Goal: Answer question/provide support: Share knowledge or assist other users

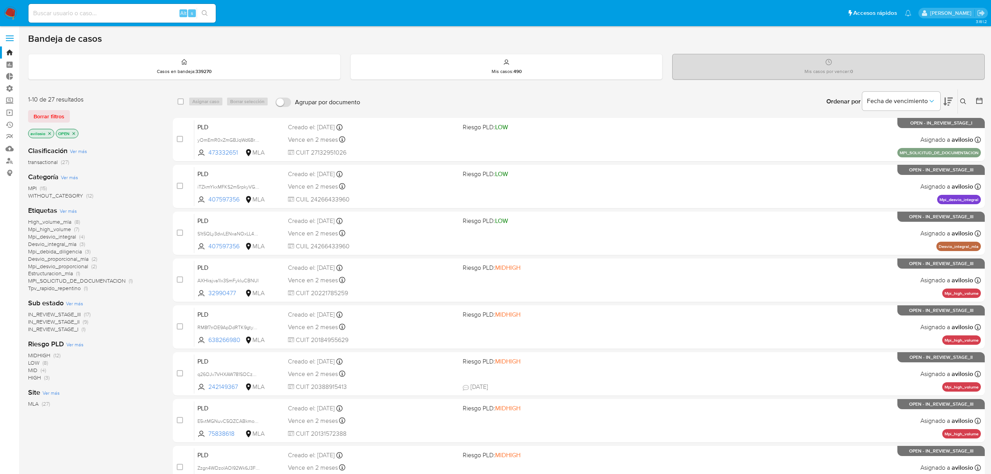
click at [9, 16] on img at bounding box center [10, 13] width 13 height 13
click at [52, 133] on icon "close-filter" at bounding box center [49, 133] width 5 height 5
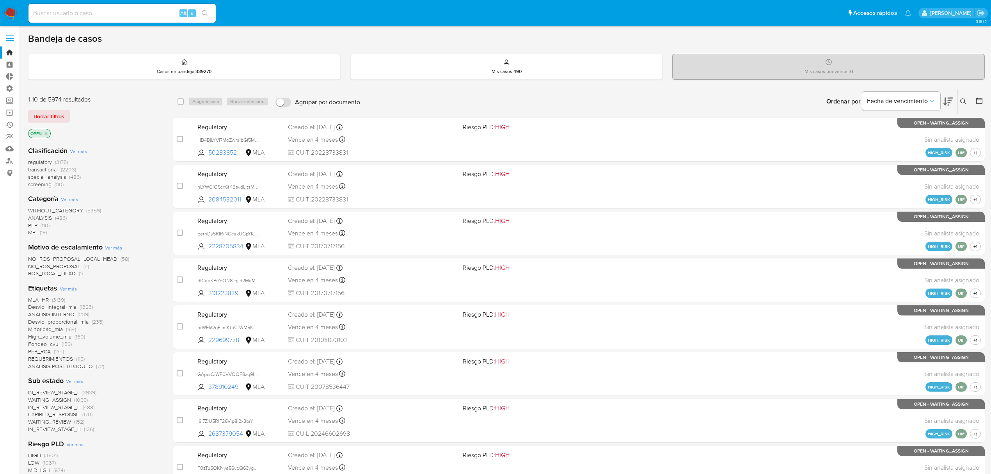
click at [48, 135] on icon "close-filter" at bounding box center [46, 133] width 5 height 5
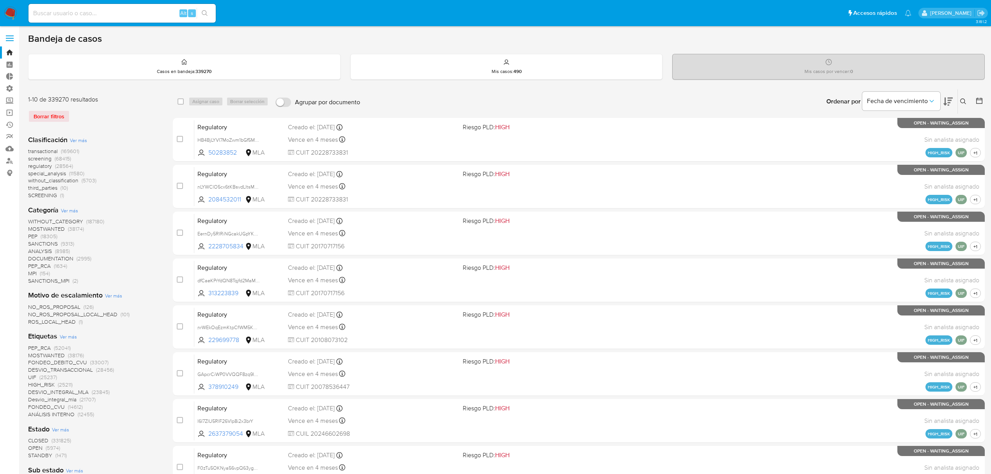
click at [962, 102] on icon at bounding box center [963, 101] width 6 height 6
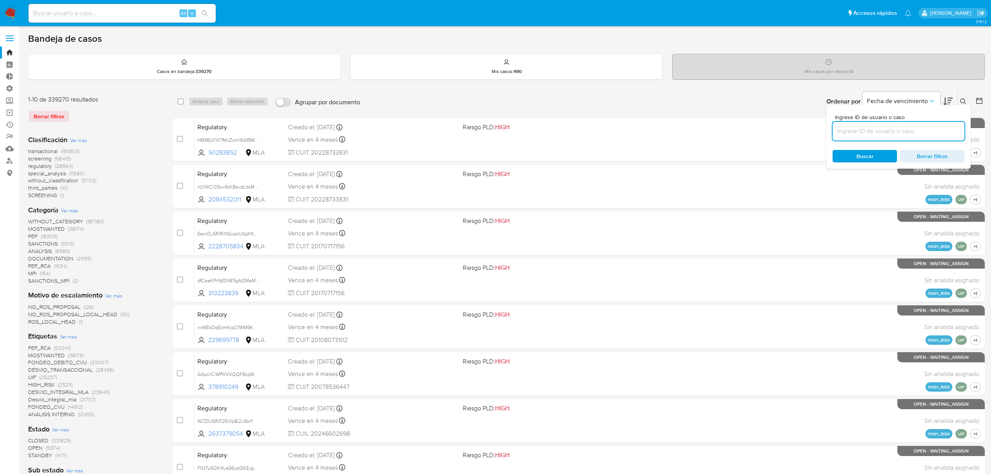
click at [919, 129] on input at bounding box center [899, 131] width 132 height 10
type input "https://www.figma.com/design/sXyfVjxj4lKHuWca7TFuZr/Exploraci%C3%B3n-Baneos---T…"
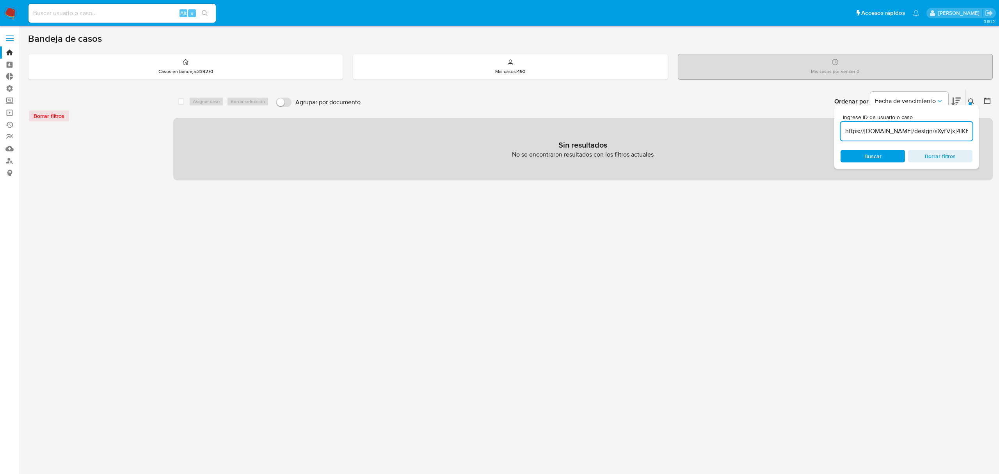
click at [864, 130] on input "https://www.figma.com/design/sXyfVjxj4lKHuWca7TFuZr/Exploraci%C3%B3n-Baneos---T…" at bounding box center [907, 131] width 132 height 10
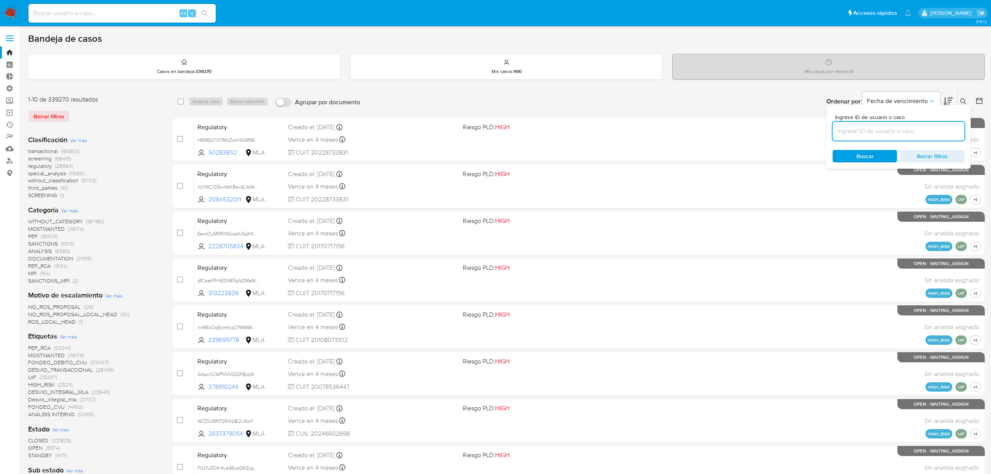
click at [884, 126] on input at bounding box center [899, 131] width 132 height 10
paste input "B31Uxxb8BuJfXtWzpo2DNiqN"
type input "B31Uxxb8BuJfXtWzpo2DNiqN"
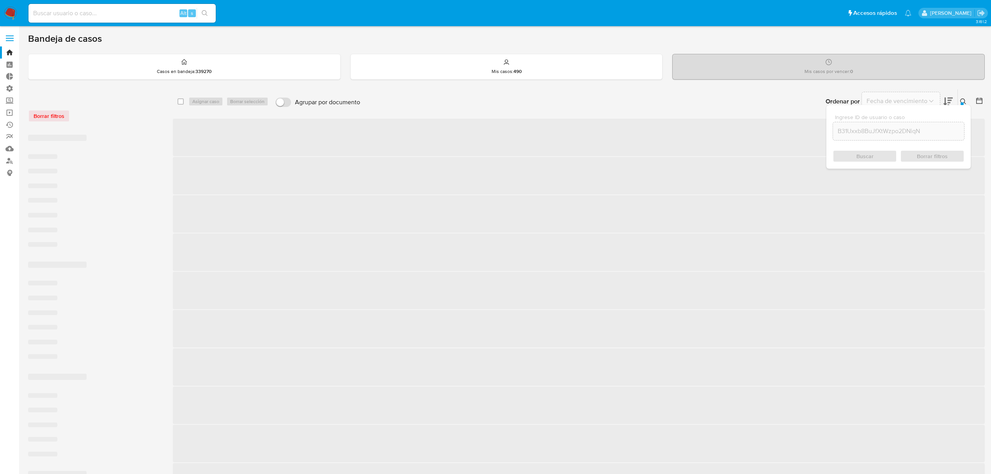
click at [852, 153] on div "Buscar Borrar filtros" at bounding box center [899, 156] width 132 height 12
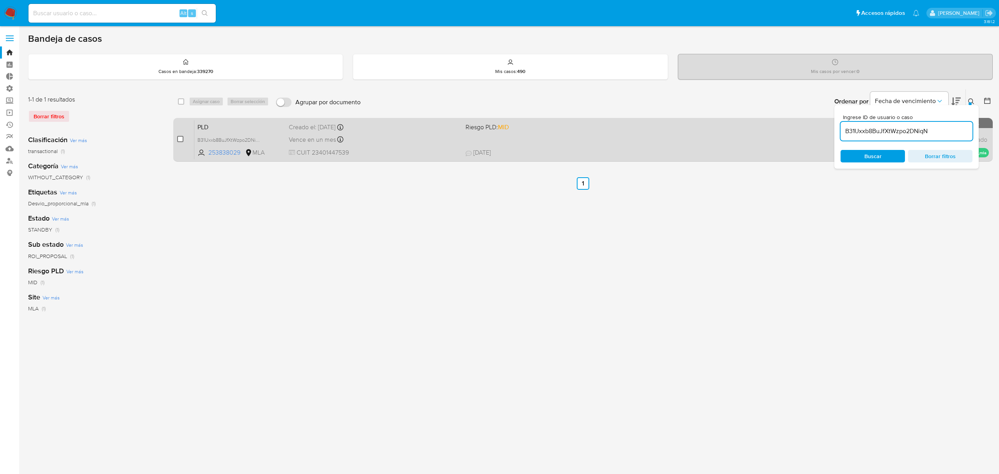
click at [177, 141] on div "case-item-checkbox No es posible asignar el caso PLD B31Uxxb8BuJfXtWzpo2DNiqN 2…" at bounding box center [582, 140] width 819 height 44
click at [179, 140] on input "checkbox" at bounding box center [180, 139] width 6 height 6
checkbox input "true"
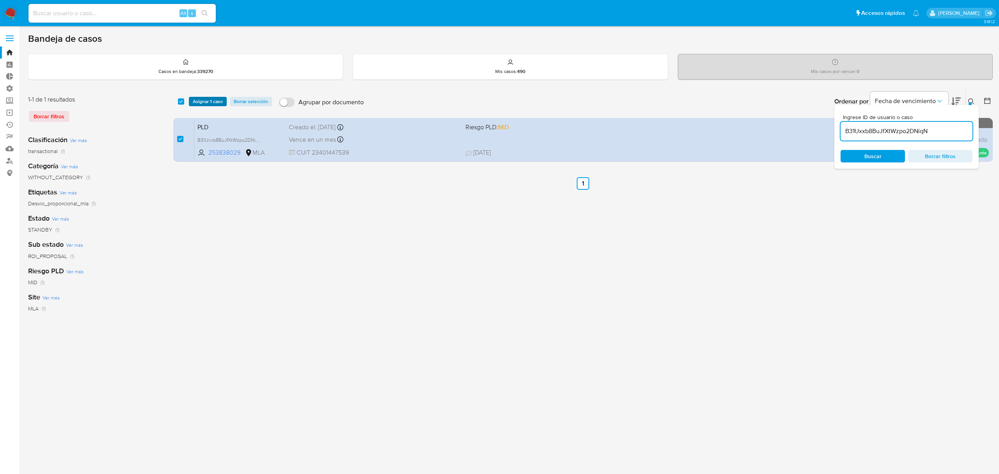
click at [202, 101] on span "Asignar 1 caso" at bounding box center [208, 102] width 30 height 8
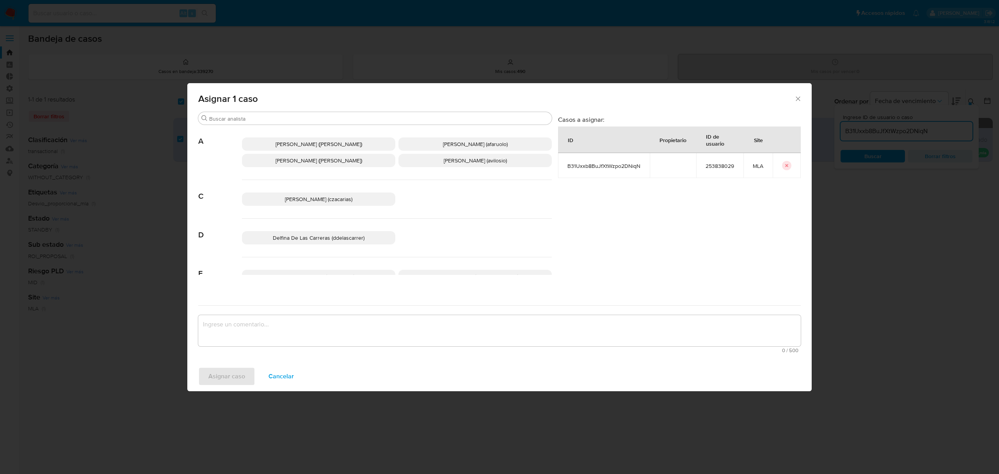
click at [461, 162] on span "[PERSON_NAME] (avilosio)" at bounding box center [475, 160] width 63 height 8
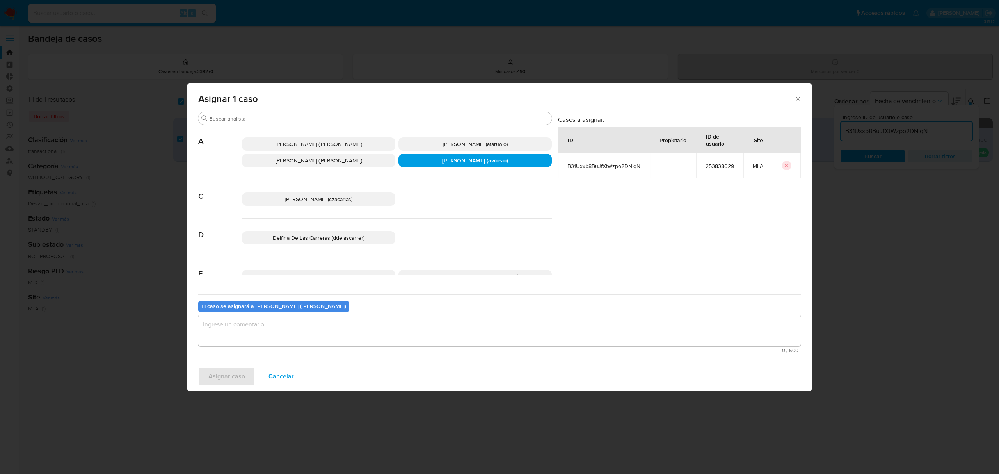
click at [283, 339] on textarea "assign-modal" at bounding box center [499, 330] width 602 height 31
click at [228, 370] on span "Asignar caso" at bounding box center [226, 376] width 37 height 17
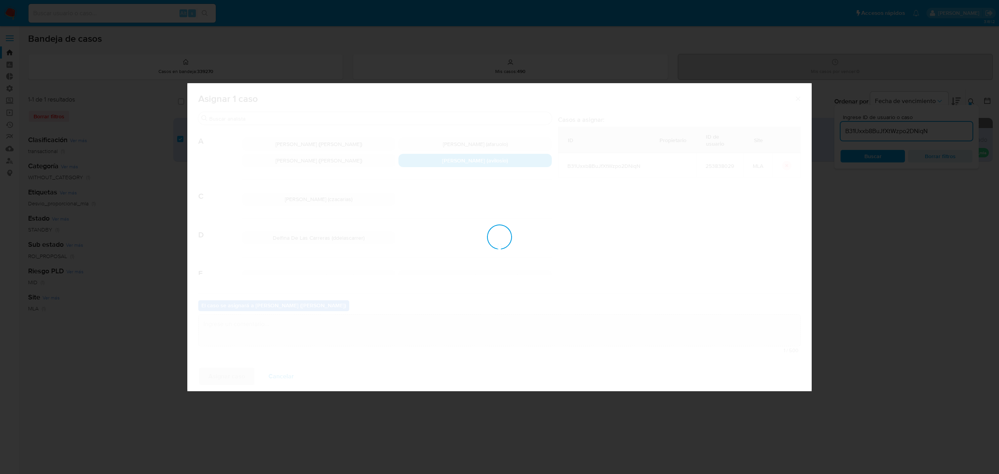
checkbox input "false"
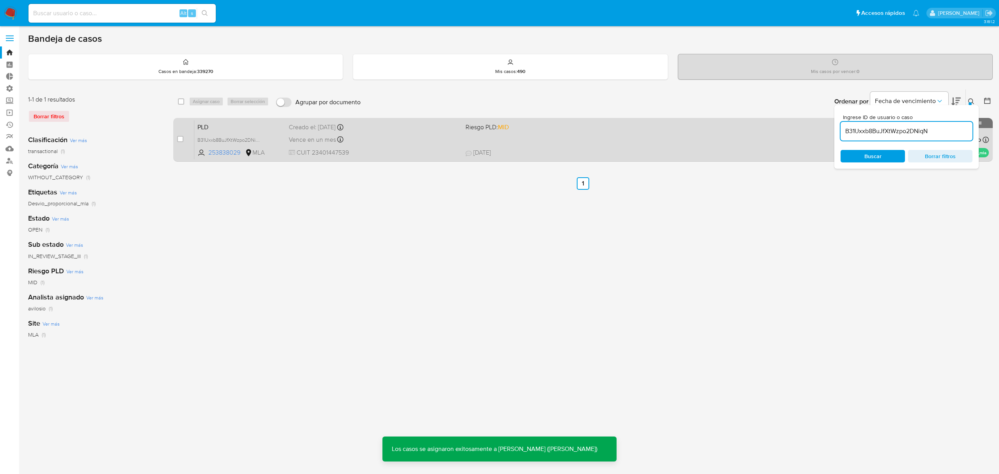
click at [201, 122] on span "PLD" at bounding box center [239, 126] width 85 height 10
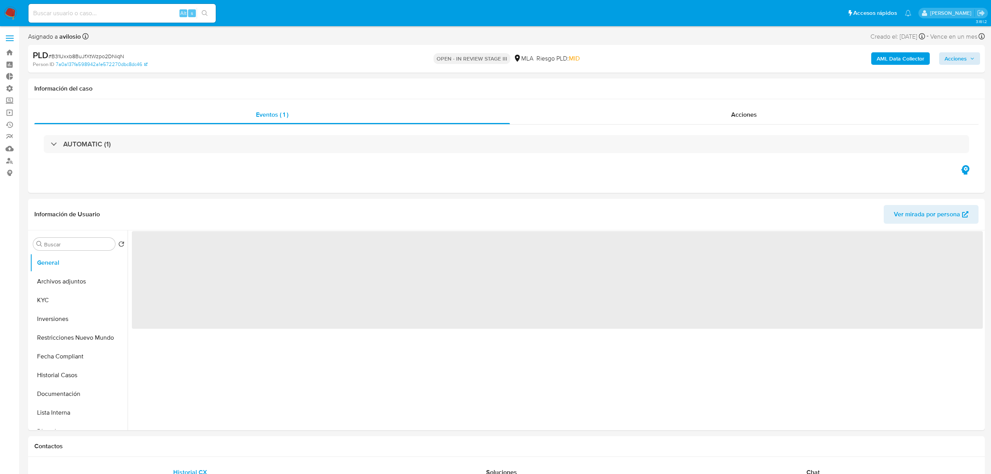
click at [973, 64] on div "AML Data Collector Acciones" at bounding box center [823, 59] width 314 height 18
select select "10"
click at [971, 59] on icon "button" at bounding box center [972, 58] width 5 height 5
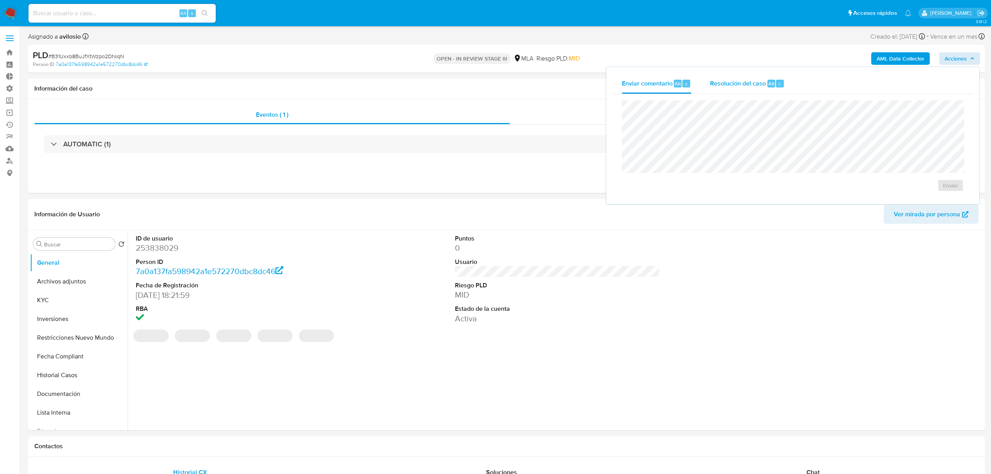
click at [761, 84] on span "Resolución del caso" at bounding box center [738, 83] width 56 height 9
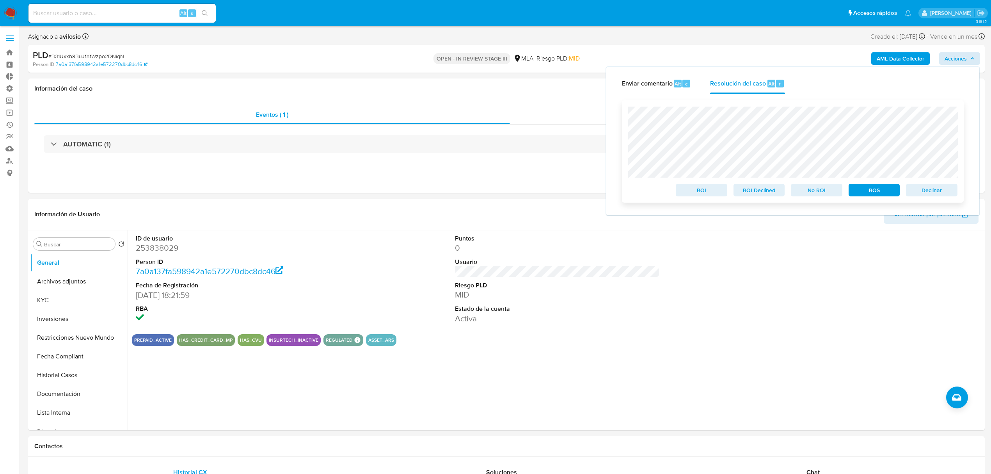
click at [929, 191] on span "Declinar" at bounding box center [932, 190] width 41 height 11
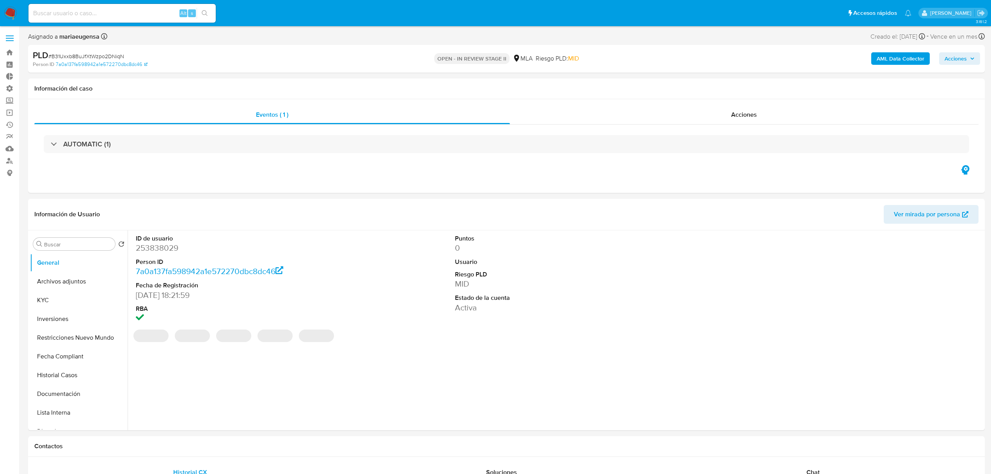
select select "10"
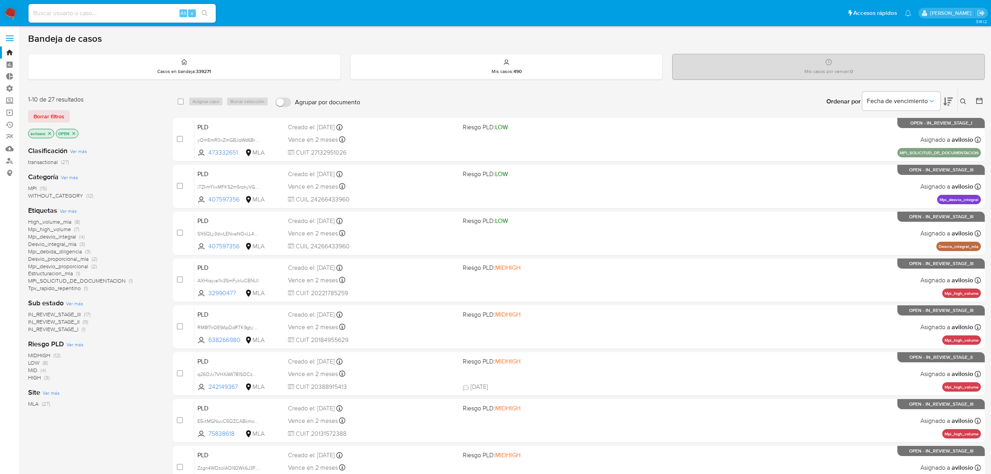
click at [34, 187] on span "MPI" at bounding box center [32, 188] width 9 height 8
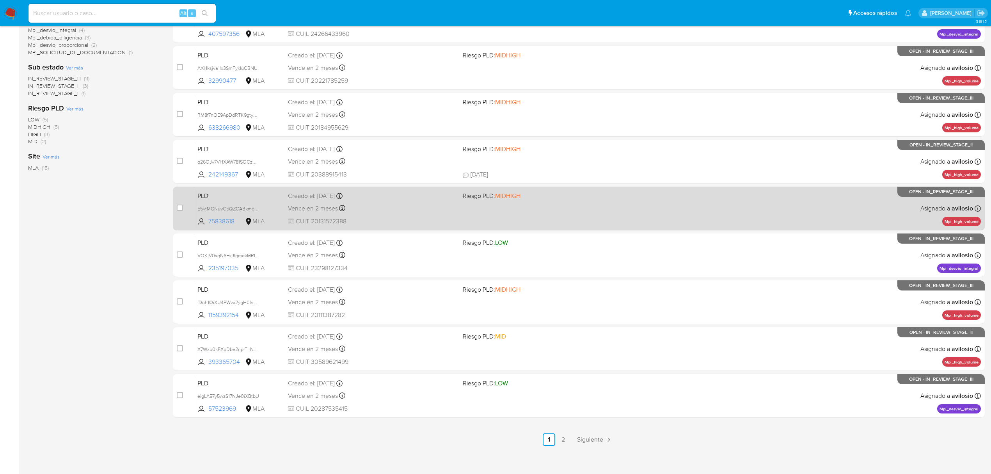
scroll to position [170, 0]
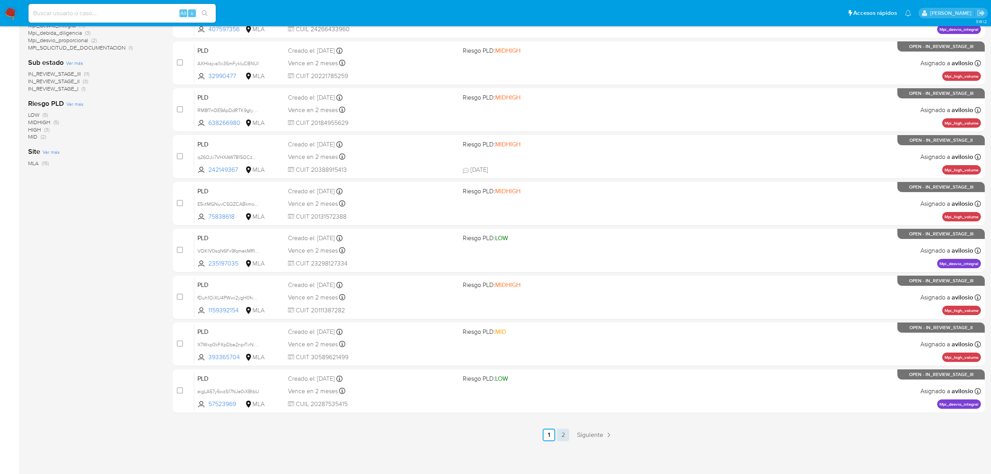
click at [562, 439] on link "2" at bounding box center [563, 434] width 12 height 12
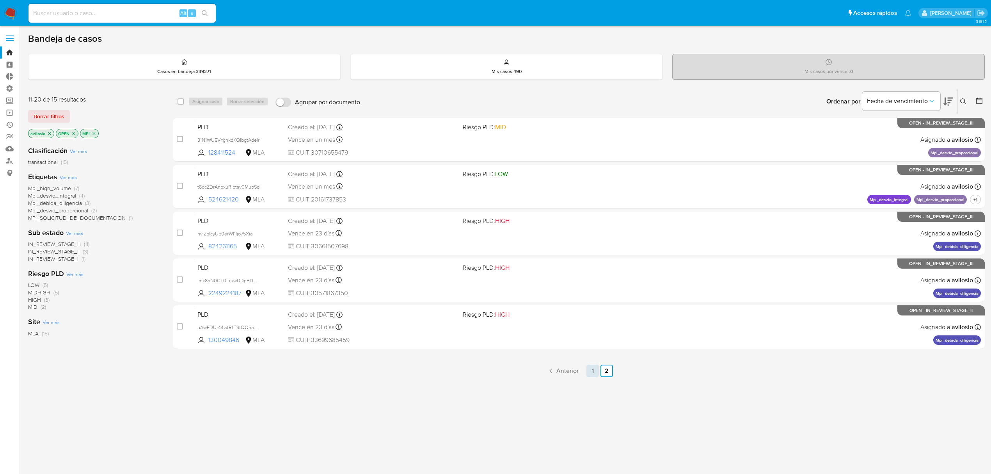
click at [592, 370] on link "1" at bounding box center [592, 370] width 12 height 12
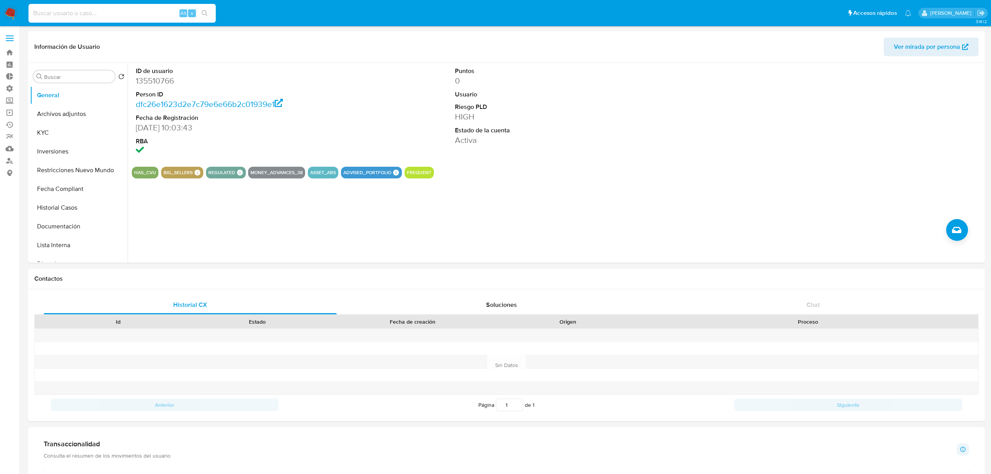
select select "10"
click at [131, 15] on input at bounding box center [121, 13] width 187 height 10
type input "ZlYXnhbtIsj6p2bA5WPxYHqZ"
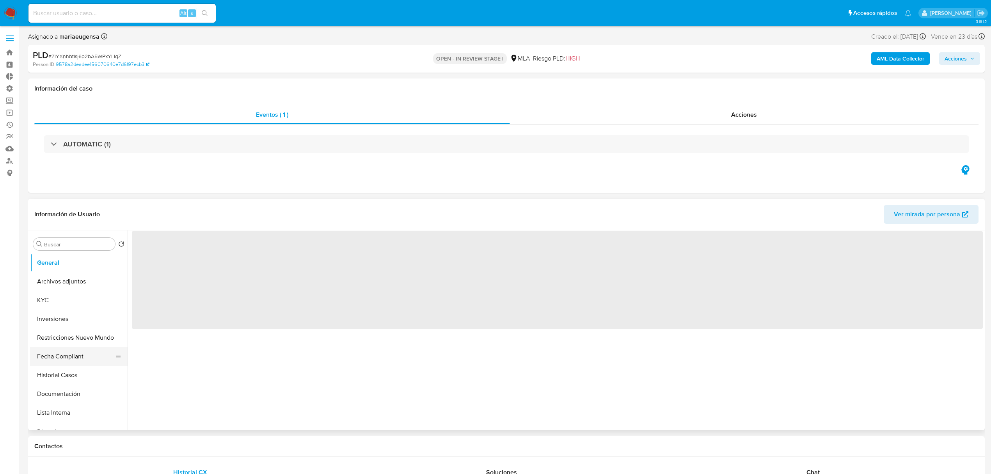
select select "10"
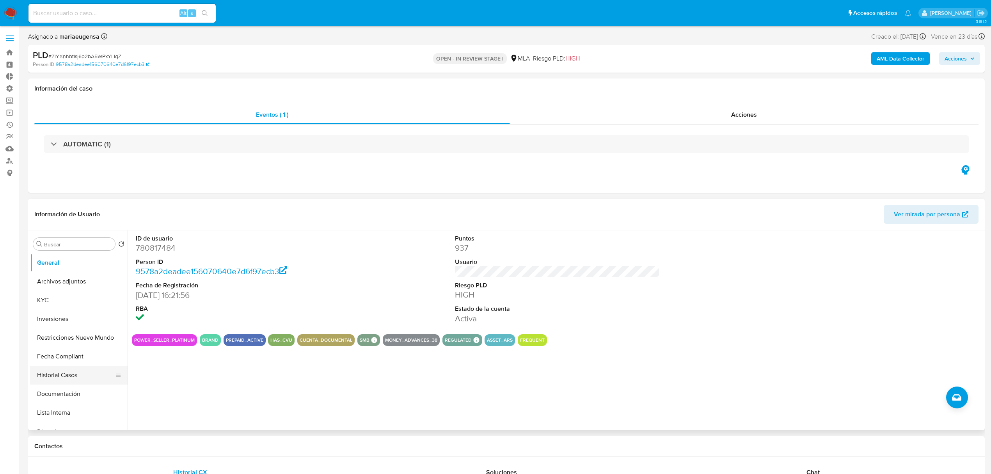
click at [53, 375] on button "Historial Casos" at bounding box center [75, 375] width 91 height 19
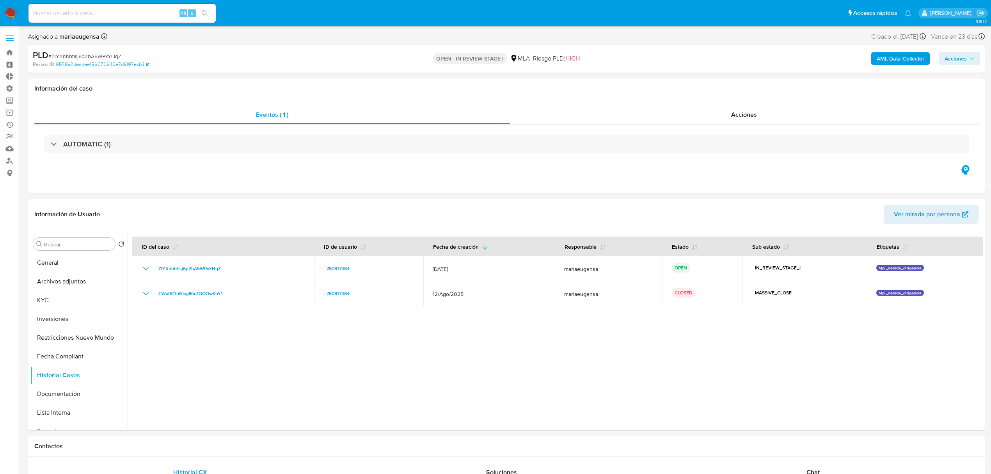
click at [128, 14] on input at bounding box center [121, 13] width 187 height 10
paste input "hwXbOBS2u7s7J0T6QkIJ5HJa"
type input "hwXbOBS2u7s7J0T6QkIJ5HJa"
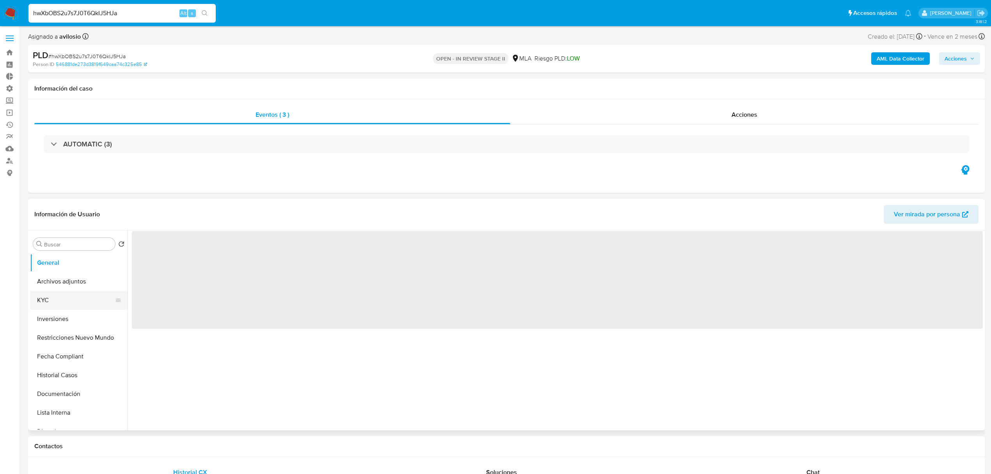
select select "10"
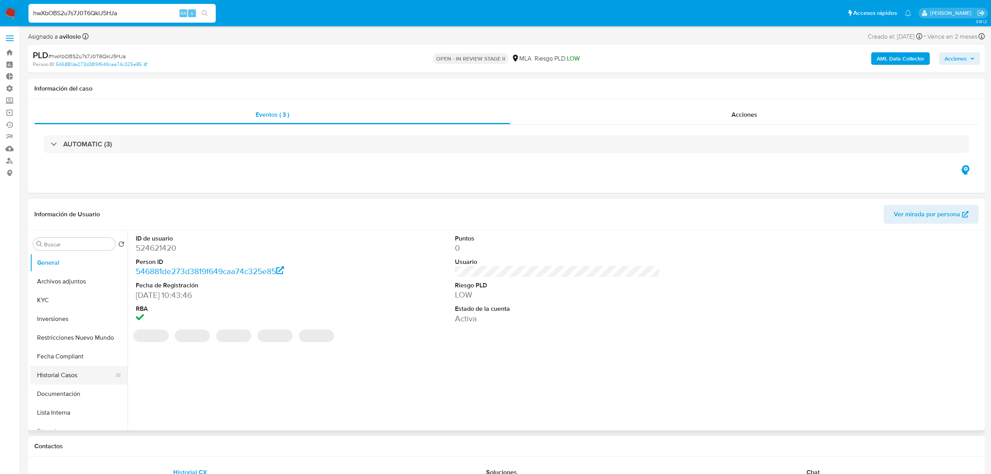
click at [73, 379] on button "Historial Casos" at bounding box center [75, 375] width 91 height 19
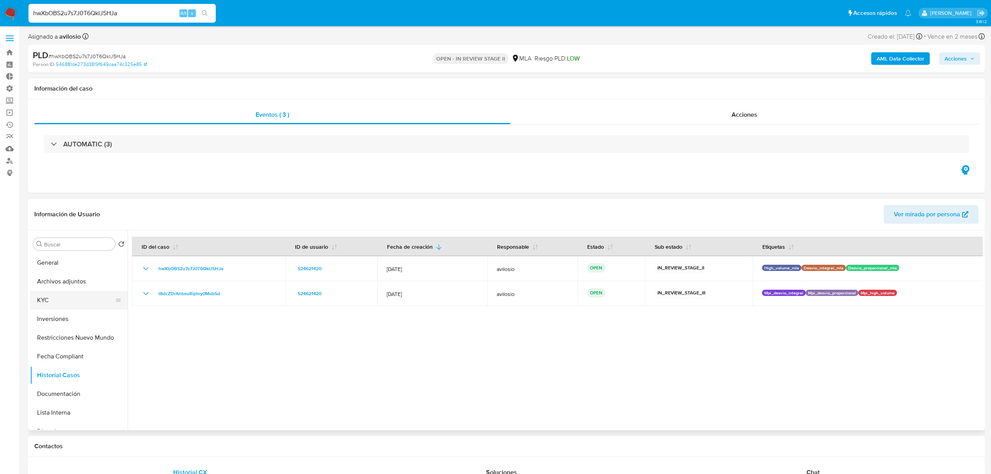
click at [64, 302] on button "KYC" at bounding box center [75, 300] width 91 height 19
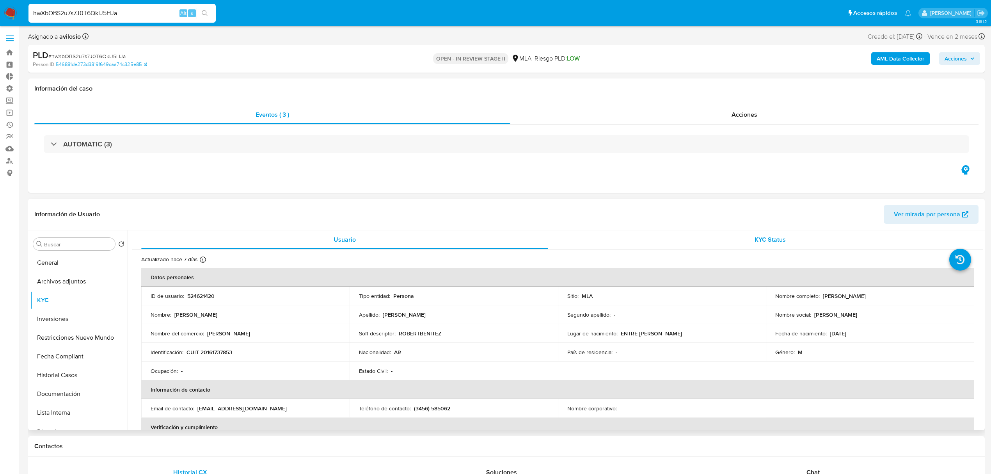
click at [763, 231] on div "KYC Status" at bounding box center [770, 239] width 407 height 19
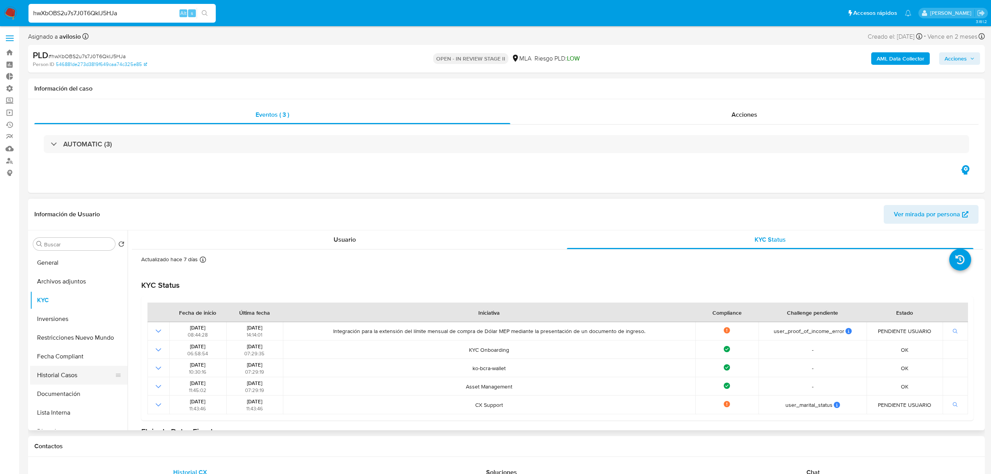
click at [60, 376] on button "Historial Casos" at bounding box center [75, 375] width 91 height 19
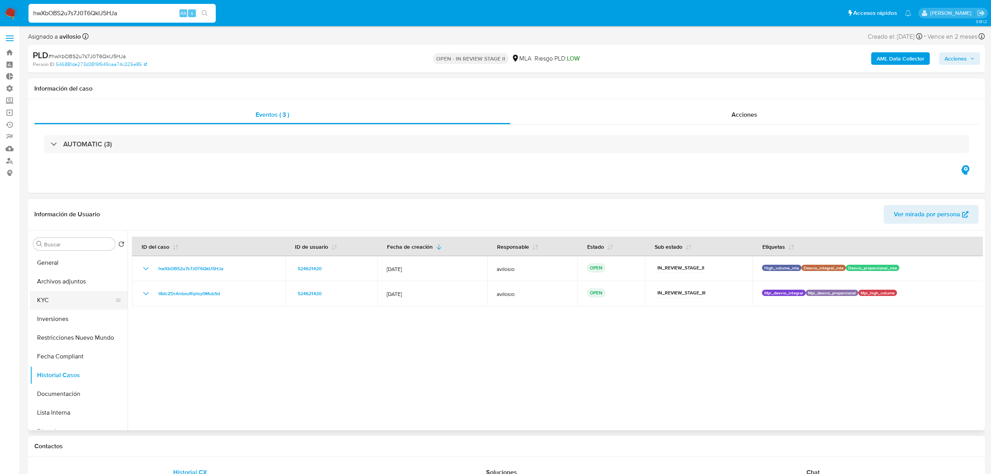
click at [68, 303] on button "KYC" at bounding box center [75, 300] width 91 height 19
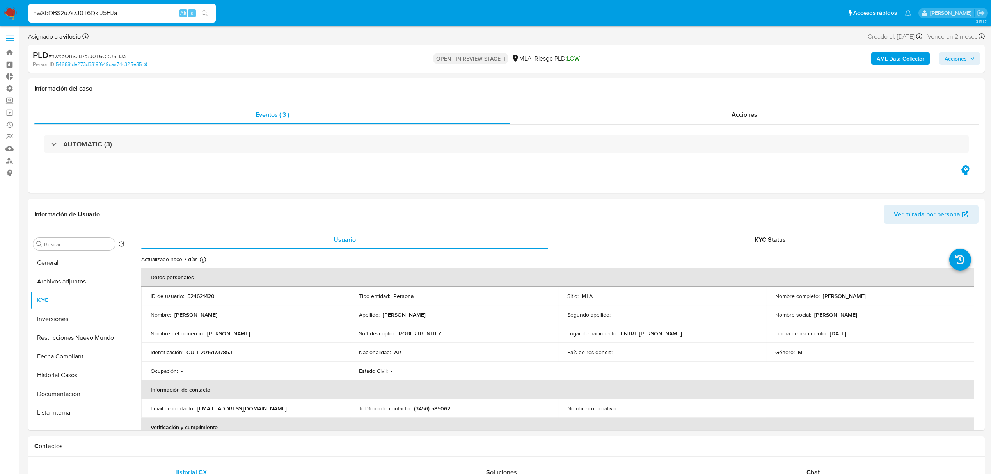
drag, startPoint x: 138, startPoint y: 8, endPoint x: 8, endPoint y: 41, distance: 133.5
paste input "xdIoXli1v7894nsiKRAX0ZjR"
type input "xdIoXli1v7894nsiKRAX0ZjR"
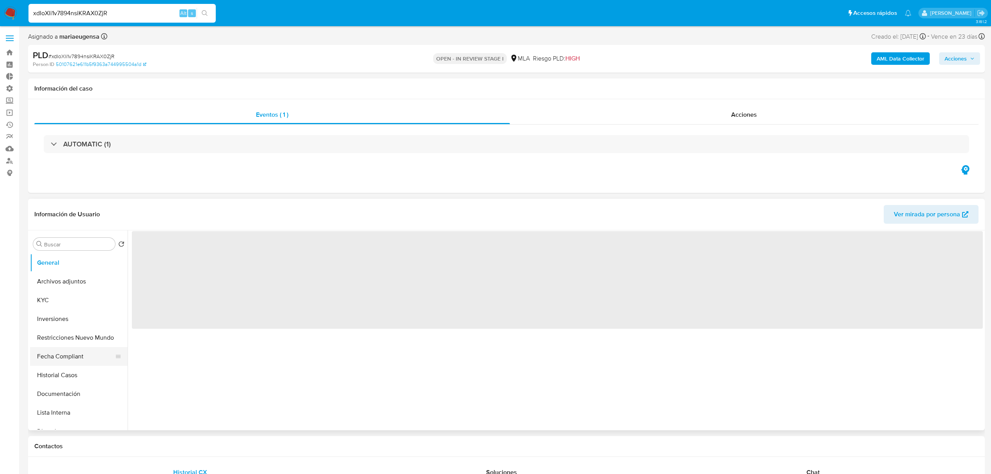
click at [69, 363] on button "Fecha Compliant" at bounding box center [75, 356] width 91 height 19
select select "10"
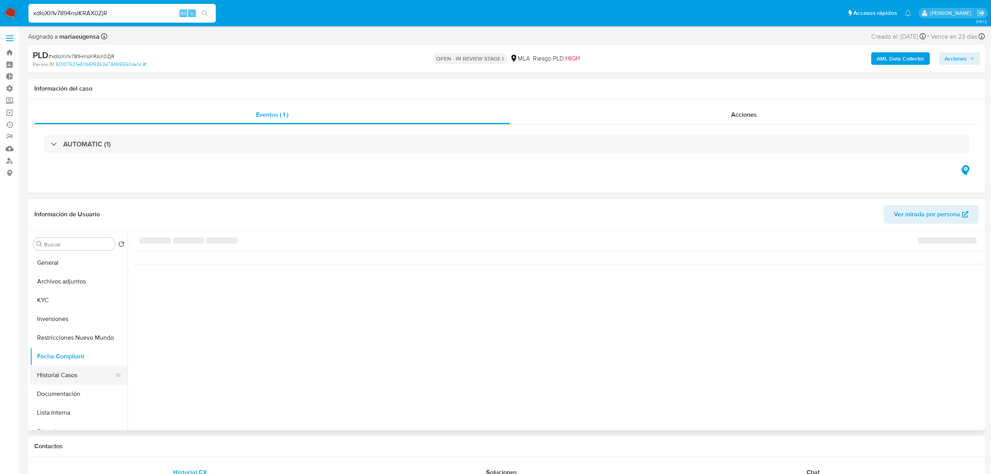
click at [56, 377] on button "Historial Casos" at bounding box center [75, 375] width 91 height 19
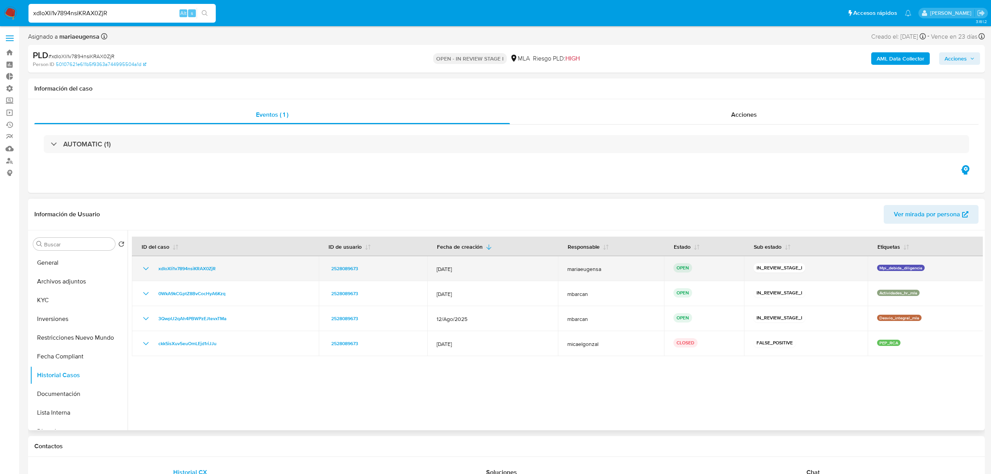
click at [487, 262] on td "[DATE]" at bounding box center [492, 268] width 130 height 25
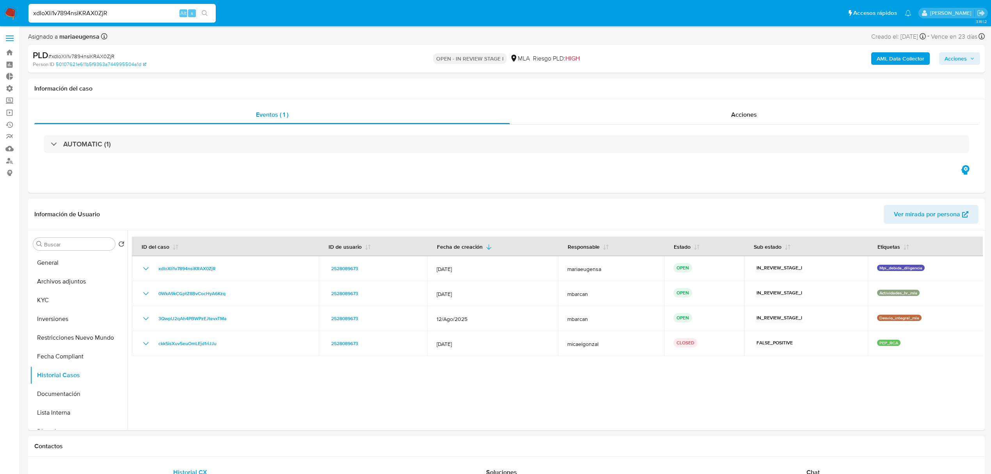
drag, startPoint x: 121, startPoint y: 13, endPoint x: 16, endPoint y: 10, distance: 105.0
click at [16, 10] on nav "xdIoXli1v7894nsiKRAX0ZjR Alt s Accesos rápidos Presiona las siguientes teclas p…" at bounding box center [495, 13] width 991 height 26
paste input "ZlYXnhbtIsj6p2bA5WPxYHqZ"
type input "ZlYXnhbtIsj6p2bA5WPxYHqZ"
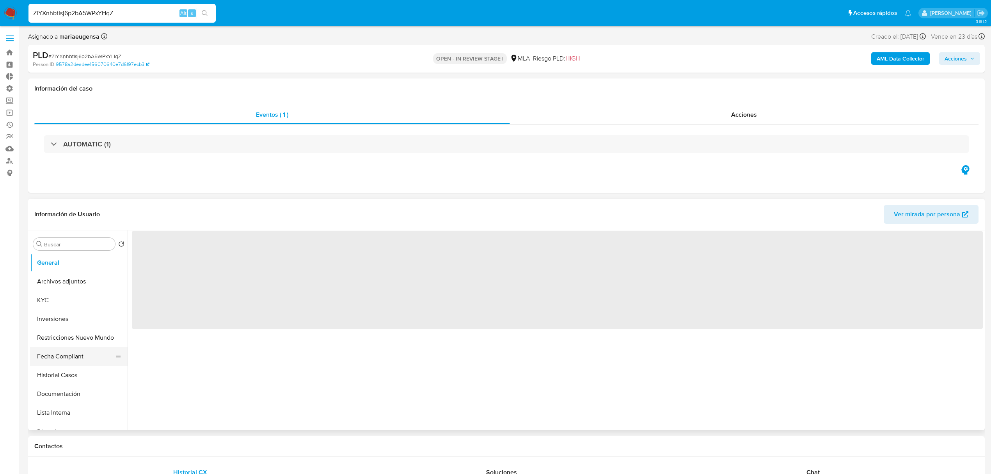
select select "10"
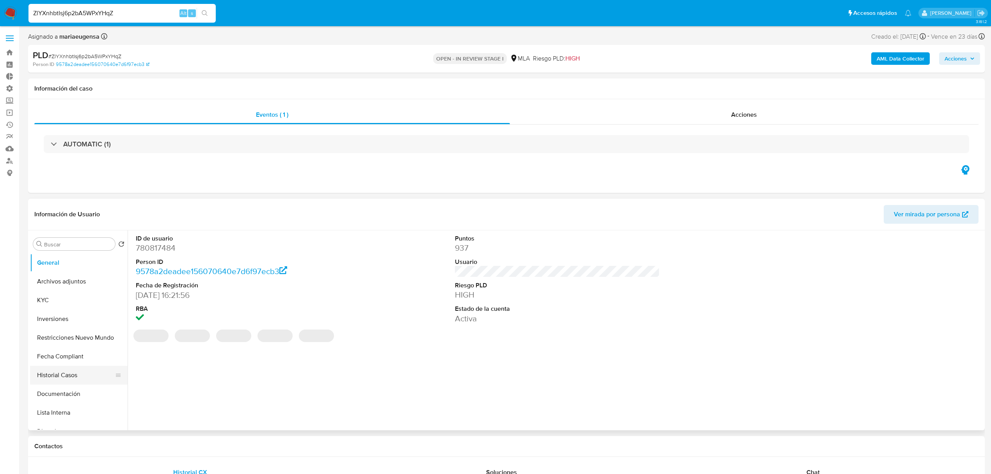
click at [74, 375] on button "Historial Casos" at bounding box center [75, 375] width 91 height 19
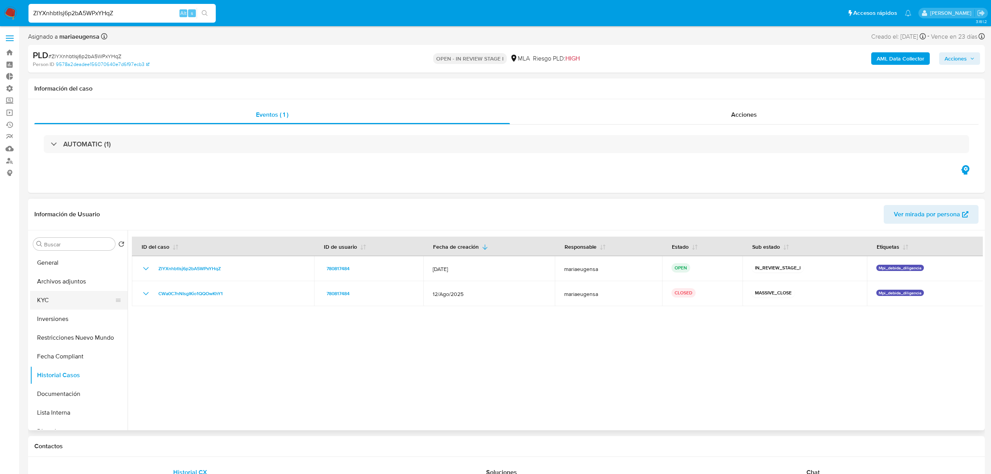
click at [52, 300] on button "KYC" at bounding box center [75, 300] width 91 height 19
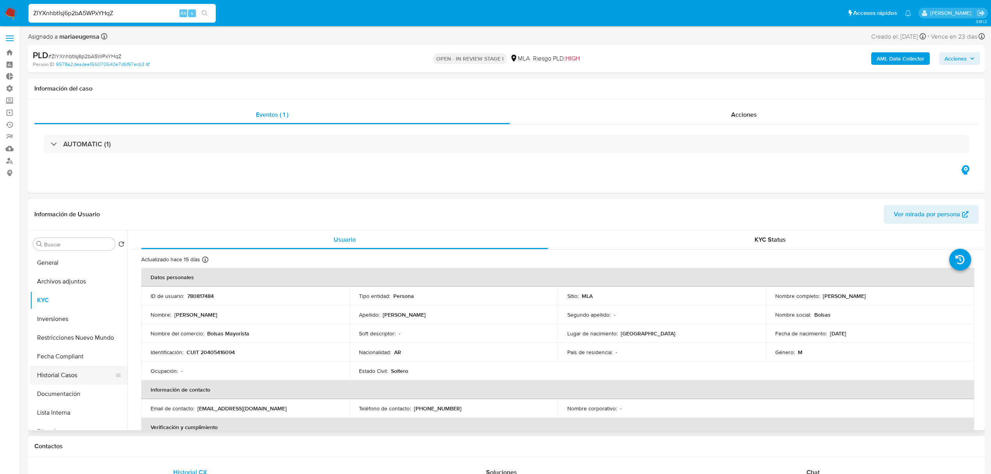
click at [61, 377] on button "Historial Casos" at bounding box center [75, 375] width 91 height 19
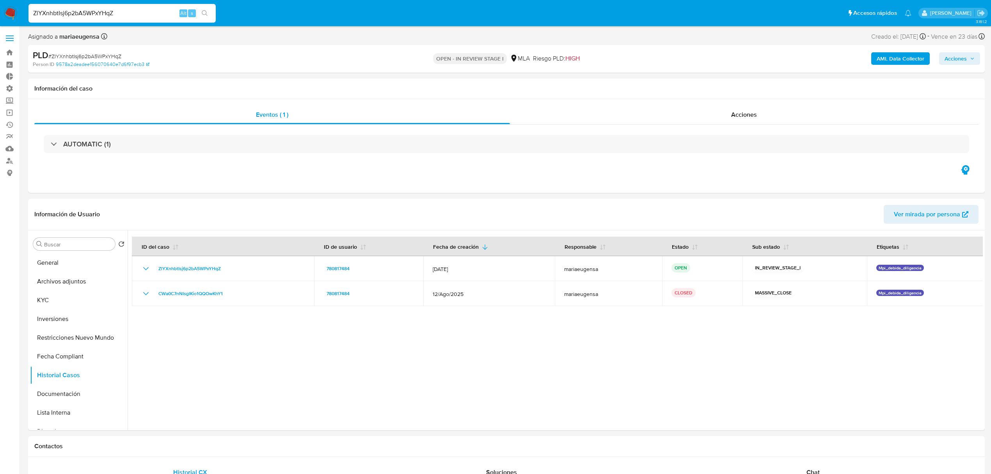
click at [7, 10] on img at bounding box center [10, 13] width 13 height 13
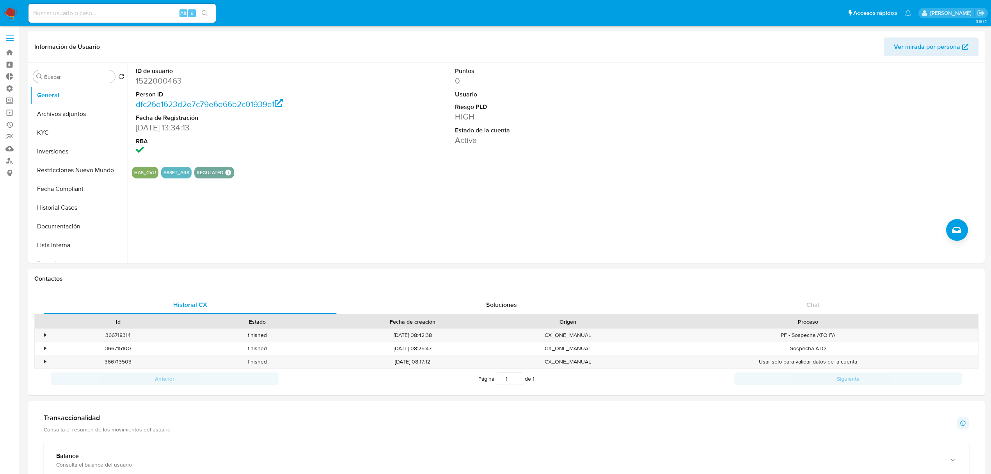
select select "10"
click at [121, 15] on input at bounding box center [121, 13] width 187 height 10
click at [126, 9] on input at bounding box center [121, 13] width 187 height 10
paste input "id DCkhXIsOHXWjB0BeCXOIL3h1"
type input "id DCkhXIsOHXWjB0BeCXOIL3h1"
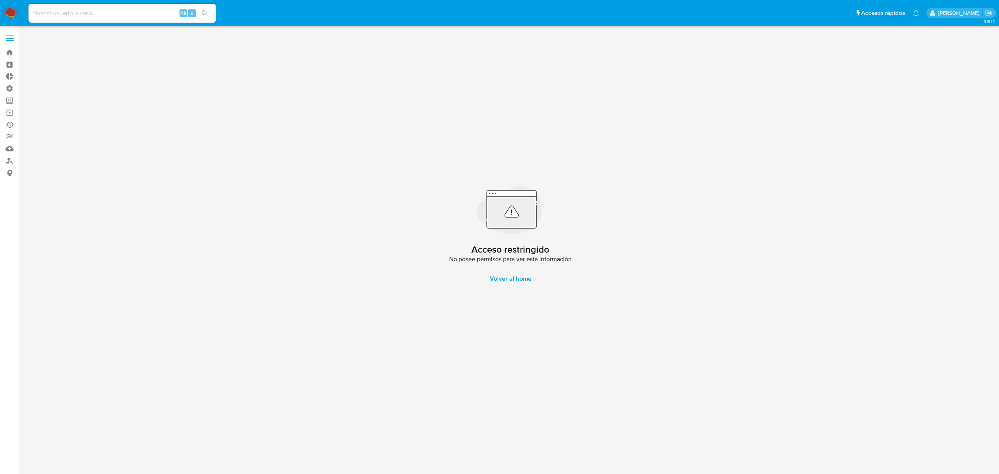
click at [119, 8] on input at bounding box center [121, 13] width 187 height 10
paste input "id DCkhXIsOHXWjB0BeCXOIL3h1"
drag, startPoint x: 39, startPoint y: 10, endPoint x: 0, endPoint y: 18, distance: 40.2
click at [0, 18] on nav "id DCkhXIsOHXWjB0BeCXOIL3h1 Alt s Accesos rápidos Presiona las siguientes tecla…" at bounding box center [499, 13] width 999 height 26
type input "DCkhXIsOHXWjB0BeCXOIL3h1"
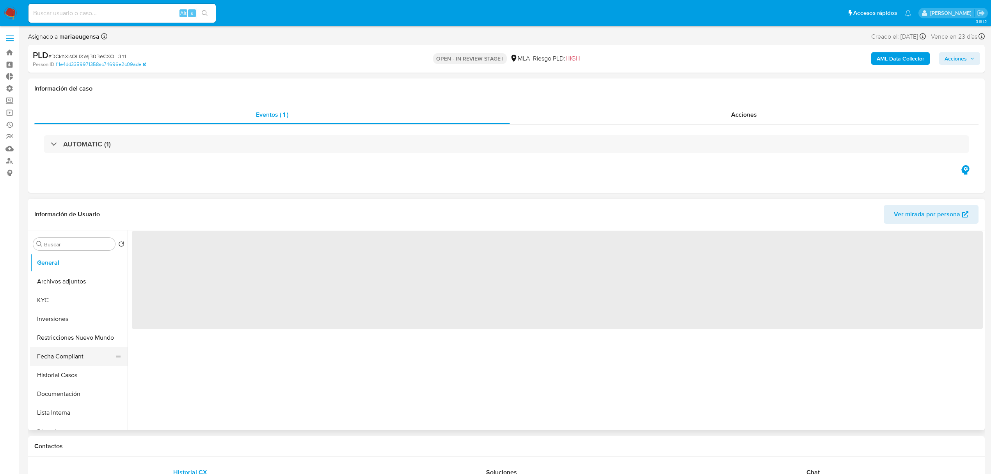
select select "10"
click at [60, 353] on button "Fecha Compliant" at bounding box center [75, 356] width 91 height 19
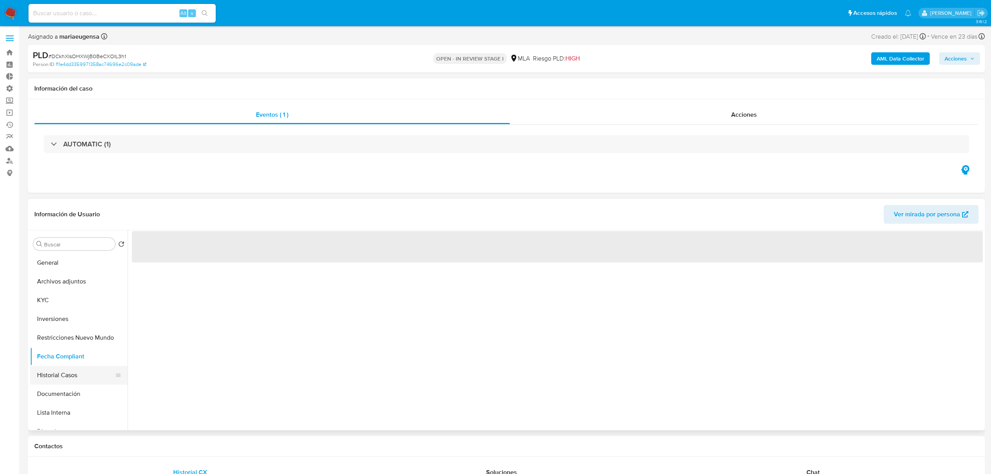
click at [64, 374] on button "Historial Casos" at bounding box center [75, 375] width 91 height 19
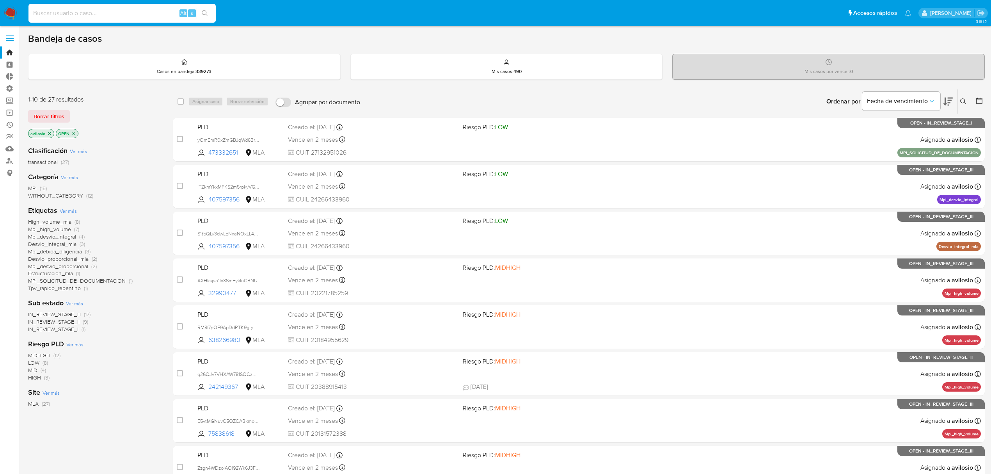
click at [69, 14] on input at bounding box center [121, 13] width 187 height 10
click at [48, 133] on icon "close-filter" at bounding box center [49, 133] width 5 height 5
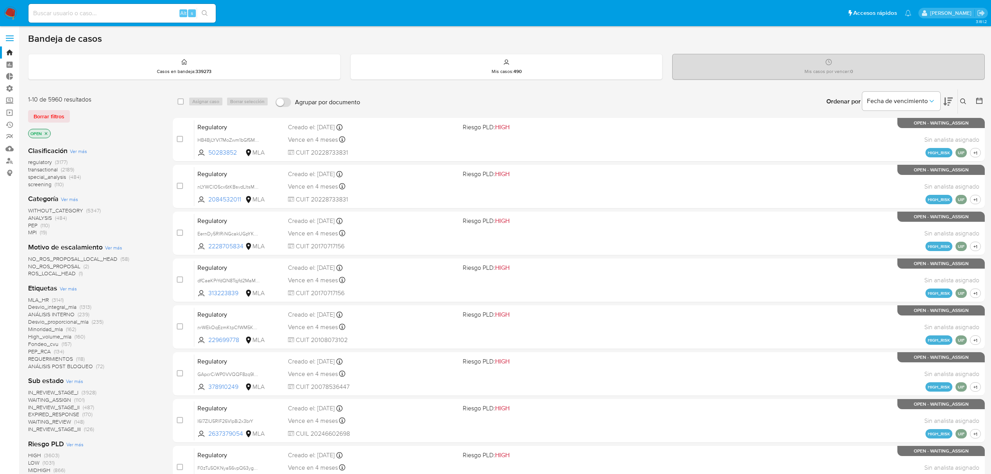
click at [47, 134] on icon "close-filter" at bounding box center [46, 133] width 5 height 5
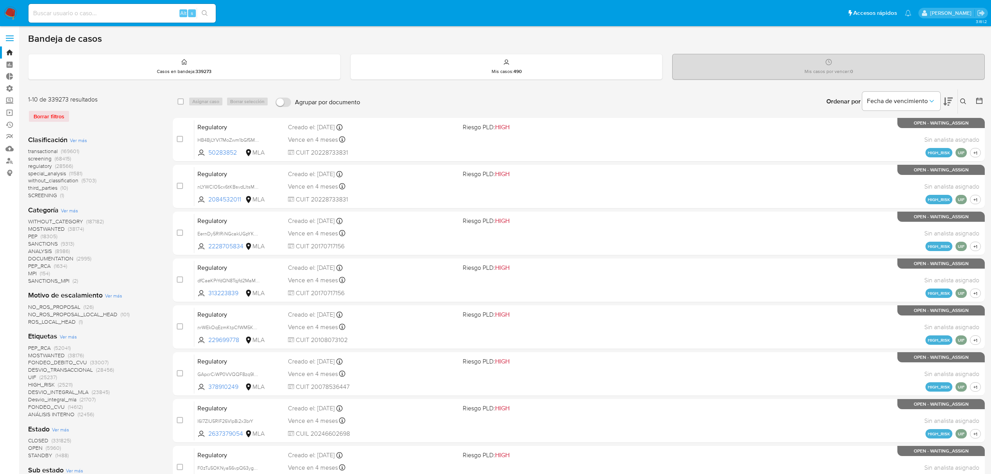
click at [962, 98] on icon at bounding box center [963, 101] width 6 height 6
click at [884, 134] on input at bounding box center [899, 131] width 132 height 10
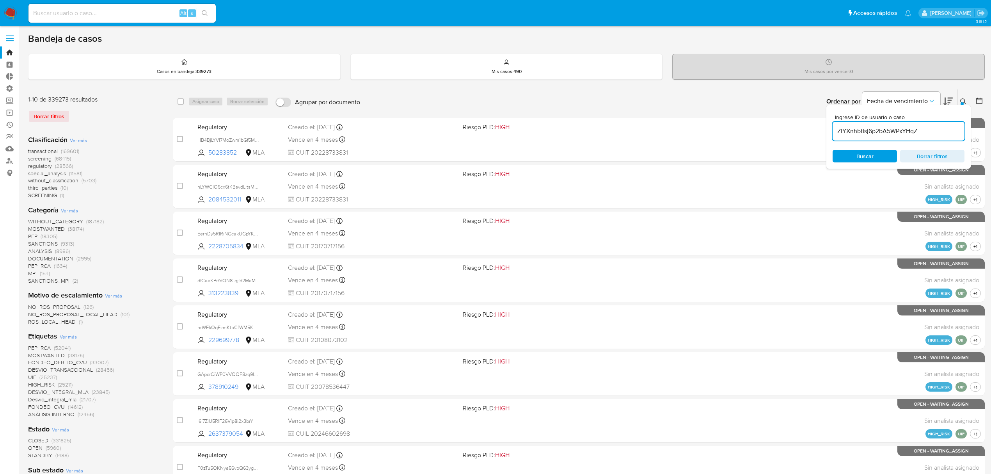
type input "ZlYXnhbtIsj6p2bA5WPxYHqZ"
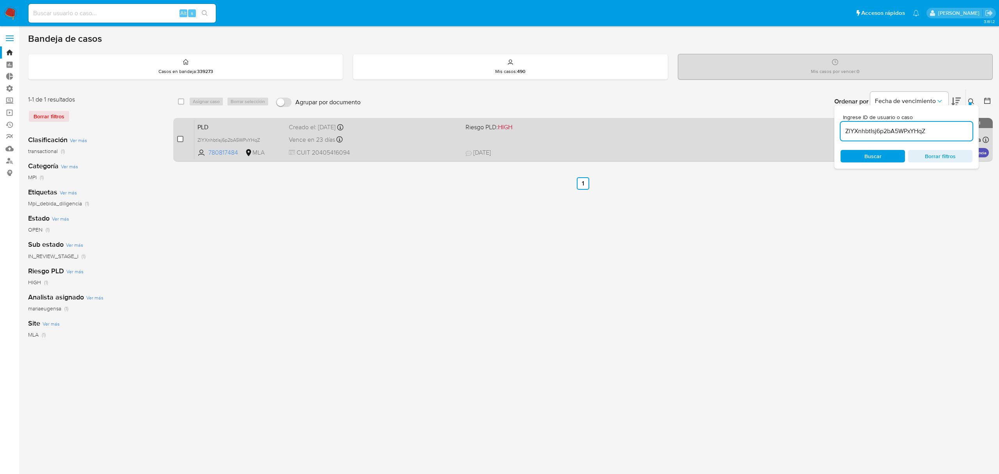
click at [180, 136] on input "checkbox" at bounding box center [180, 139] width 6 height 6
checkbox input "true"
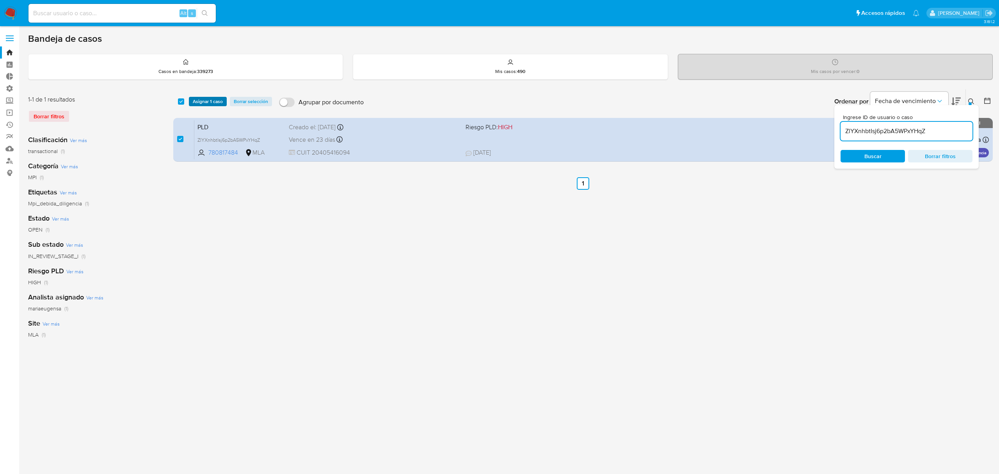
click at [216, 102] on span "Asignar 1 caso" at bounding box center [208, 102] width 30 height 8
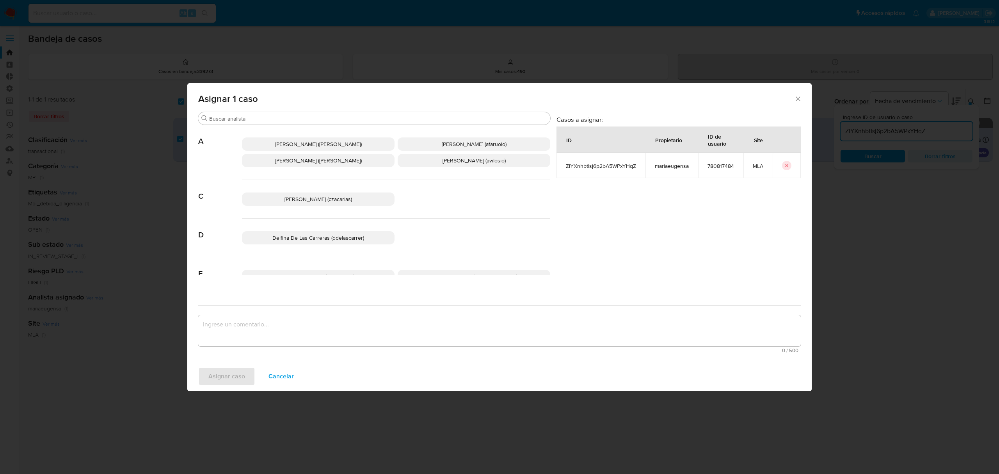
click at [457, 162] on span "Andres Ignacio Vilosio (avilosio)" at bounding box center [474, 160] width 63 height 8
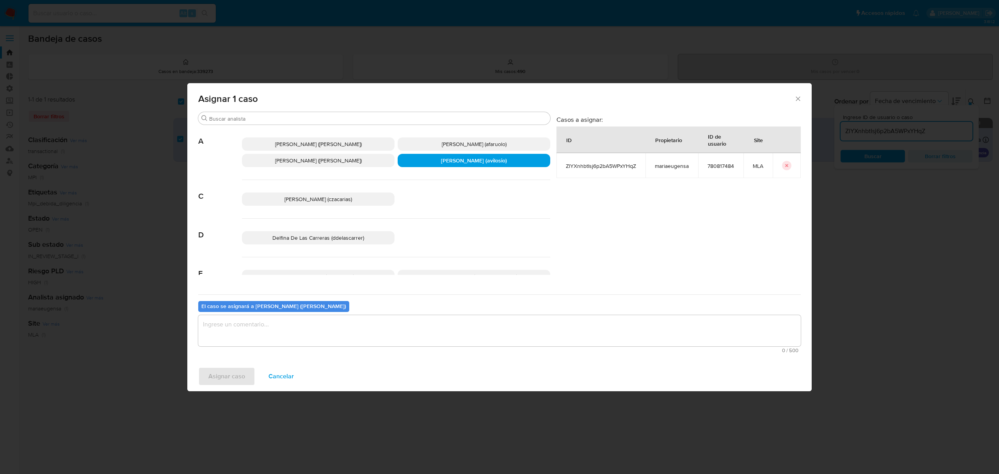
click at [297, 324] on textarea "assign-modal" at bounding box center [499, 330] width 602 height 31
drag, startPoint x: 226, startPoint y: 375, endPoint x: 223, endPoint y: 379, distance: 5.6
click at [223, 379] on span "Asignar caso" at bounding box center [226, 376] width 37 height 17
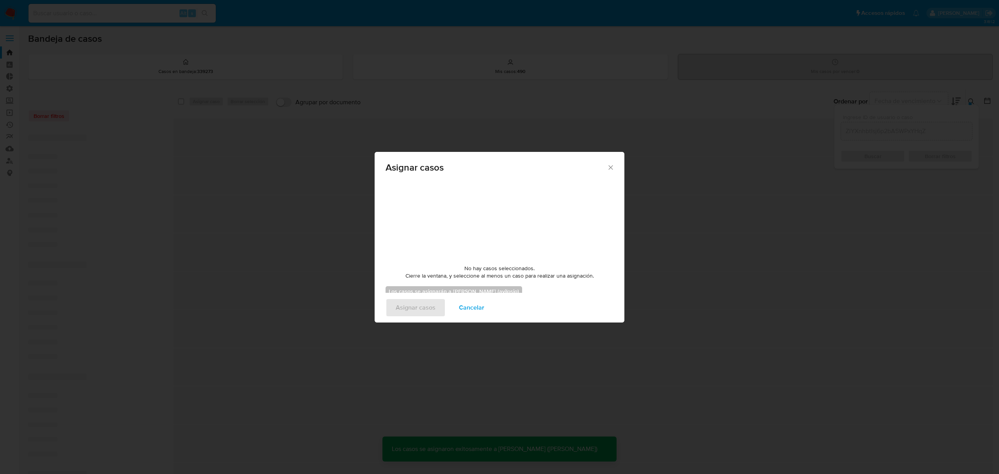
checkbox input "false"
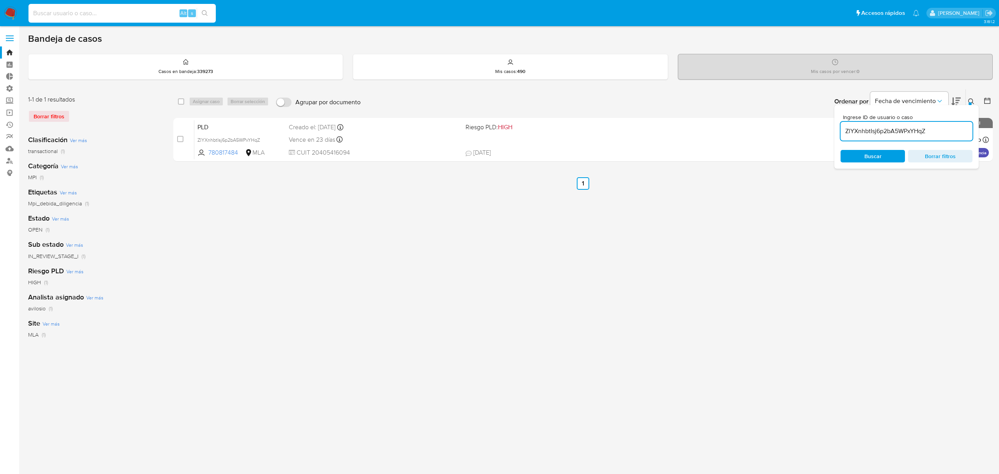
click at [102, 12] on input at bounding box center [121, 13] width 187 height 10
paste input "ZlYXnhbtIsj6p2bA5WPxYHqZ"
type input "ZlYXnhbtIsj6p2bA5WPxYHqZ"
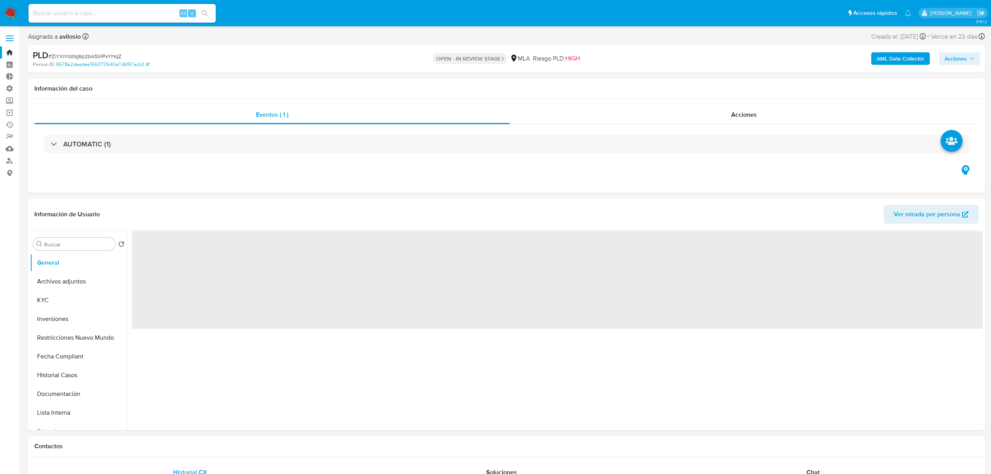
select select "10"
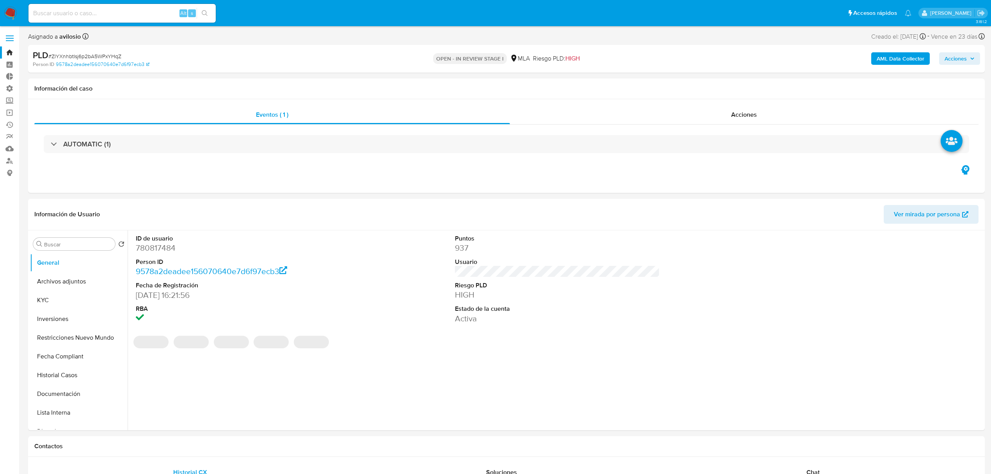
click at [968, 57] on span "Acciones" at bounding box center [960, 58] width 30 height 11
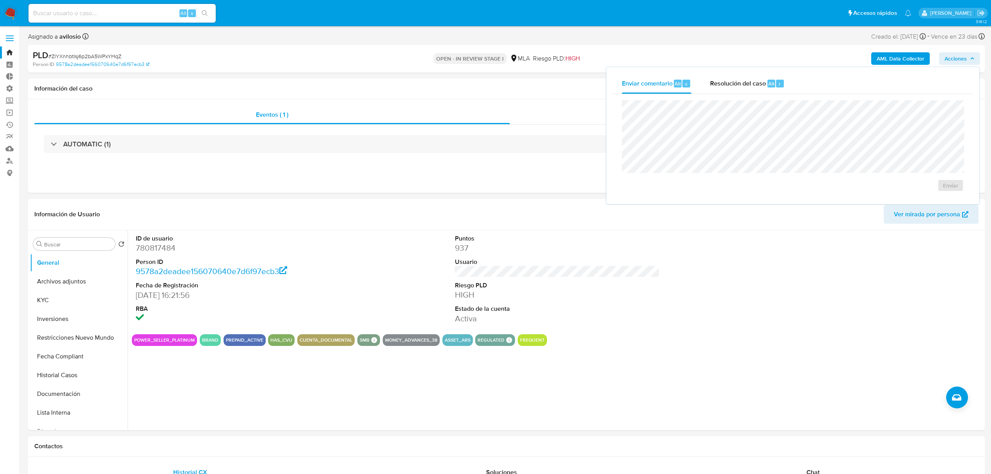
click at [762, 94] on div "Enviar" at bounding box center [793, 146] width 361 height 104
click at [763, 85] on span "Resolución del caso" at bounding box center [738, 83] width 56 height 9
click at [336, 258] on dt "Person ID" at bounding box center [238, 262] width 205 height 9
click at [62, 303] on button "KYC" at bounding box center [75, 300] width 91 height 19
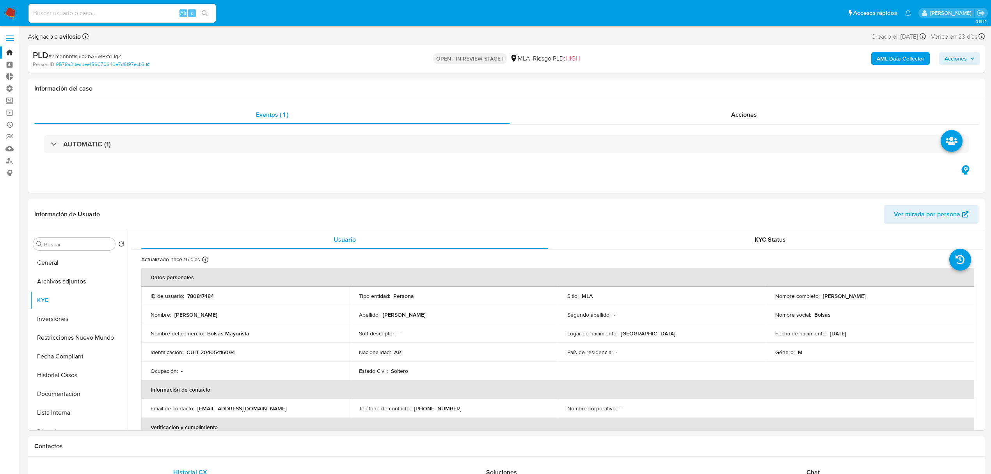
click at [964, 62] on span "Acciones" at bounding box center [956, 58] width 22 height 12
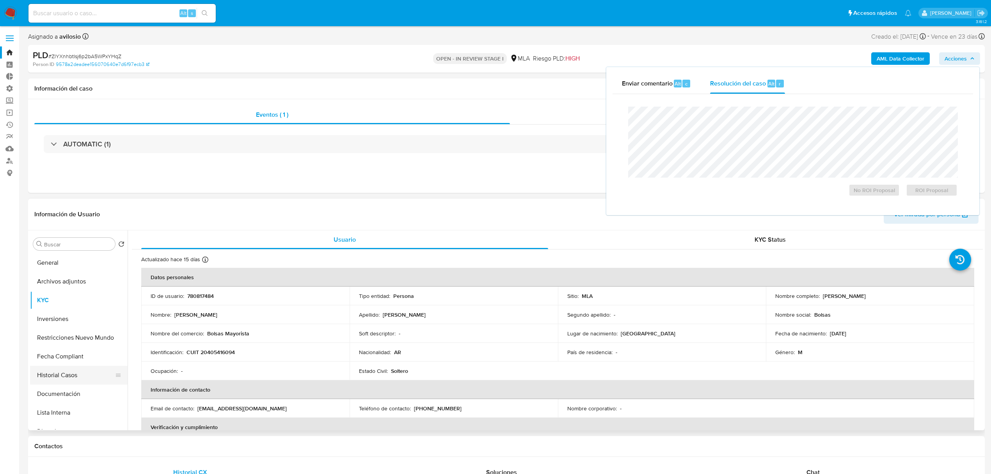
click at [60, 375] on button "Historial Casos" at bounding box center [75, 375] width 91 height 19
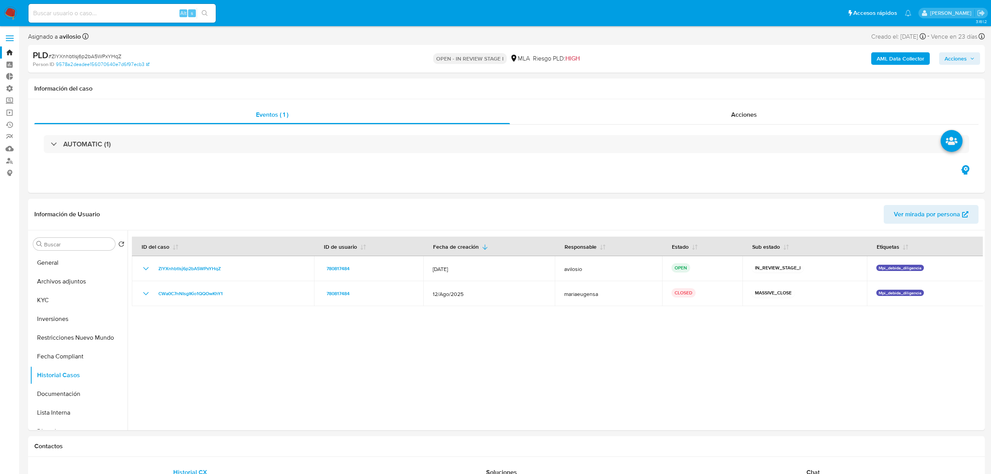
click at [142, 9] on div "Alt s" at bounding box center [121, 13] width 187 height 19
click at [139, 12] on input at bounding box center [121, 13] width 187 height 10
paste input "DCkhXIsOHXWjB0BeCXOIL3h1"
type input "DCkhXIsOHXWjB0BeCXOIL3h1"
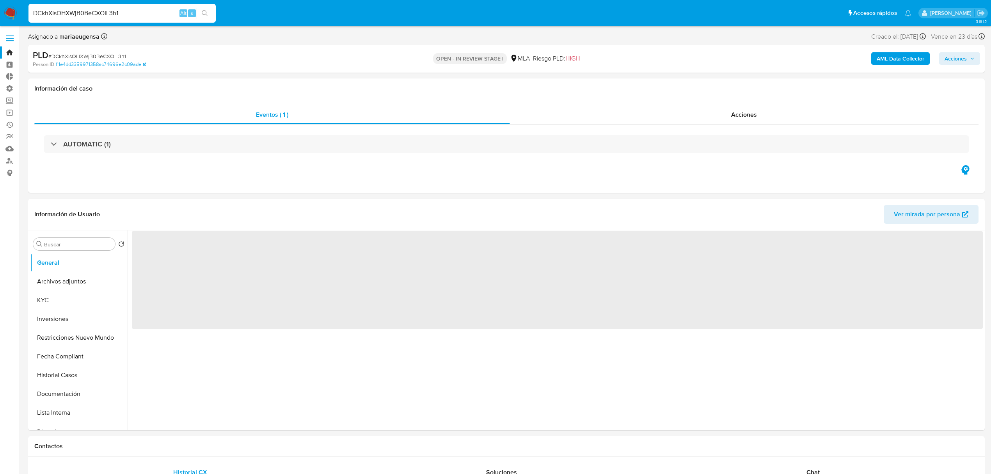
select select "10"
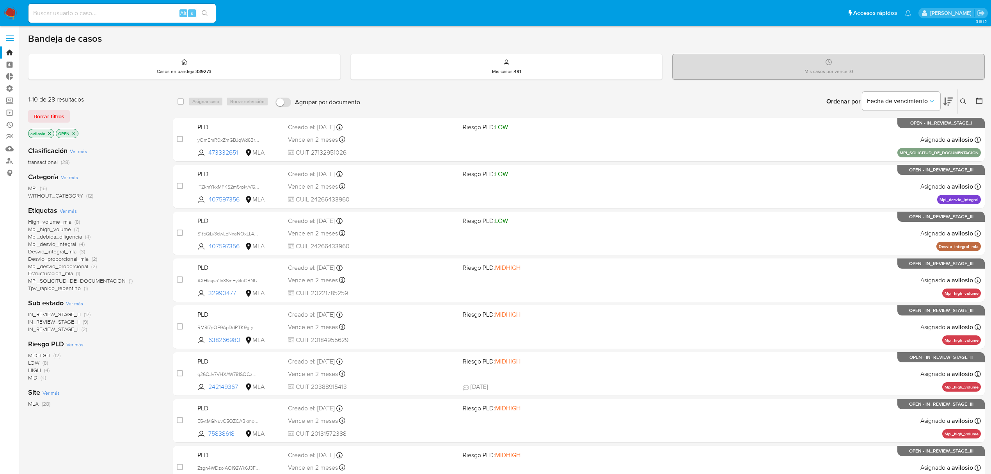
click at [965, 100] on icon at bounding box center [963, 101] width 6 height 6
click at [913, 131] on input at bounding box center [899, 131] width 132 height 10
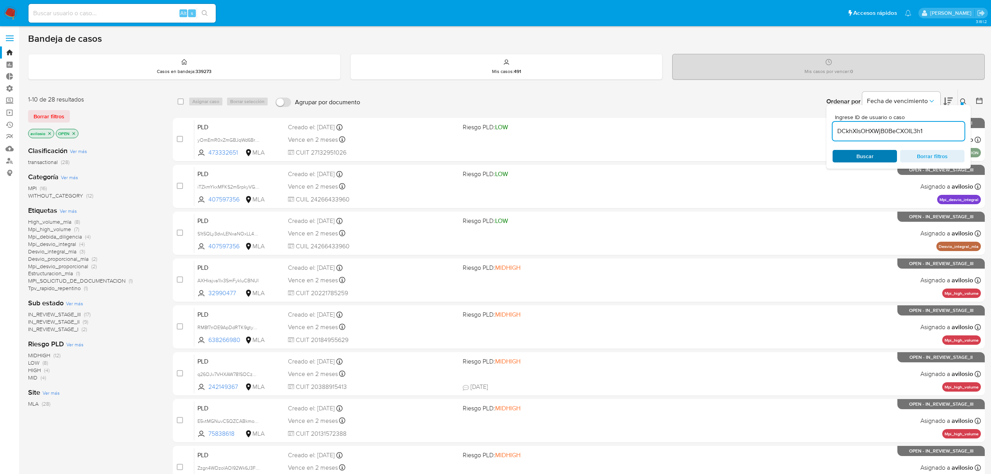
type input "DCkhXIsOHXWjB0BeCXOIL3h1"
click at [851, 156] on div "Buscar Borrar filtros" at bounding box center [899, 156] width 132 height 12
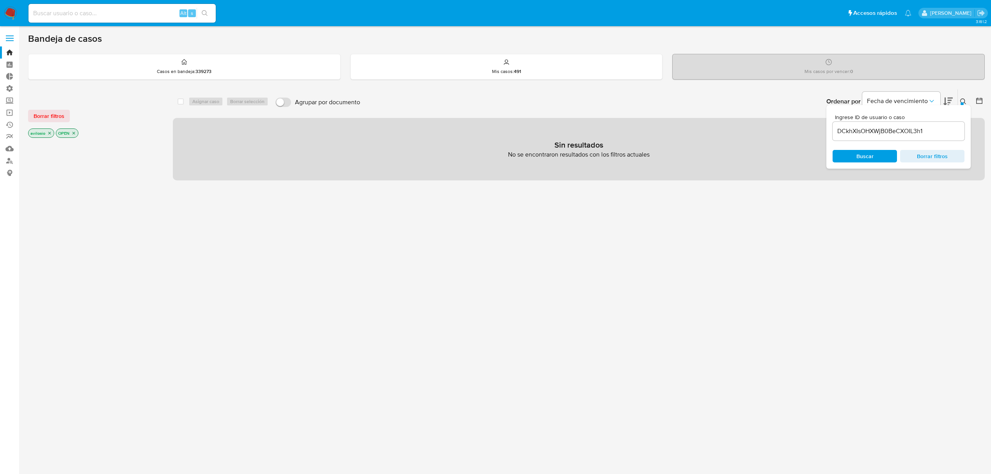
click at [50, 134] on icon "close-filter" at bounding box center [49, 133] width 3 height 3
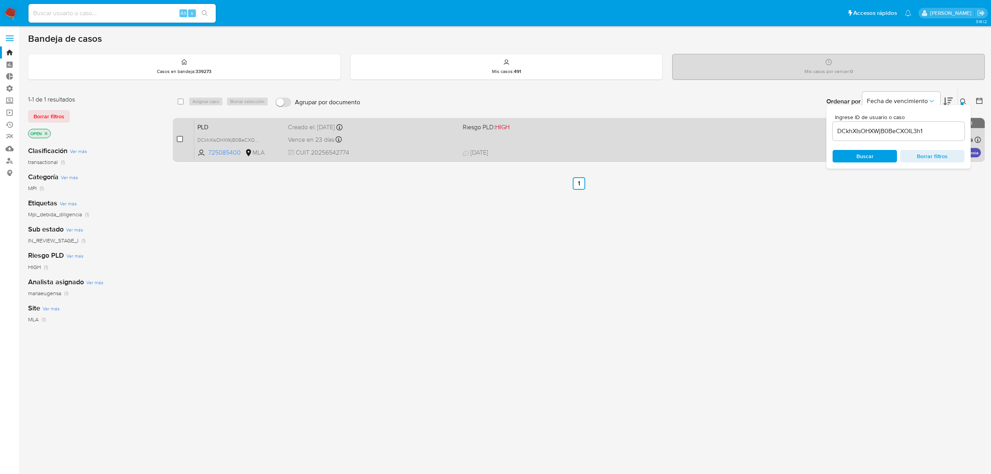
click at [180, 140] on input "checkbox" at bounding box center [180, 139] width 6 height 6
checkbox input "true"
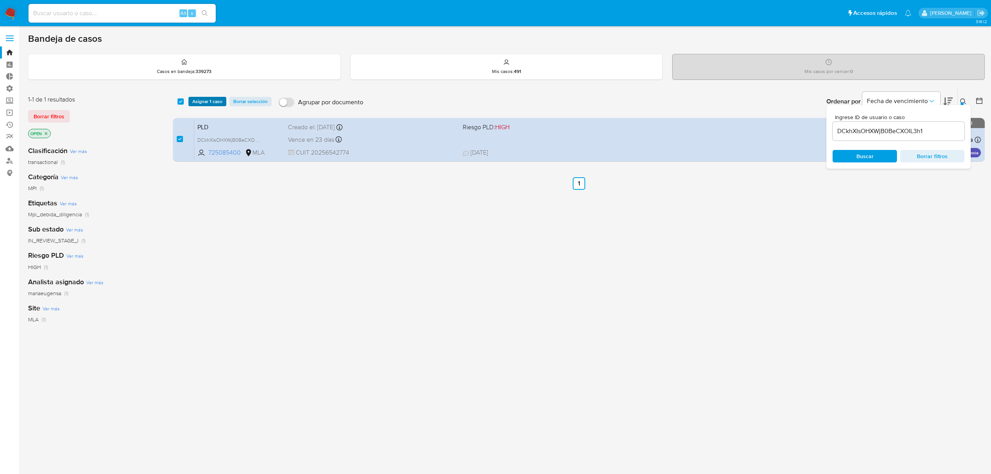
click at [209, 101] on span "Asignar 1 caso" at bounding box center [207, 102] width 30 height 8
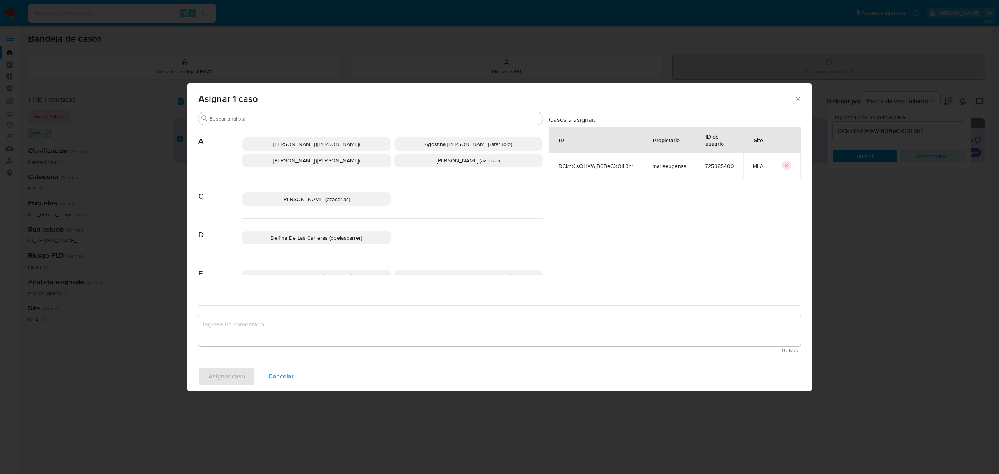
click at [475, 162] on span "Andres Ignacio Vilosio (avilosio)" at bounding box center [468, 160] width 63 height 8
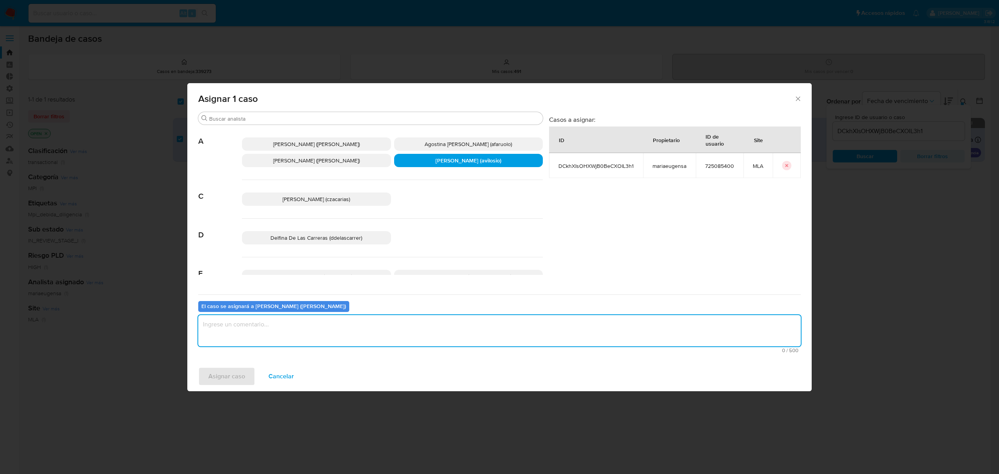
click at [322, 330] on textarea "assign-modal" at bounding box center [499, 330] width 602 height 31
click at [219, 371] on span "Asignar caso" at bounding box center [226, 376] width 37 height 17
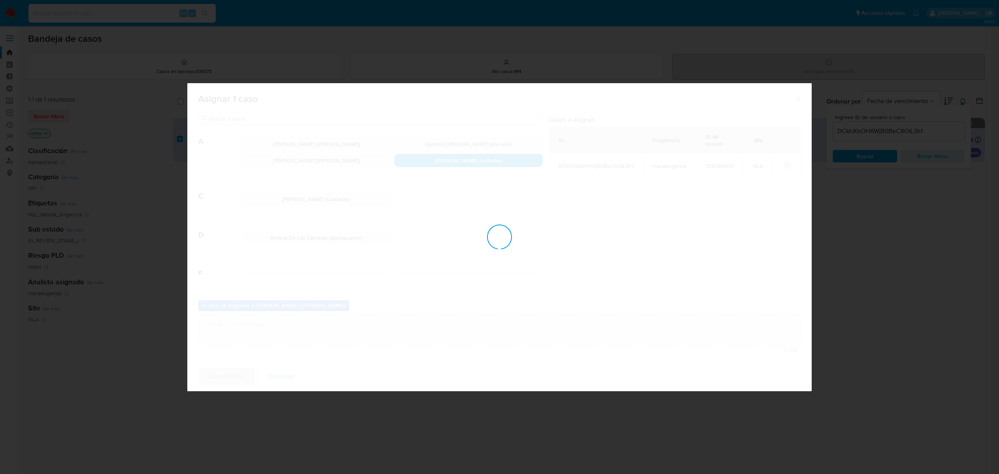
checkbox input "false"
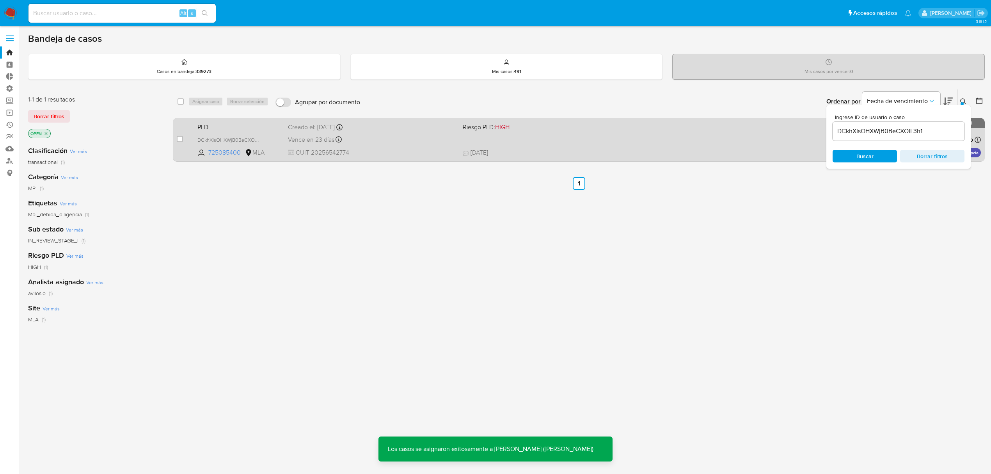
click at [237, 129] on span "PLD" at bounding box center [239, 126] width 84 height 10
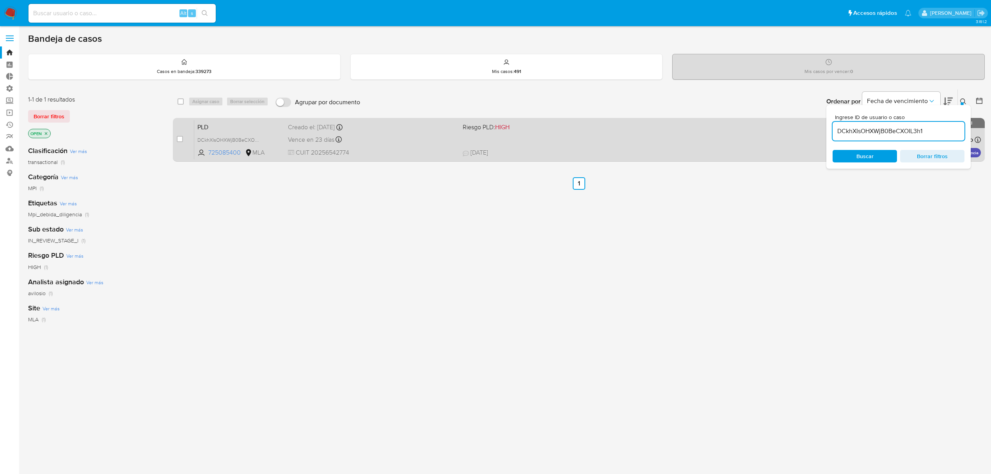
drag, startPoint x: 936, startPoint y: 127, endPoint x: 766, endPoint y: 134, distance: 169.5
click at [770, 133] on div "select-all-cases-checkbox Asignar caso Borrar selección Agrupar por documento O…" at bounding box center [579, 127] width 812 height 76
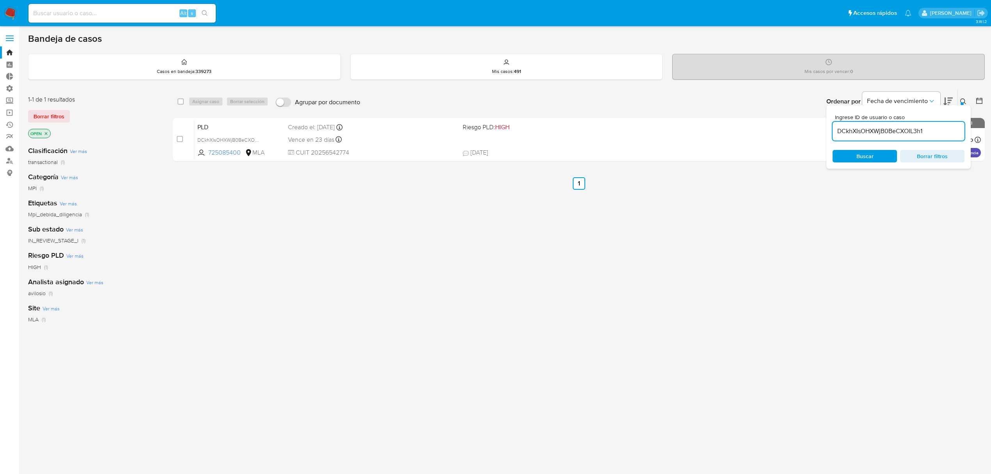
paste input "8GiFONvzvGS7L3Rcov26tvo9"
type input "8GiFONvzvGS7L3Rcov26tvo9"
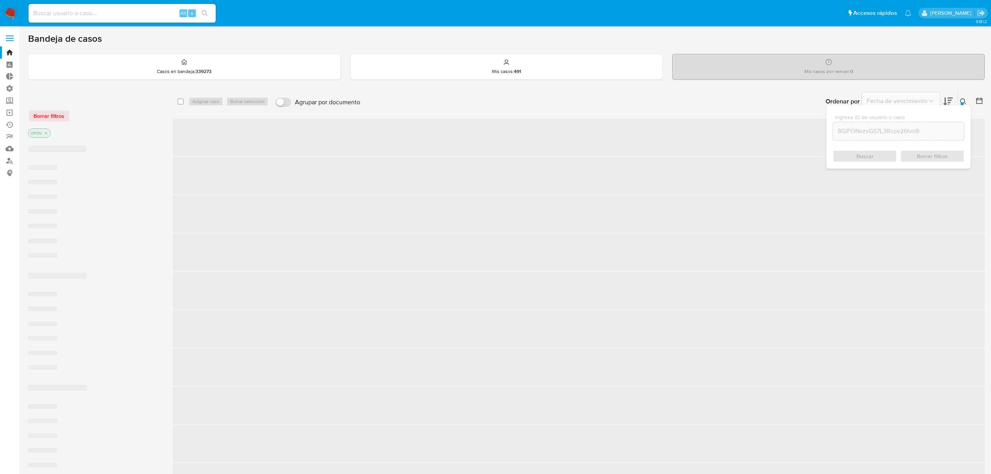
drag, startPoint x: 870, startPoint y: 155, endPoint x: 867, endPoint y: 158, distance: 4.4
click at [869, 156] on div "Buscar Borrar filtros" at bounding box center [899, 156] width 132 height 12
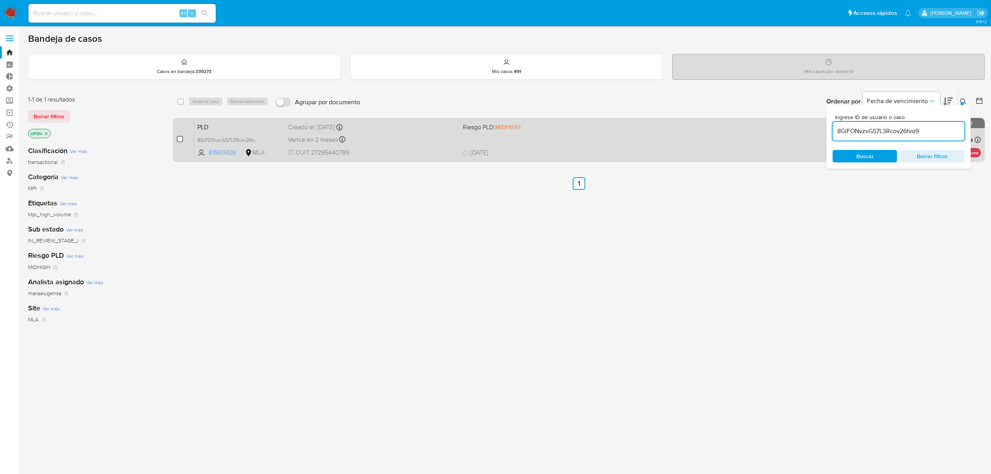
click at [181, 137] on input "checkbox" at bounding box center [180, 139] width 6 height 6
checkbox input "true"
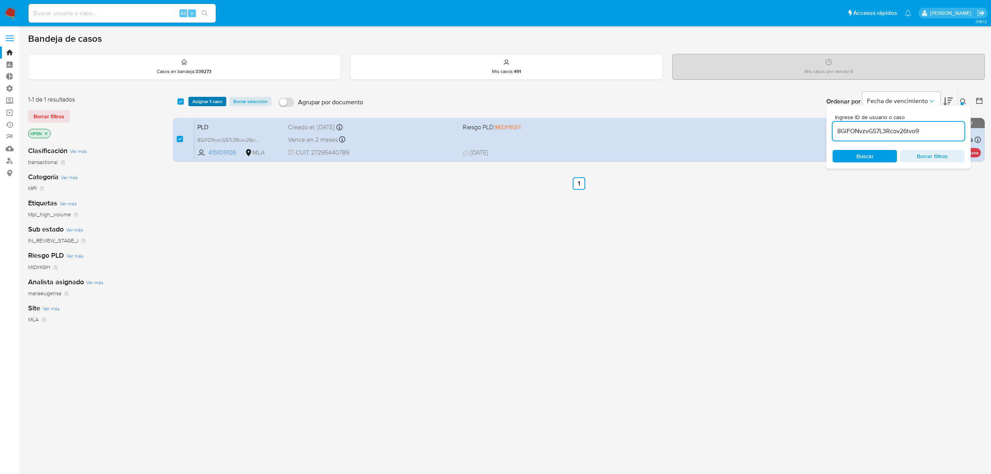
click at [203, 101] on span "Asignar 1 caso" at bounding box center [207, 102] width 30 height 8
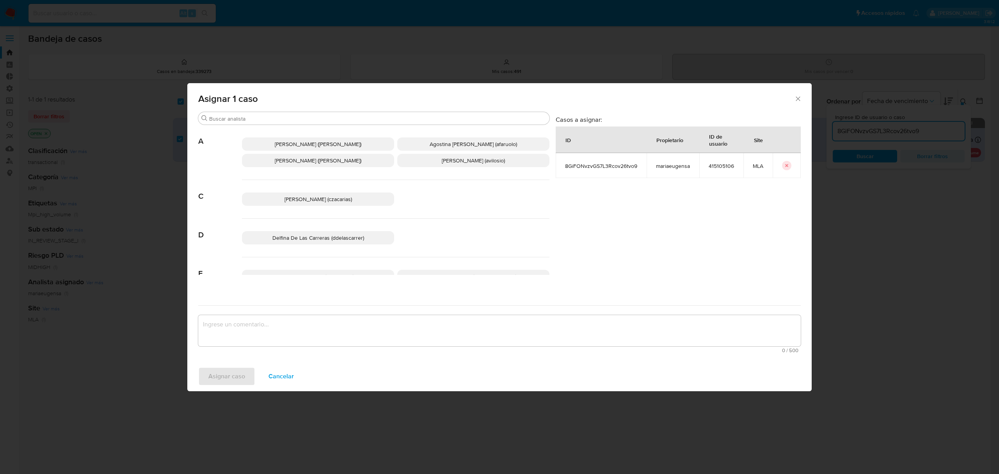
click at [464, 162] on span "Andres Ignacio Vilosio (avilosio)" at bounding box center [473, 160] width 63 height 8
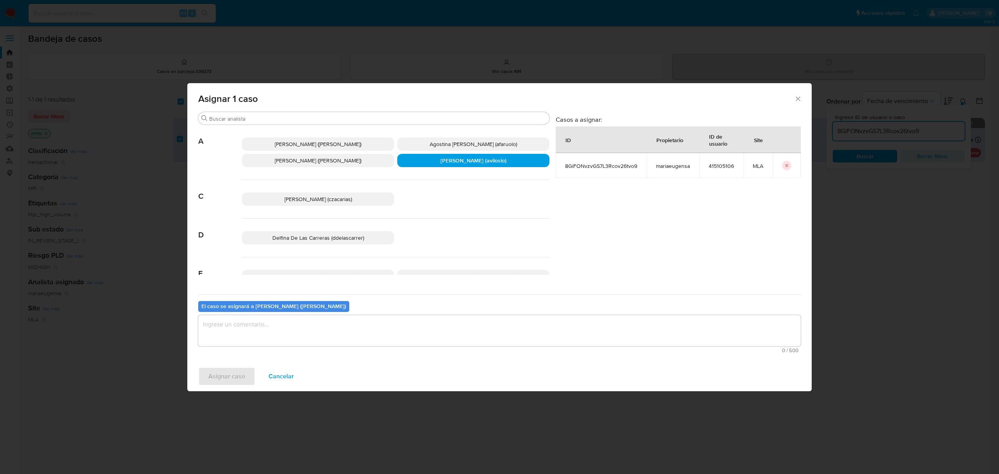
click at [318, 334] on textarea "assign-modal" at bounding box center [499, 330] width 602 height 31
click at [235, 372] on span "Asignar caso" at bounding box center [226, 376] width 37 height 17
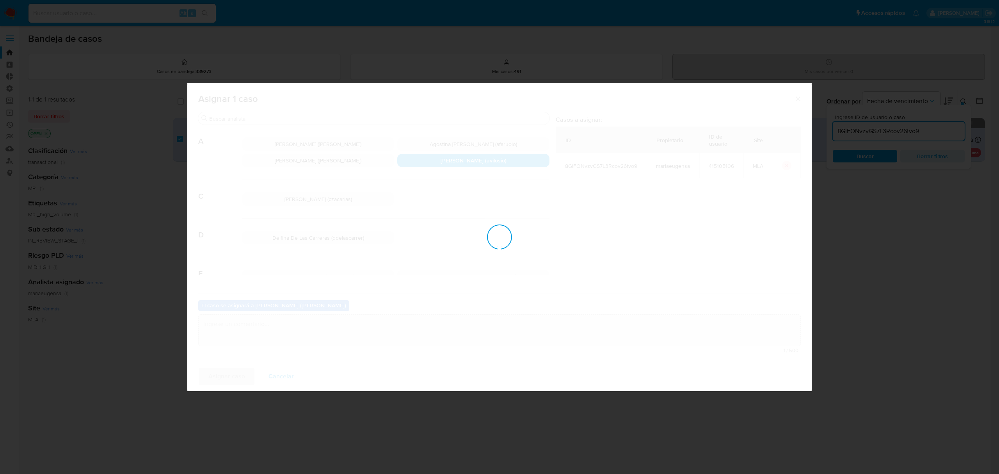
checkbox input "false"
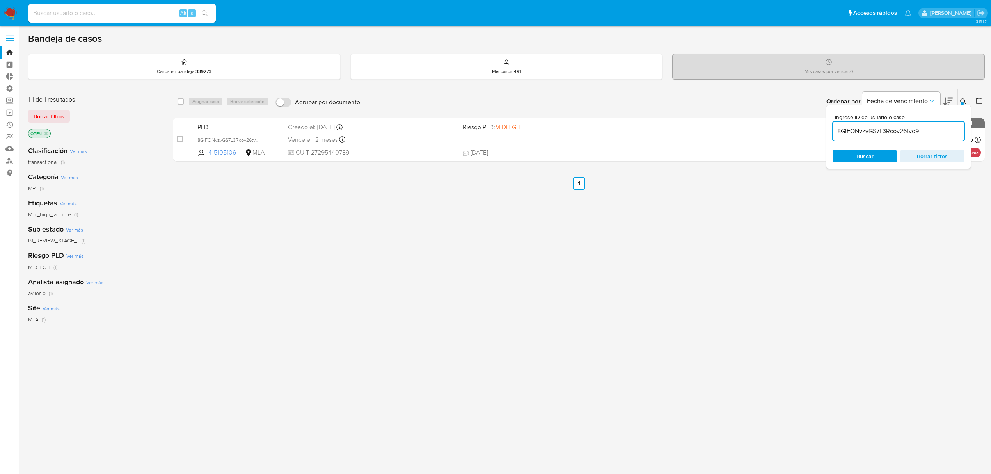
click at [148, 13] on input at bounding box center [121, 13] width 187 height 10
paste input "8GiFONvzvGS7L3Rcov26tvo9"
type input "8GiFONvzvGS7L3Rcov26tvo9"
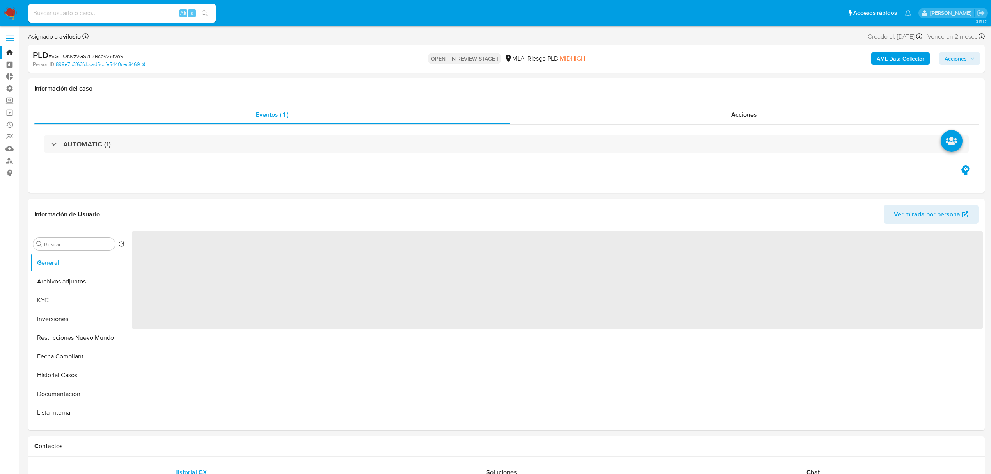
select select "10"
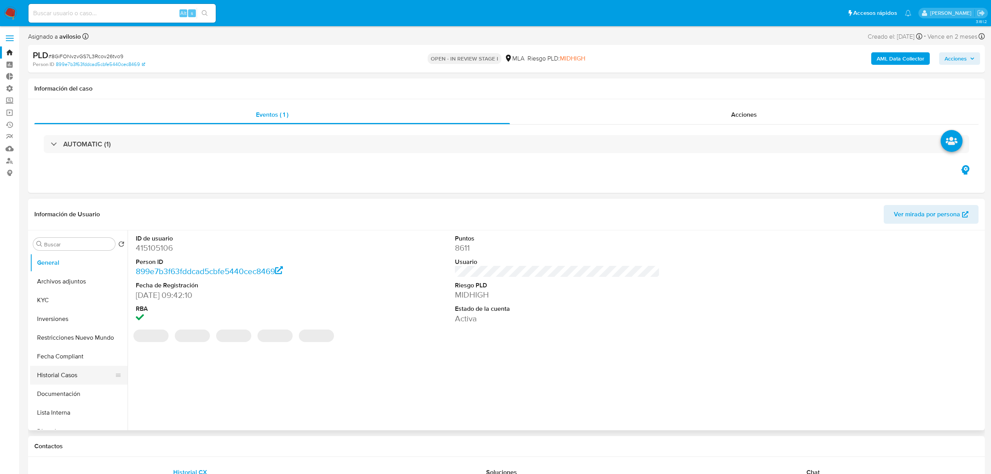
click at [55, 370] on button "Historial Casos" at bounding box center [75, 375] width 91 height 19
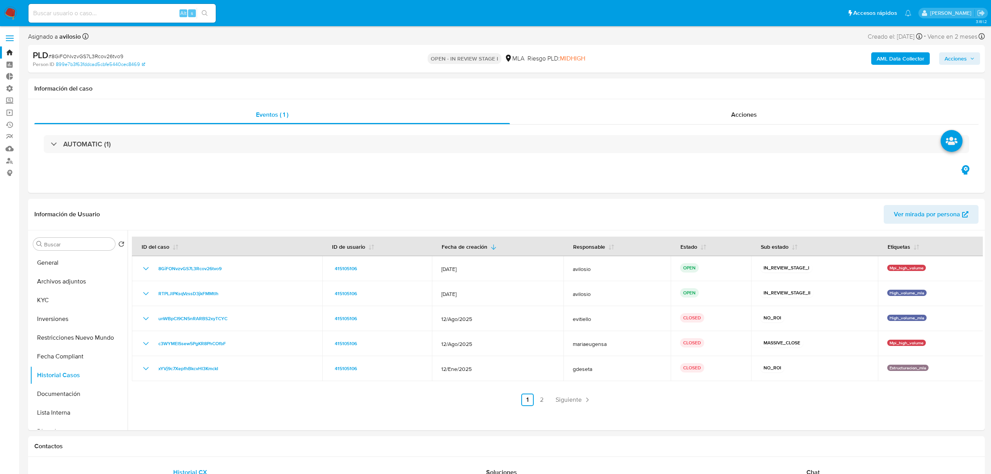
click at [140, 21] on div "Alt s" at bounding box center [121, 13] width 187 height 19
click at [140, 14] on input at bounding box center [121, 13] width 187 height 10
paste input "xdIoXli1v7894nsiKRAX0ZjR"
type input "xdIoXli1v7894nsiKRAX0ZjR"
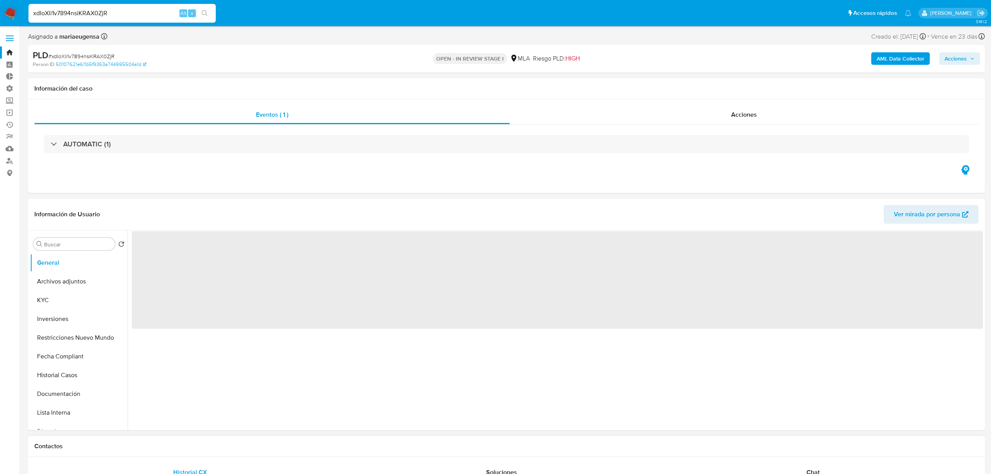
select select "10"
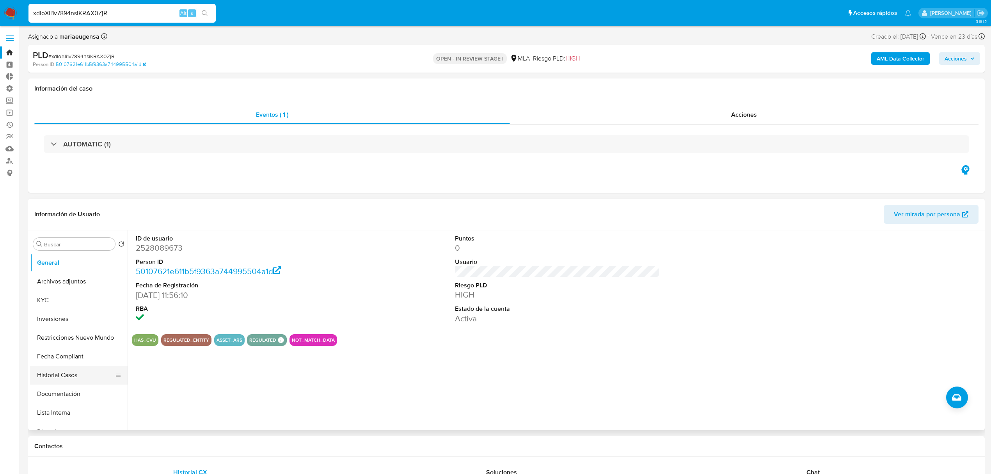
click at [63, 380] on button "Historial Casos" at bounding box center [75, 375] width 91 height 19
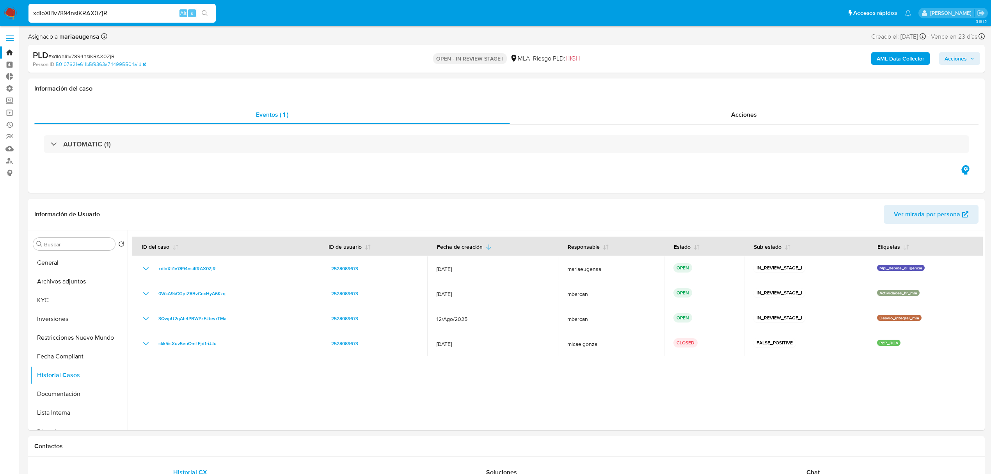
drag, startPoint x: 120, startPoint y: 12, endPoint x: 0, endPoint y: 21, distance: 120.5
click at [0, 21] on nav "xdIoXli1v7894nsiKRAX0ZjR Alt s Accesos rápidos Presiona las siguientes teclas p…" at bounding box center [495, 13] width 991 height 26
paste input "t8dcZDrAnbxuRiptsy0MubSd"
type input "t8dcZDrAnbxuRiptsy0MubSd"
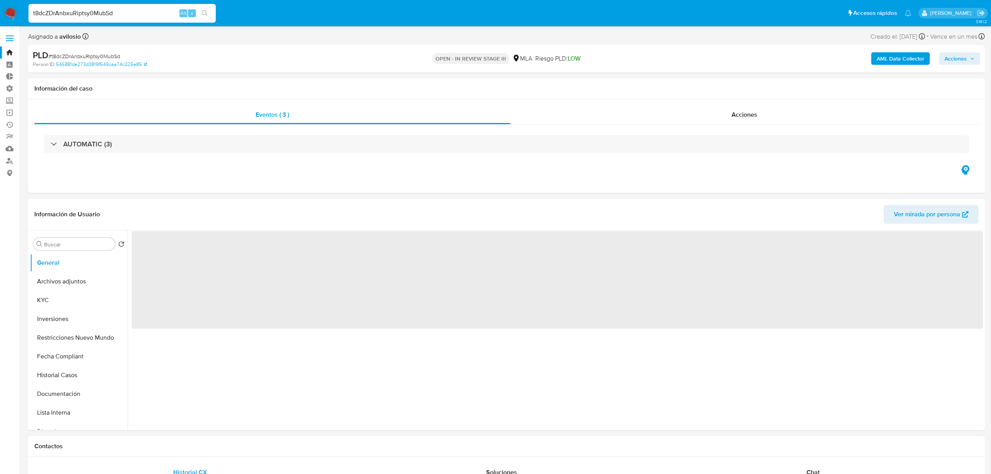
select select "10"
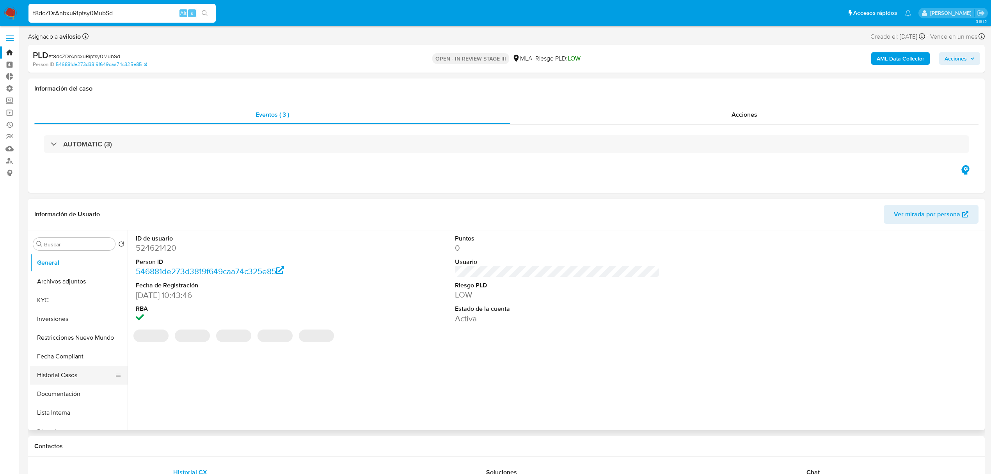
click at [78, 372] on button "Historial Casos" at bounding box center [75, 375] width 91 height 19
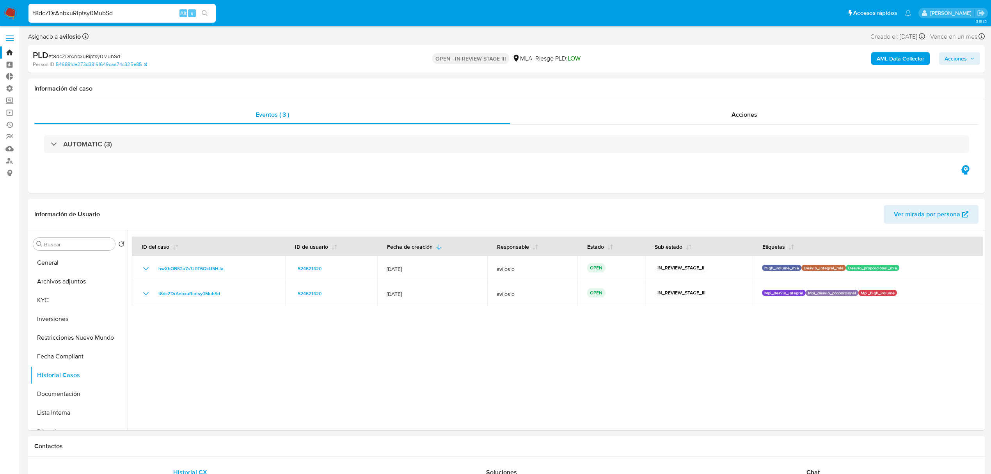
drag, startPoint x: 137, startPoint y: 7, endPoint x: 80, endPoint y: 18, distance: 57.6
click at [80, 18] on div "t8dcZDrAnbxuRiptsy0MubSd Alt s" at bounding box center [121, 13] width 187 height 19
click at [119, 12] on input "t8dcZDrAnbxuRiptsy0MubSd" at bounding box center [121, 13] width 187 height 10
paste input "hwXbOBS2u7s7J0T6QkIJ5HJa"
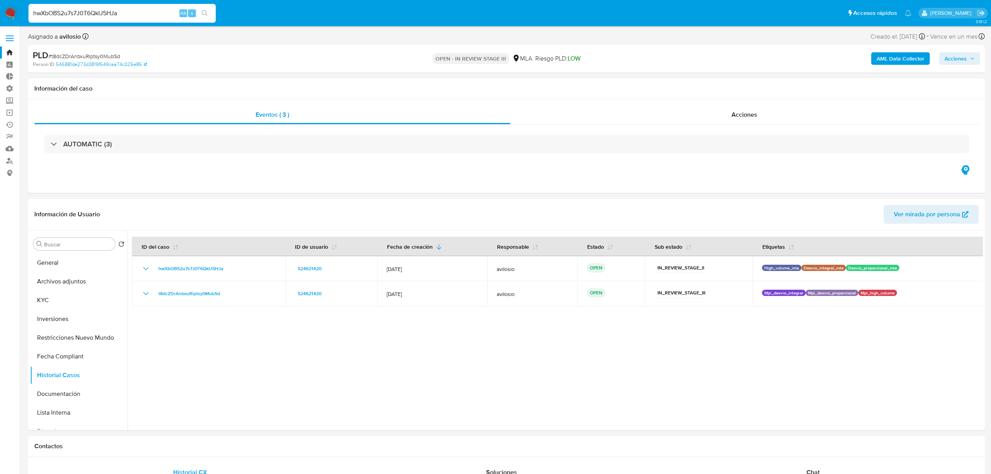
type input "hwXbOBS2u7s7J0T6QkIJ5HJa"
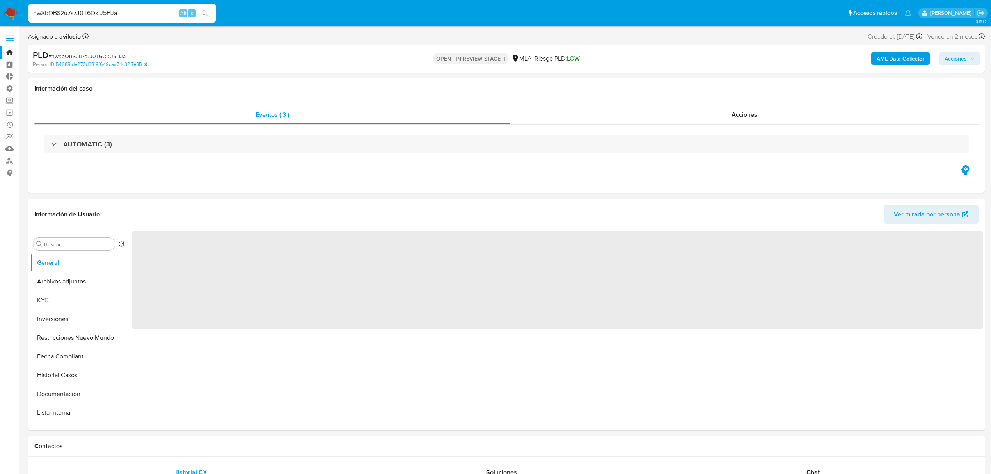
select select "10"
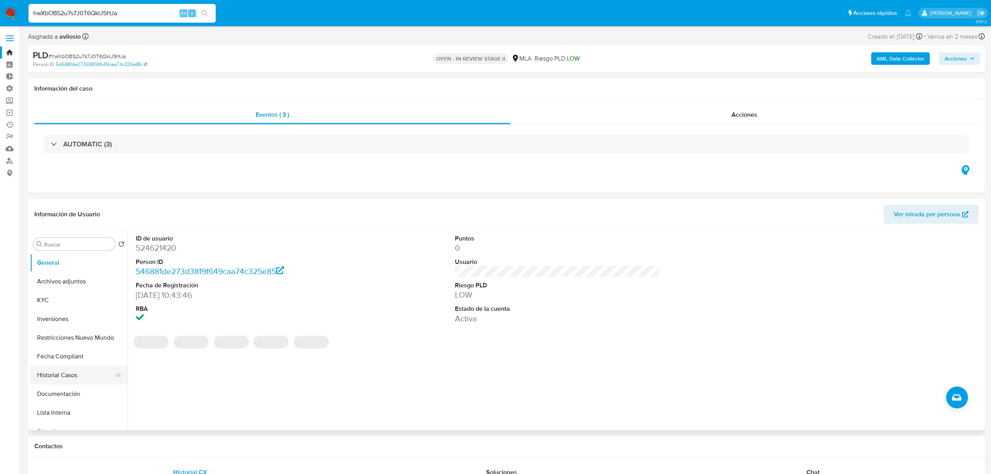
click at [63, 380] on button "Historial Casos" at bounding box center [75, 375] width 91 height 19
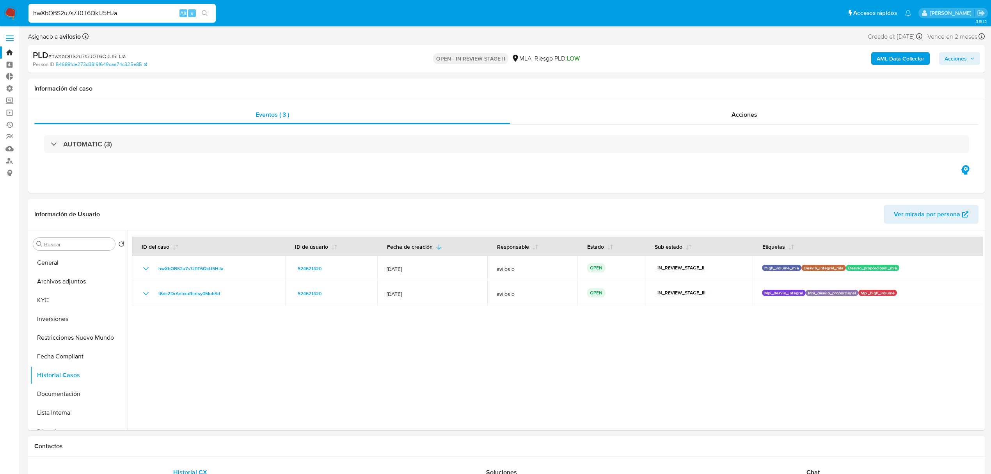
click at [12, 15] on img at bounding box center [10, 13] width 13 height 13
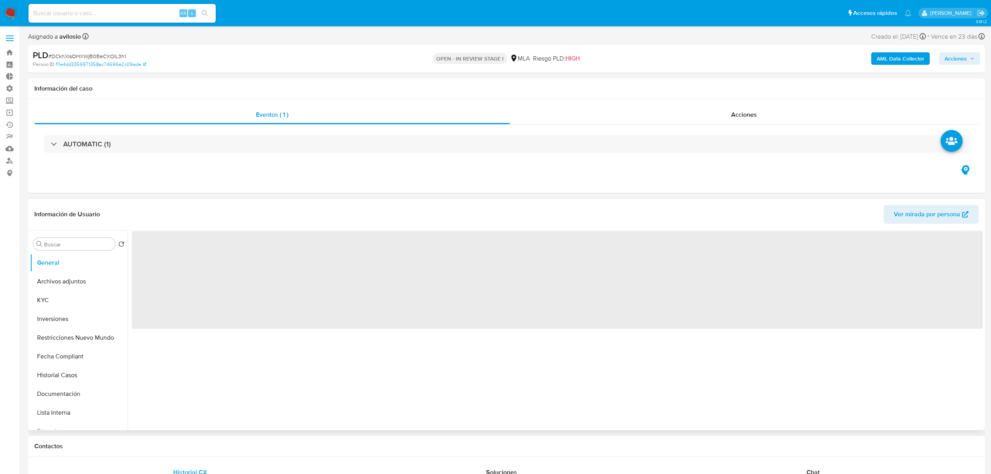
select select "10"
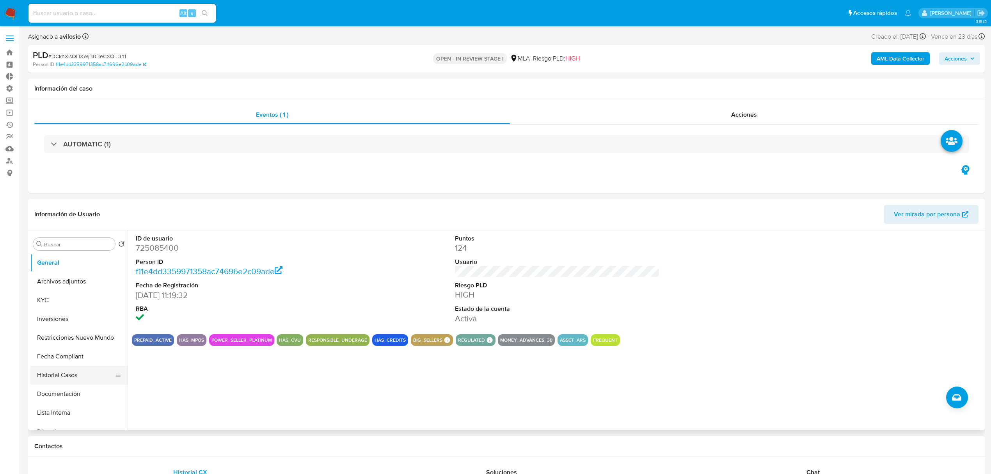
click at [63, 379] on button "Historial Casos" at bounding box center [75, 375] width 91 height 19
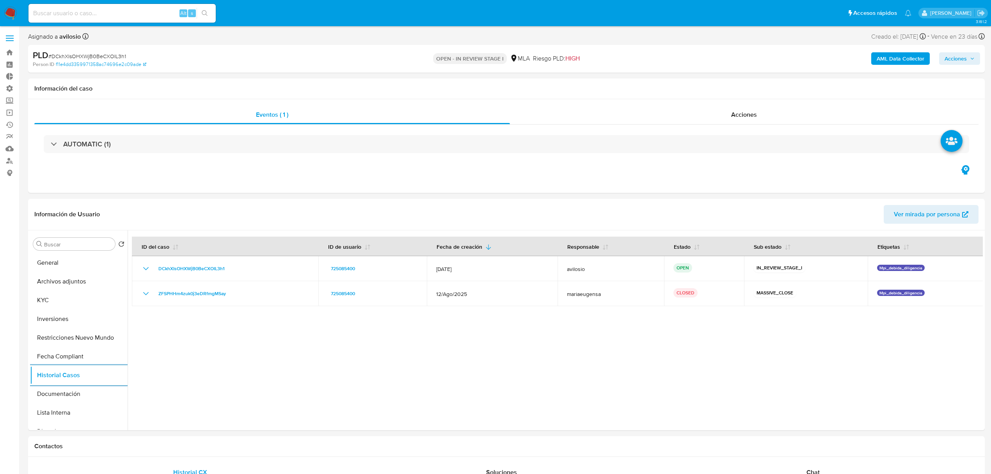
click at [108, 13] on input at bounding box center [121, 13] width 187 height 10
paste input "8GiFONvzvGS7L3Rcov26tvo9"
type input "8GiFONvzvGS7L3Rcov26tvo9"
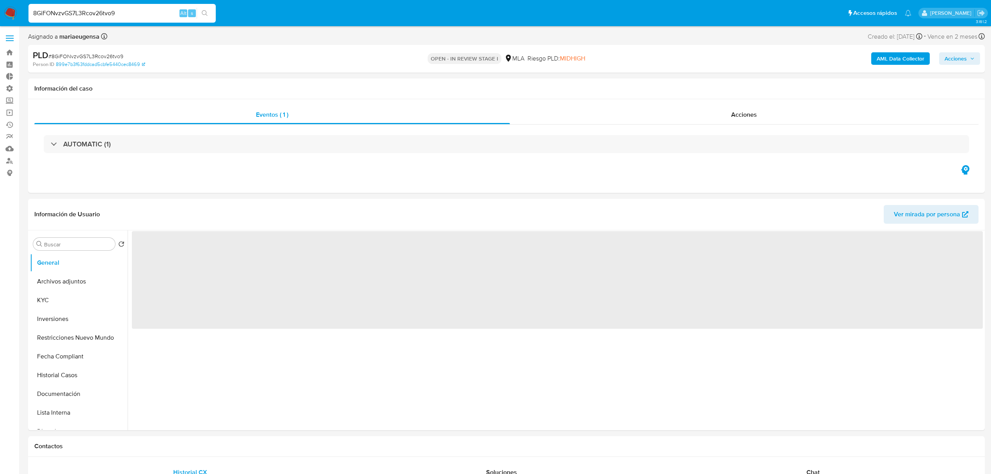
select select "10"
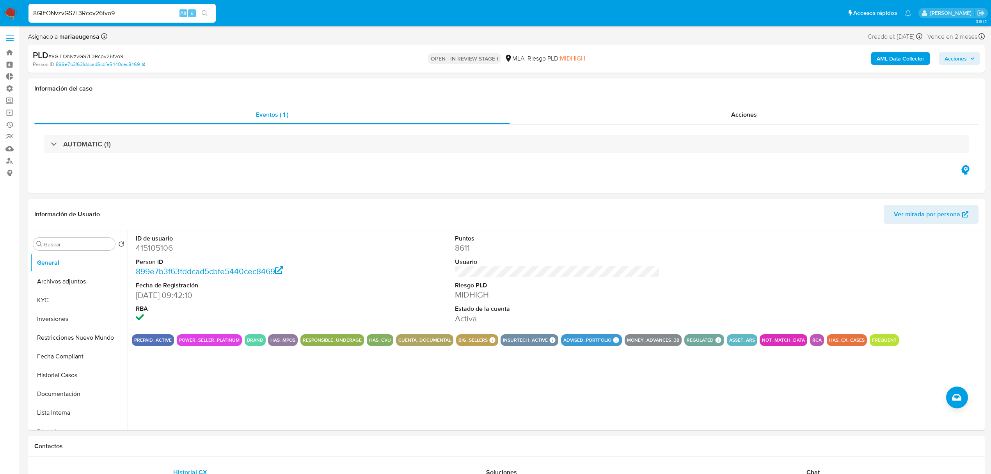
click at [956, 62] on span "Acciones" at bounding box center [956, 58] width 22 height 12
click at [57, 377] on button "Historial Casos" at bounding box center [75, 375] width 91 height 19
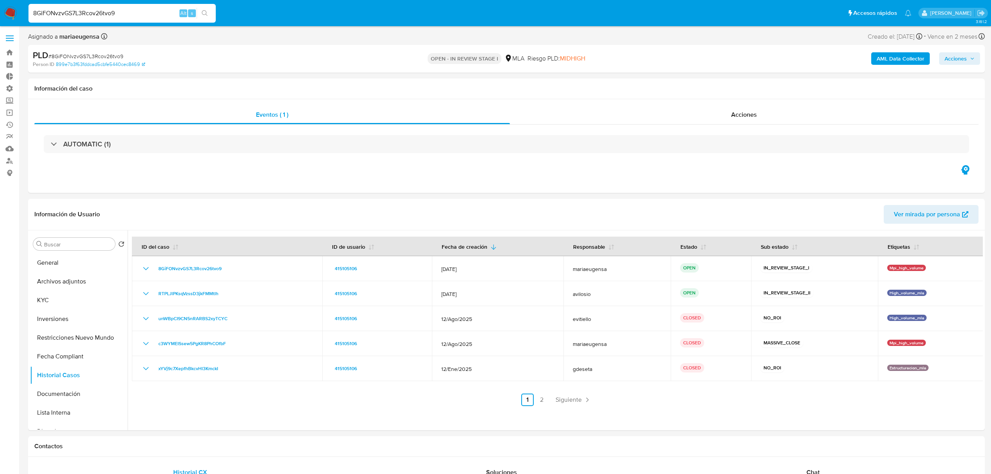
drag, startPoint x: 98, startPoint y: 12, endPoint x: 0, endPoint y: 22, distance: 98.0
click at [0, 22] on nav "8GiFONvzvGS7L3Rcov26tvo9 Alt s Accesos rápidos Presiona las siguientes teclas p…" at bounding box center [495, 13] width 991 height 26
click at [203, 14] on icon "search-icon" at bounding box center [205, 13] width 6 height 6
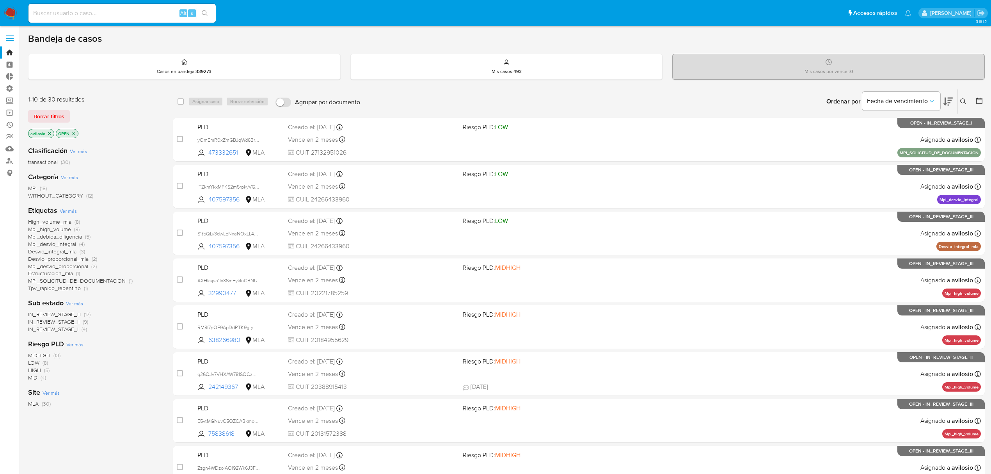
click at [91, 2] on div "Alt s" at bounding box center [121, 13] width 187 height 22
click at [86, 12] on input at bounding box center [121, 13] width 187 height 10
paste input "hwXbOBS2u7s7J0T6QkIJ5HJa"
type input "hwXbOBS2u7s7J0T6QkIJ5HJa"
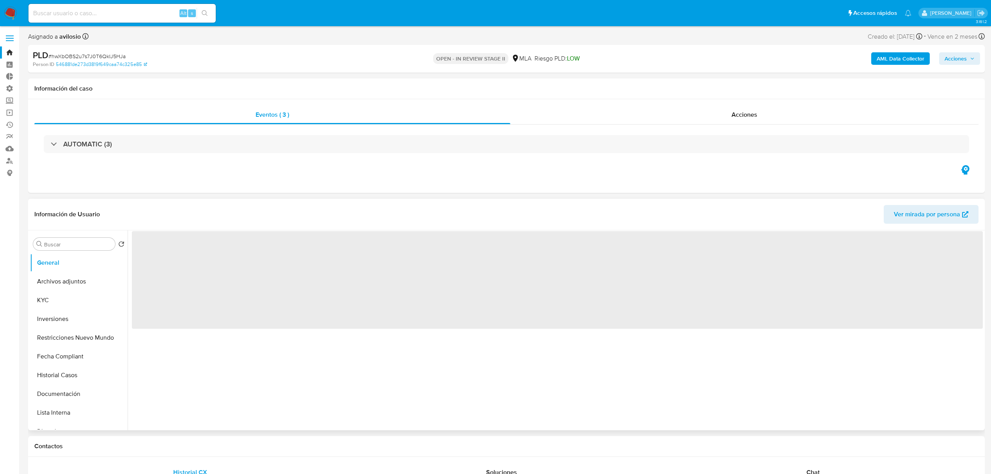
select select "10"
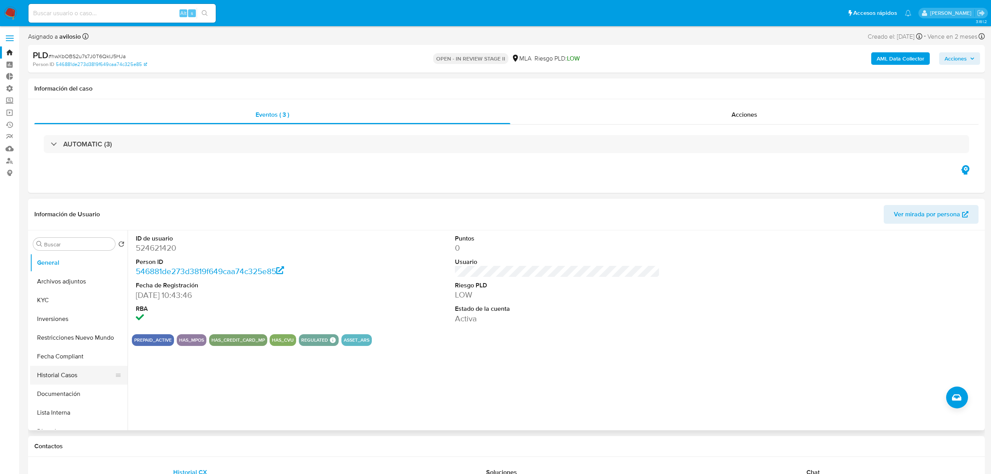
click at [59, 372] on button "Historial Casos" at bounding box center [75, 375] width 91 height 19
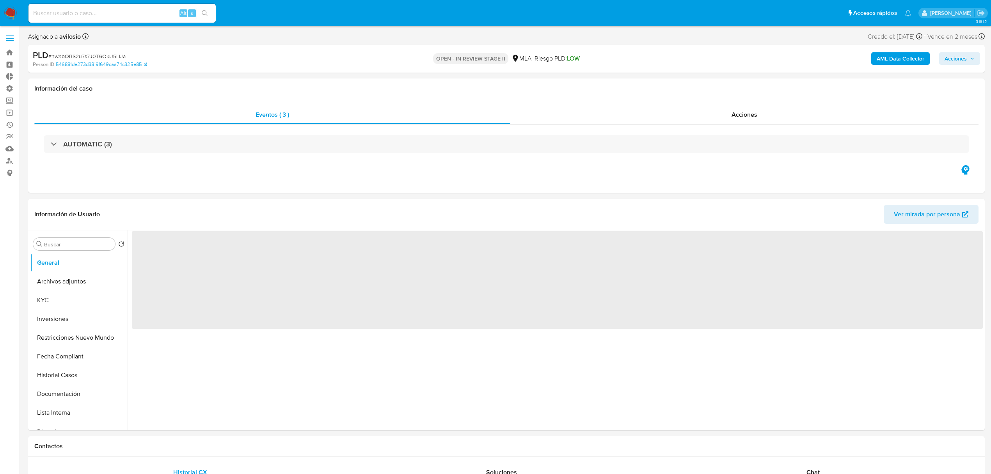
click at [965, 61] on span "Acciones" at bounding box center [956, 58] width 22 height 12
click at [753, 92] on div "Resolución del caso Alt r" at bounding box center [747, 83] width 75 height 20
select select "10"
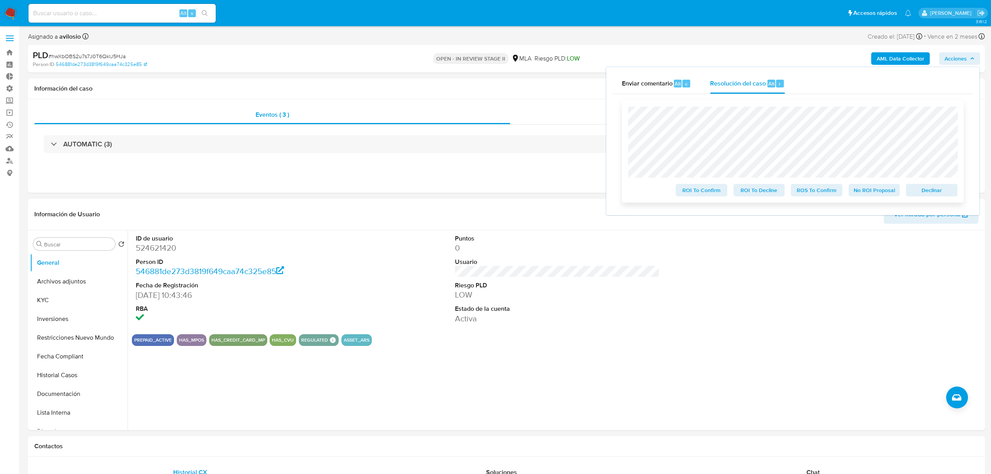
click at [936, 190] on span "Declinar" at bounding box center [932, 190] width 41 height 11
click at [13, 16] on img at bounding box center [10, 13] width 13 height 13
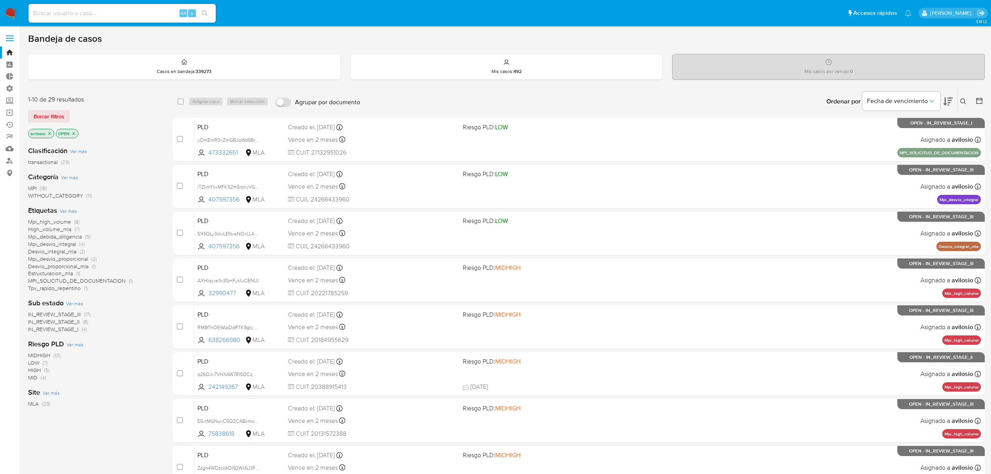
click at [74, 132] on icon "close-filter" at bounding box center [73, 133] width 5 height 5
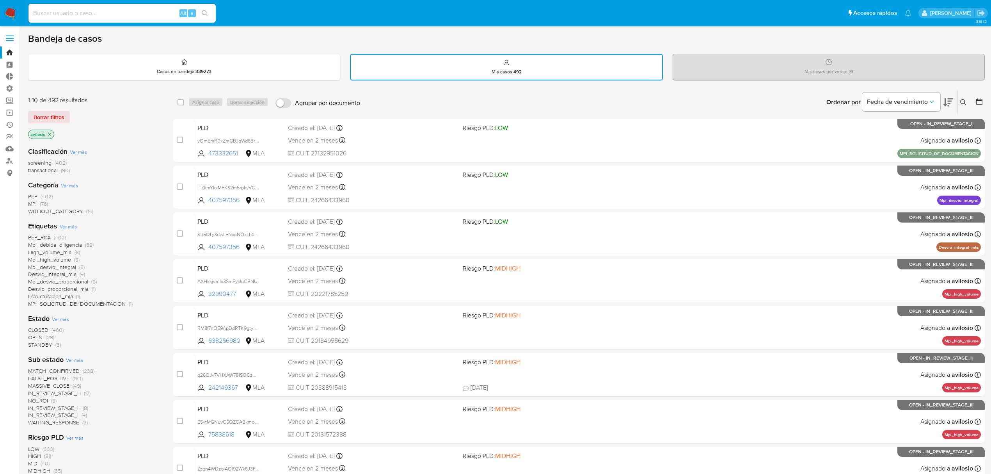
click at [50, 133] on icon "close-filter" at bounding box center [49, 134] width 5 height 5
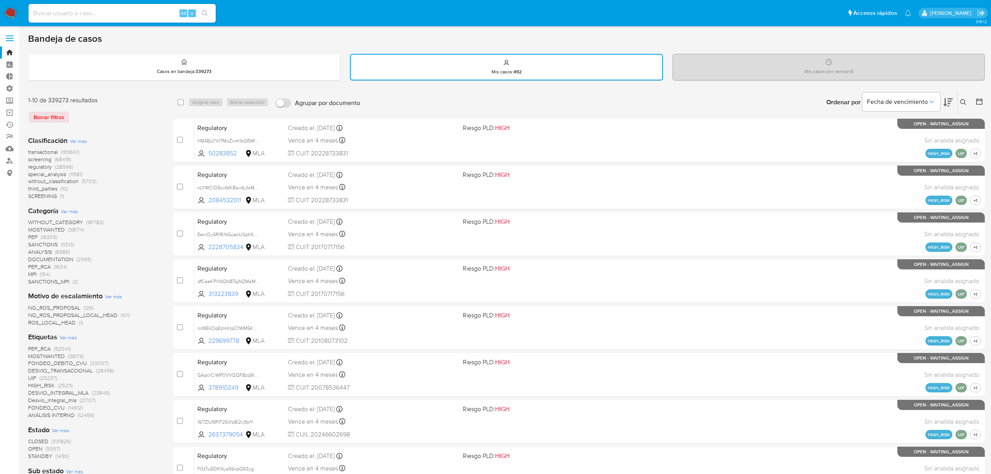
click at [965, 103] on icon at bounding box center [963, 102] width 6 height 6
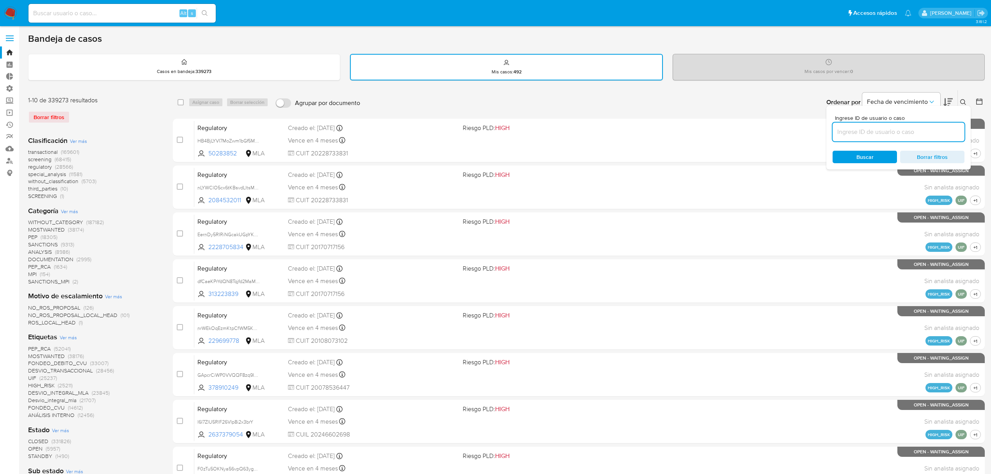
click at [915, 130] on input at bounding box center [899, 132] width 132 height 10
type input "hwXbOBS2u7s7J0T6QkIJ5HJa"
click at [862, 152] on div "Buscar Borrar filtros" at bounding box center [899, 157] width 132 height 12
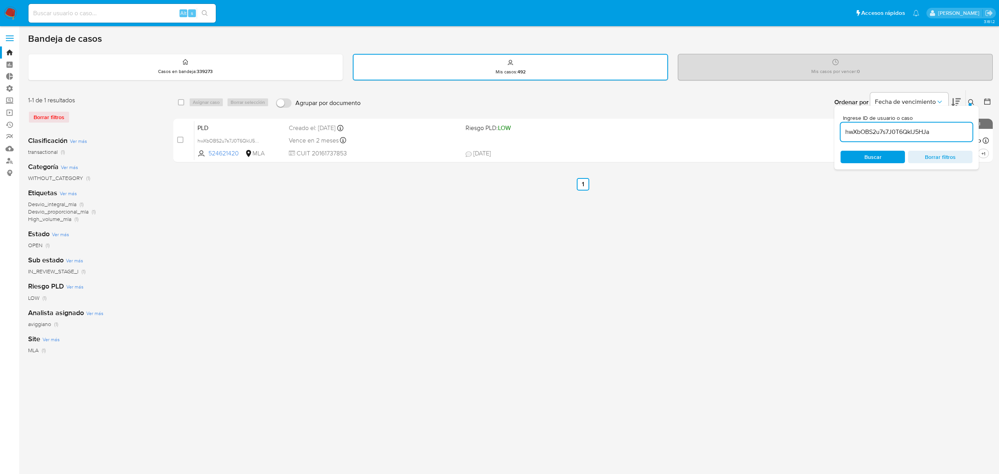
click at [494, 256] on div "select-all-cases-checkbox Asignar caso Borrar selección Agrupar por documento O…" at bounding box center [582, 261] width 819 height 343
click at [958, 84] on div "Bandeja de casos Casos en bandeja : 339273 Mis casos : 492 Mis casos por vencer…" at bounding box center [510, 233] width 965 height 400
click at [936, 99] on icon "Ordenar por" at bounding box center [940, 102] width 8 height 8
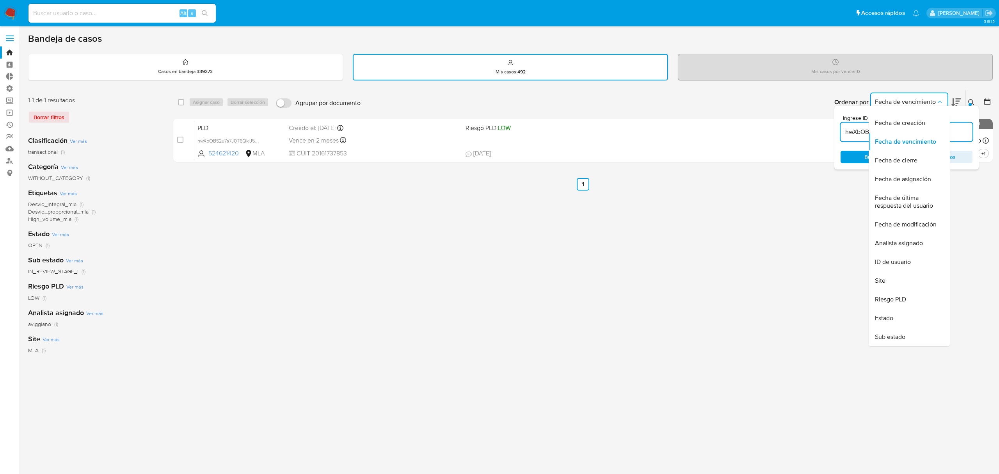
click at [929, 92] on button "Fecha de vencimiento" at bounding box center [909, 101] width 78 height 19
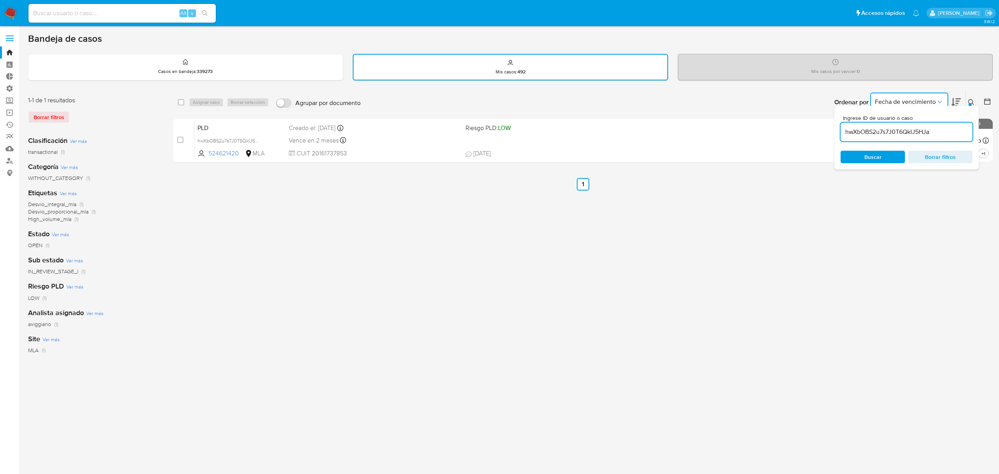
click at [972, 100] on icon at bounding box center [971, 102] width 6 height 6
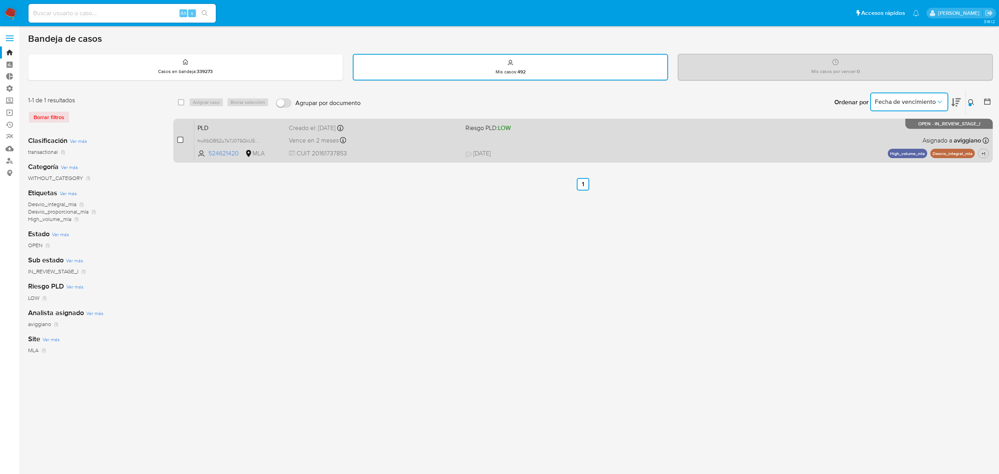
click at [178, 137] on input "checkbox" at bounding box center [180, 140] width 6 height 6
checkbox input "true"
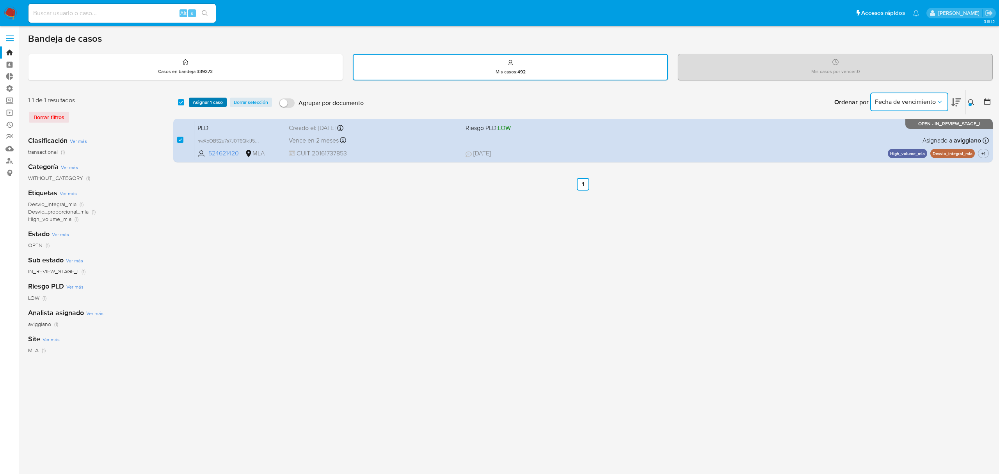
click at [208, 101] on span "Asignar 1 caso" at bounding box center [208, 102] width 30 height 8
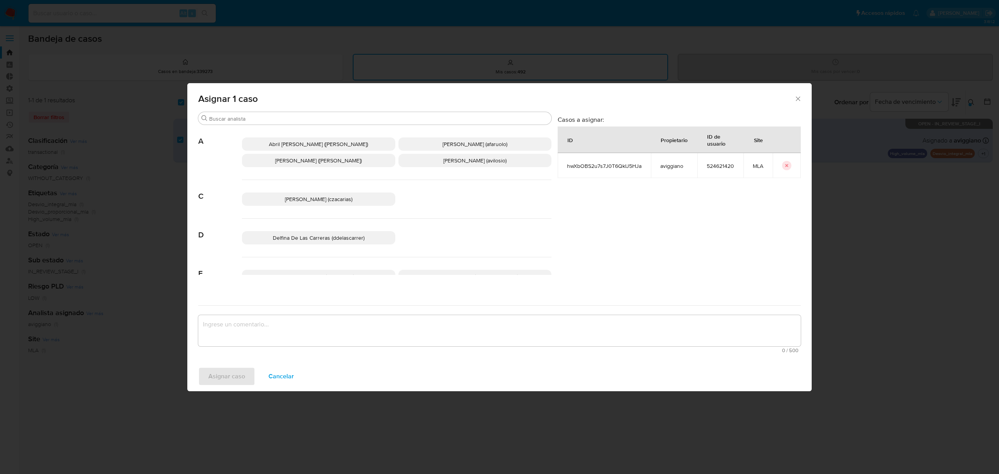
click at [286, 323] on textarea "assign-modal" at bounding box center [499, 330] width 602 height 31
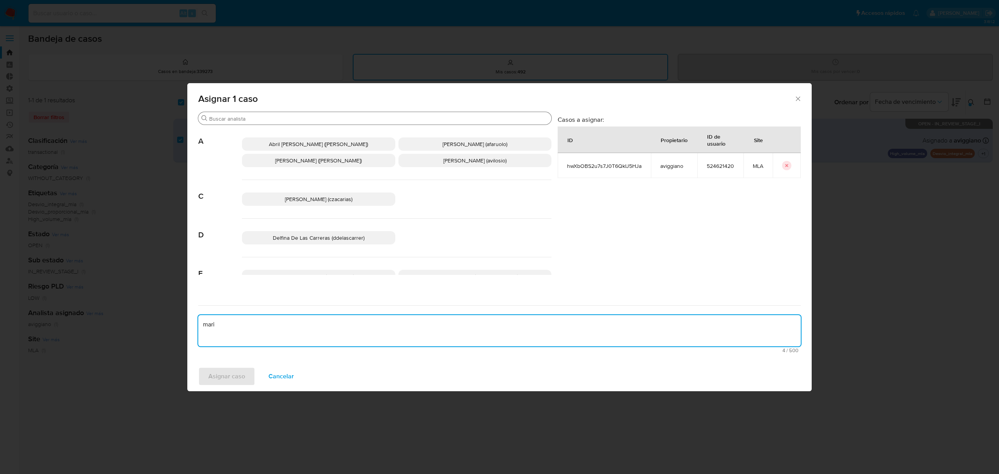
type textarea "mari"
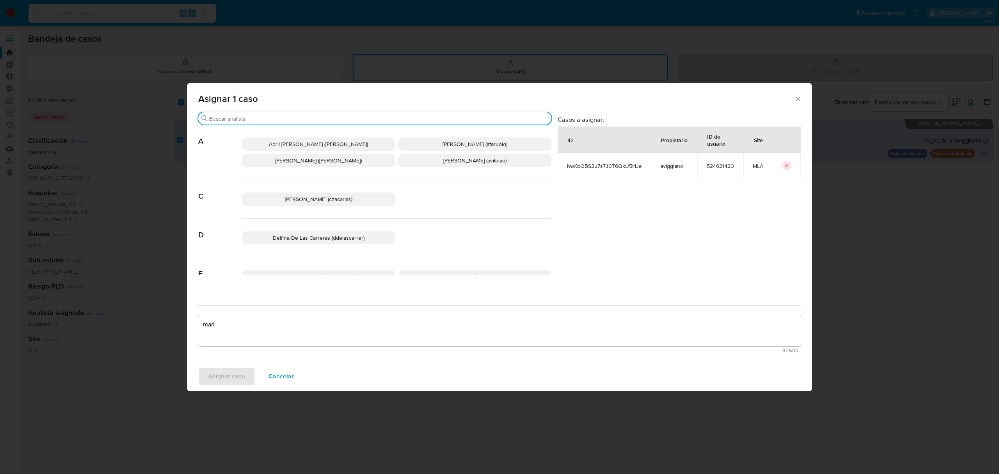
drag, startPoint x: 309, startPoint y: 116, endPoint x: 304, endPoint y: 116, distance: 5.5
click at [304, 116] on input "Buscar" at bounding box center [378, 118] width 339 height 7
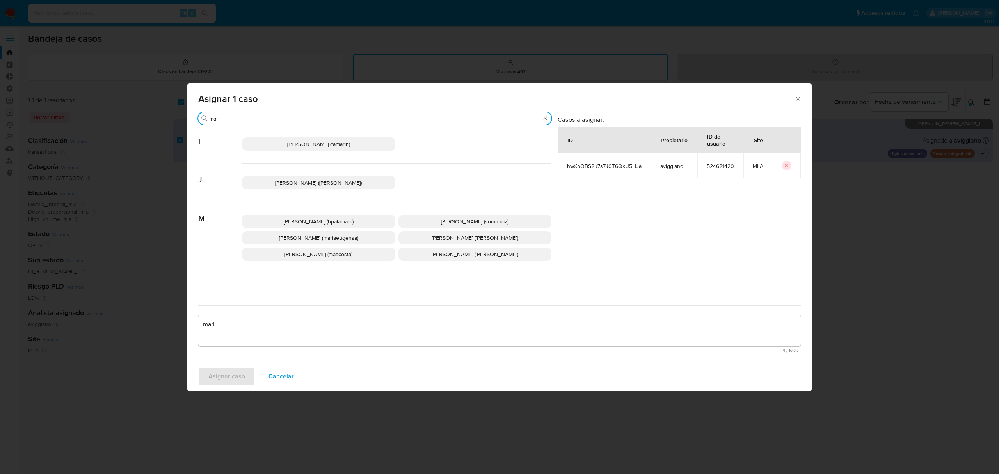
type input "mari"
click at [338, 238] on span "Maria Eugenia Sanchez (mariaeugensa)" at bounding box center [318, 238] width 79 height 8
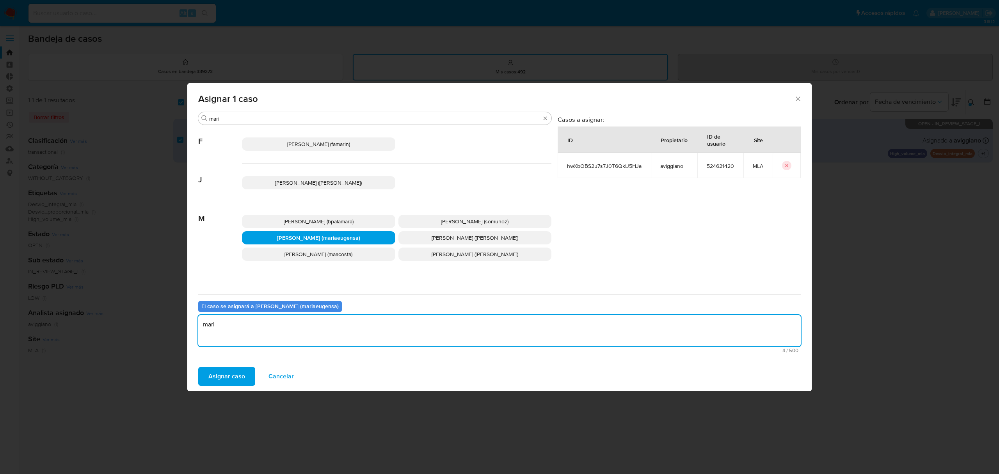
drag, startPoint x: 250, startPoint y: 328, endPoint x: 188, endPoint y: 317, distance: 63.0
click at [188, 314] on div "Buscar mari F Facundo Marin (famarin) J Jian Greyss Marin Mieles (jimarin) M Ma…" at bounding box center [499, 237] width 624 height 250
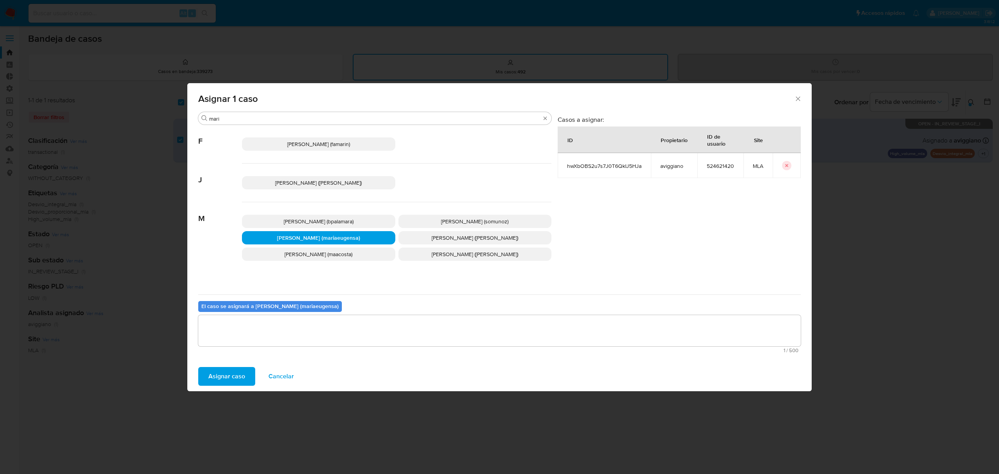
click at [222, 379] on span "Asignar caso" at bounding box center [226, 376] width 37 height 17
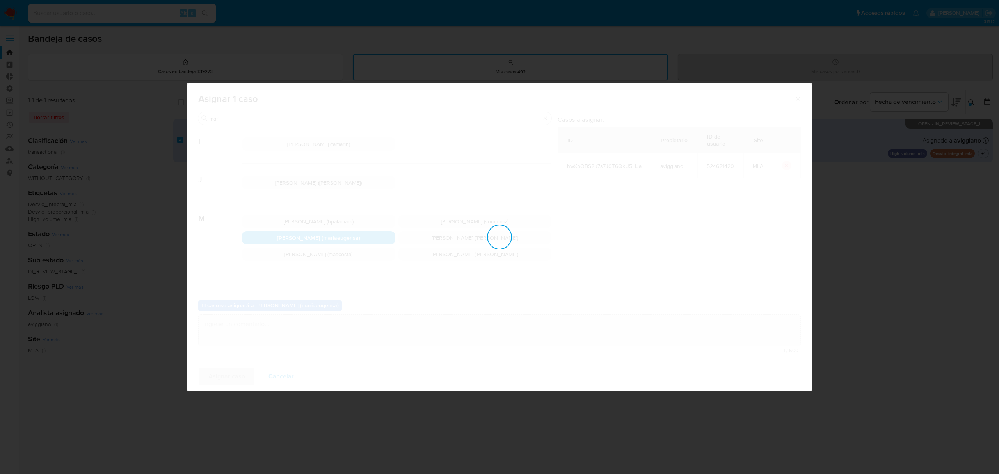
checkbox input "false"
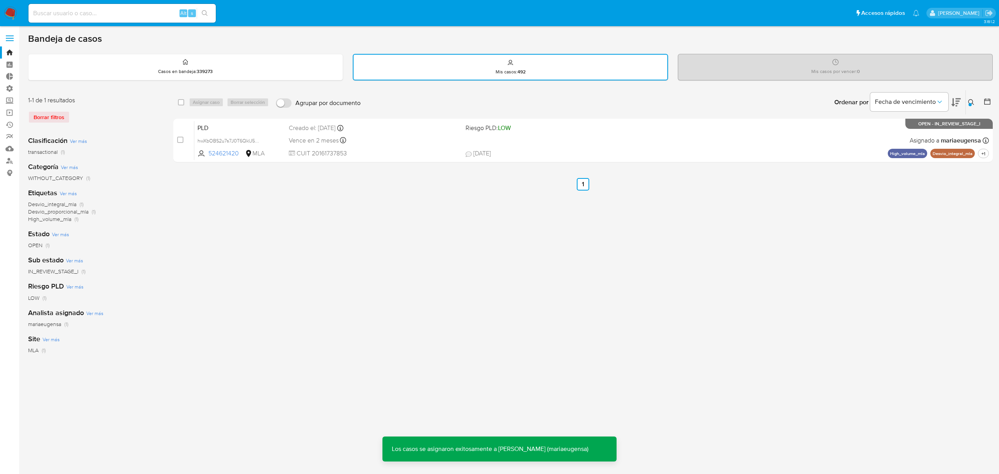
click at [143, 13] on input at bounding box center [121, 13] width 187 height 10
paste input "hwXbOBS2u7s7J0T6QkIJ5HJa"
type input "hwXbOBS2u7s7J0T6QkIJ5HJa"
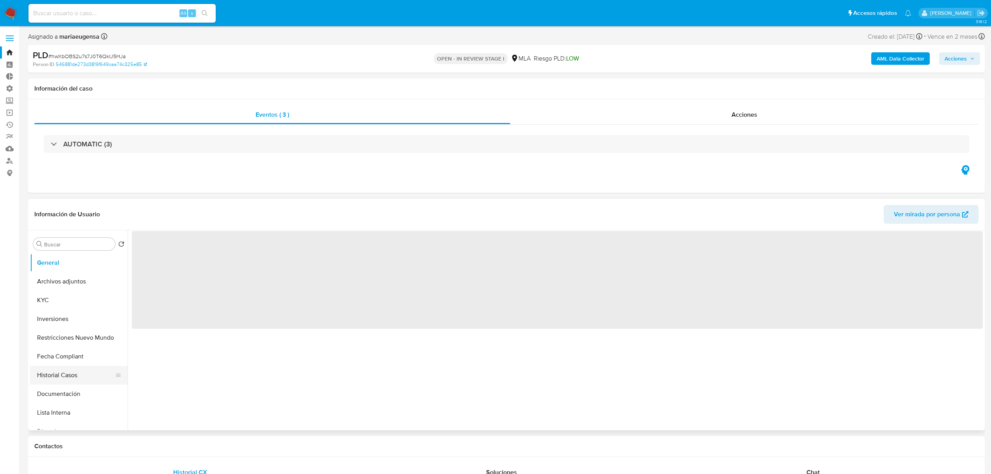
select select "10"
click at [57, 375] on button "Historial Casos" at bounding box center [75, 375] width 91 height 19
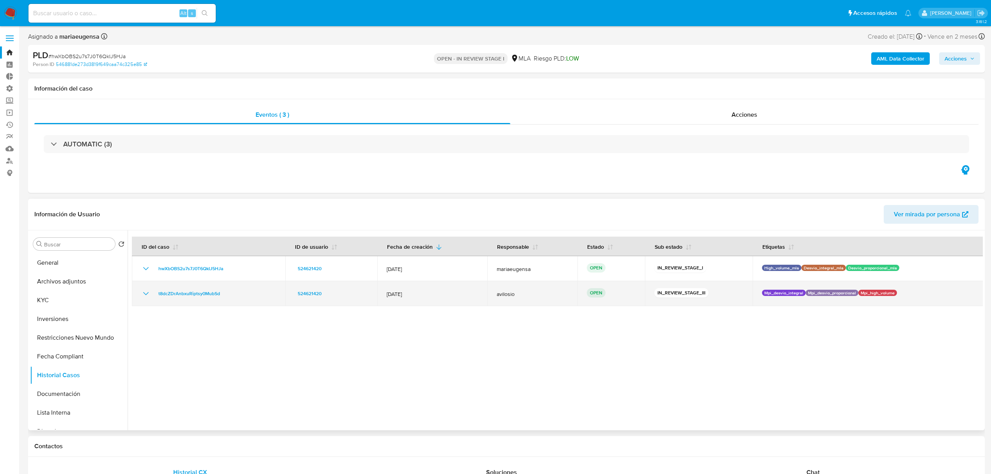
drag, startPoint x: 225, startPoint y: 297, endPoint x: 154, endPoint y: 294, distance: 71.5
click at [154, 294] on div "t8dcZDrAnbxuRiptsy0MubSd" at bounding box center [208, 293] width 135 height 9
click at [205, 297] on span "t8dcZDrAnbxuRiptsy0MubSd" at bounding box center [189, 293] width 62 height 9
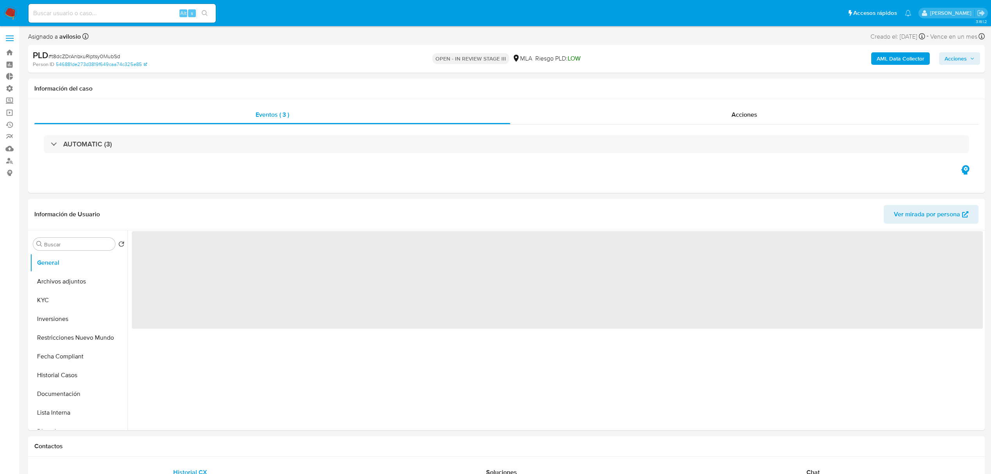
click at [961, 61] on span "Acciones" at bounding box center [956, 58] width 22 height 12
select select "10"
click at [763, 91] on div "Resolución del caso Alt r" at bounding box center [747, 83] width 75 height 20
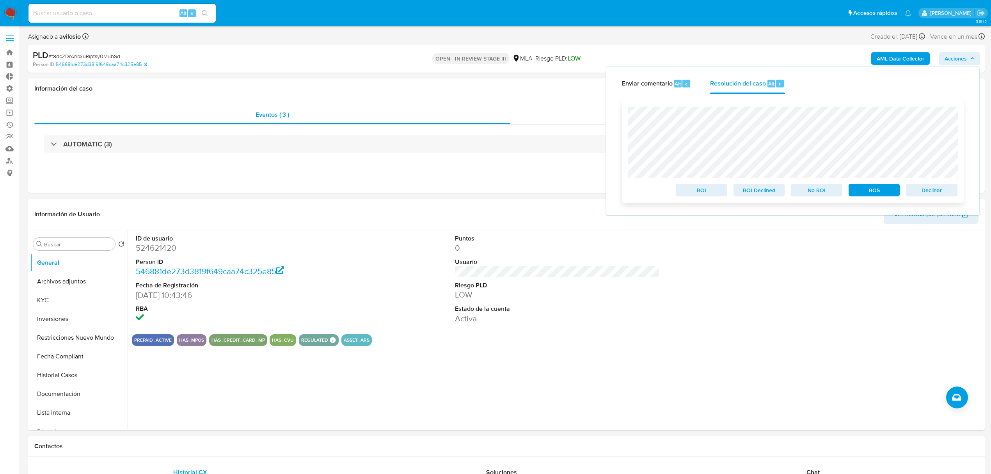
click at [937, 194] on span "Declinar" at bounding box center [932, 190] width 41 height 11
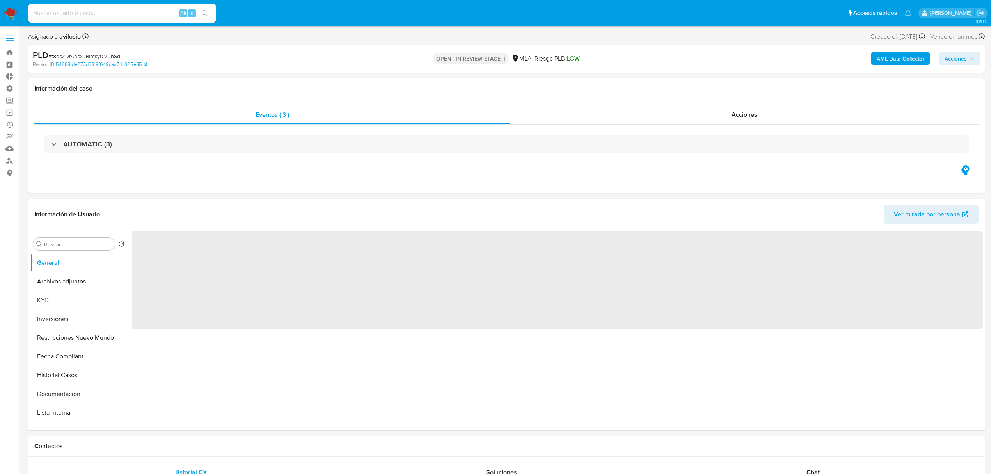
select select "10"
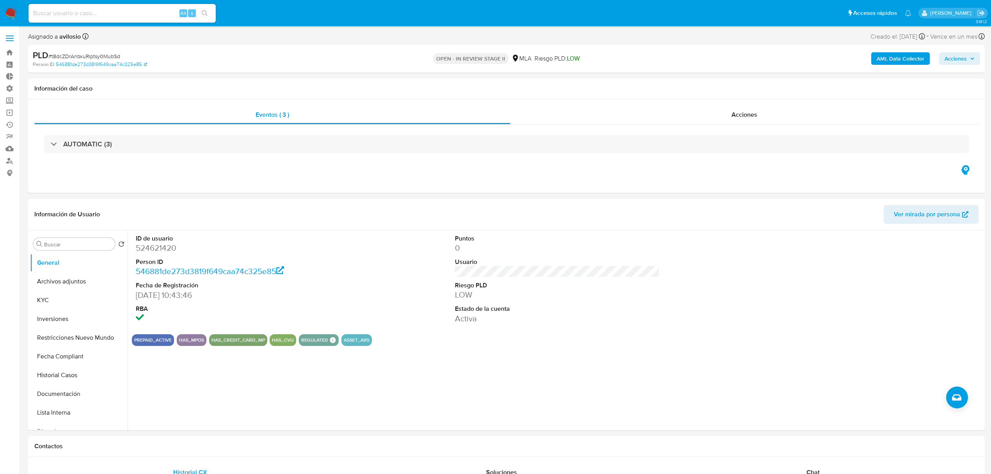
click at [14, 10] on img at bounding box center [10, 13] width 13 height 13
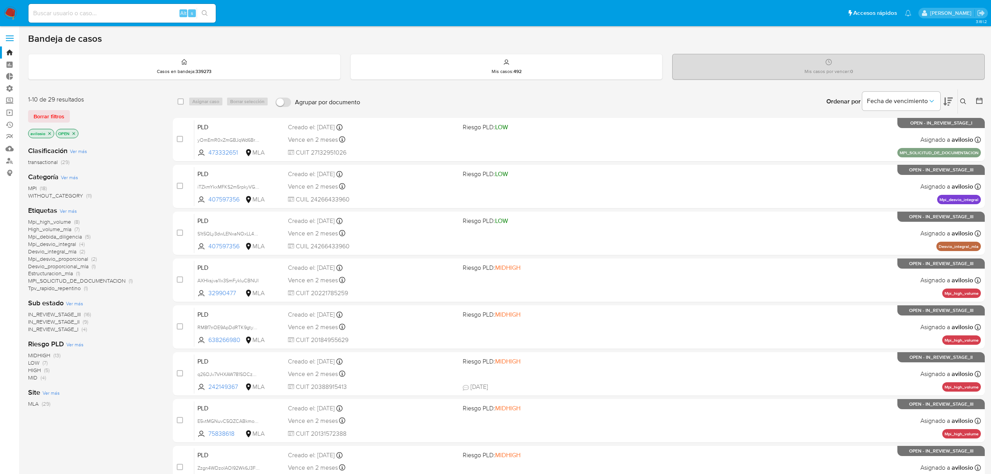
click at [965, 105] on button at bounding box center [964, 101] width 13 height 9
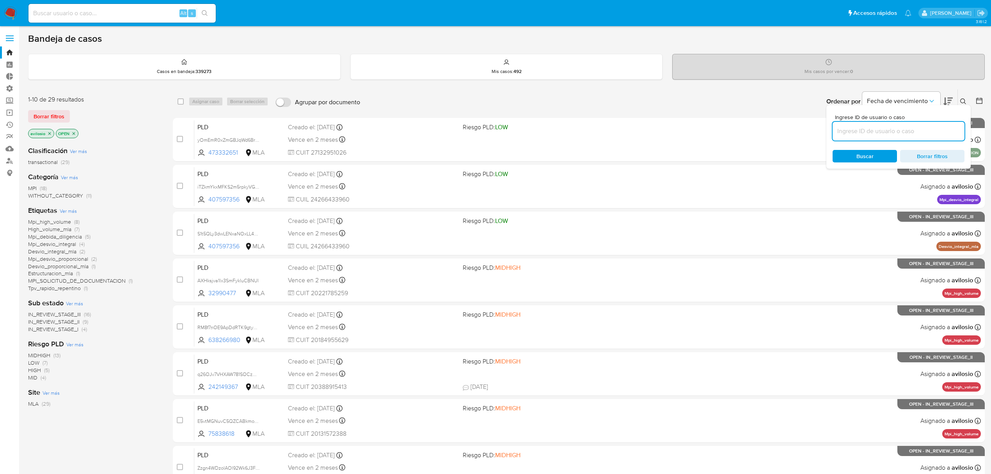
click at [901, 126] on input at bounding box center [899, 131] width 132 height 10
type input "t8dcZDrAnbxuRiptsy0MubSd"
click at [857, 156] on div "Buscar Borrar filtros" at bounding box center [899, 156] width 132 height 12
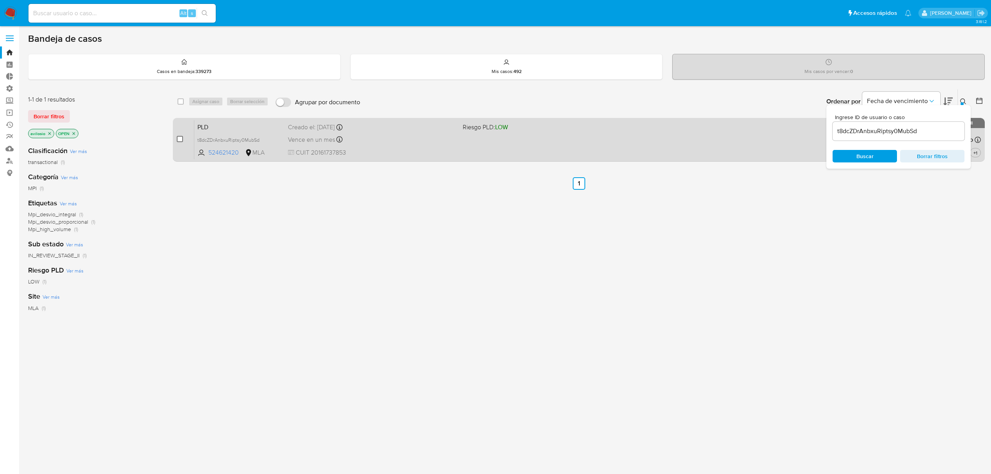
click at [180, 137] on input "checkbox" at bounding box center [180, 139] width 6 height 6
checkbox input "true"
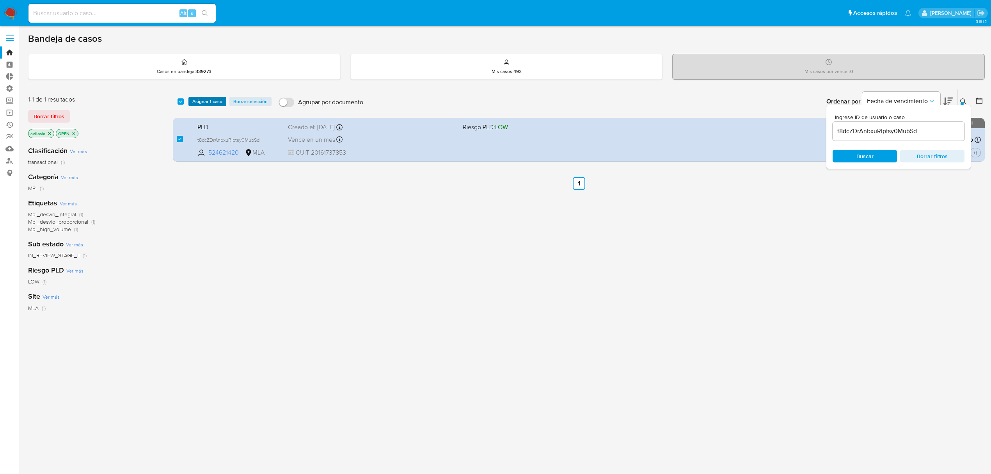
click at [201, 101] on span "Asignar 1 caso" at bounding box center [207, 102] width 30 height 8
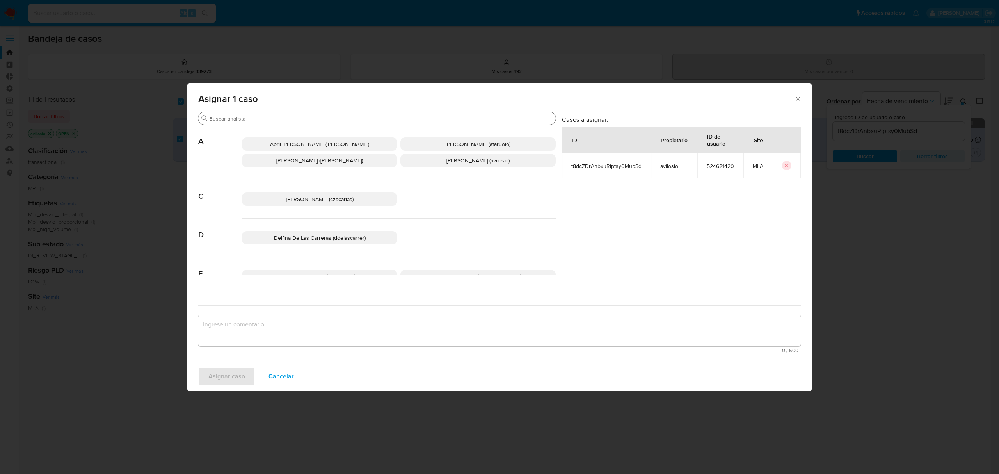
click at [281, 114] on div "Buscar" at bounding box center [376, 118] width 357 height 12
click at [282, 122] on div "Buscar" at bounding box center [376, 118] width 357 height 12
click at [290, 116] on input "Buscar" at bounding box center [380, 118] width 343 height 7
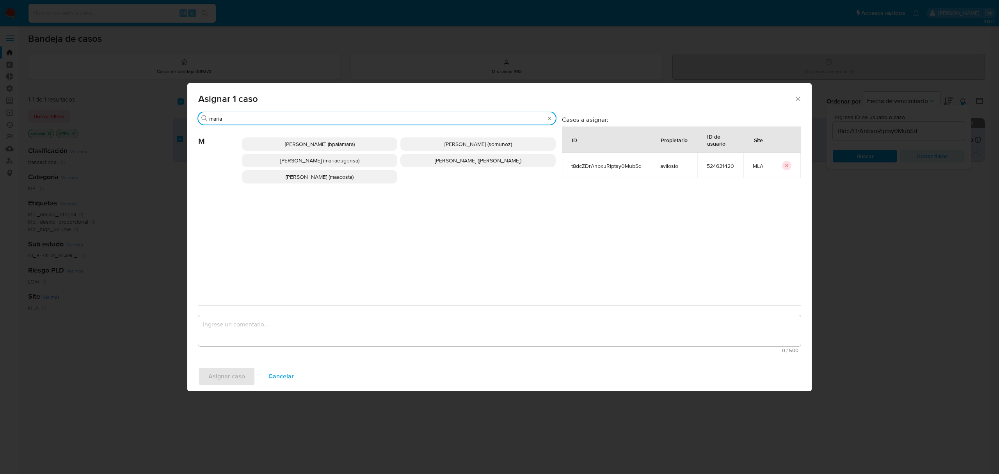
type input "maria"
click at [352, 160] on span "Maria Eugenia Sanchez (mariaeugensa)" at bounding box center [319, 160] width 79 height 8
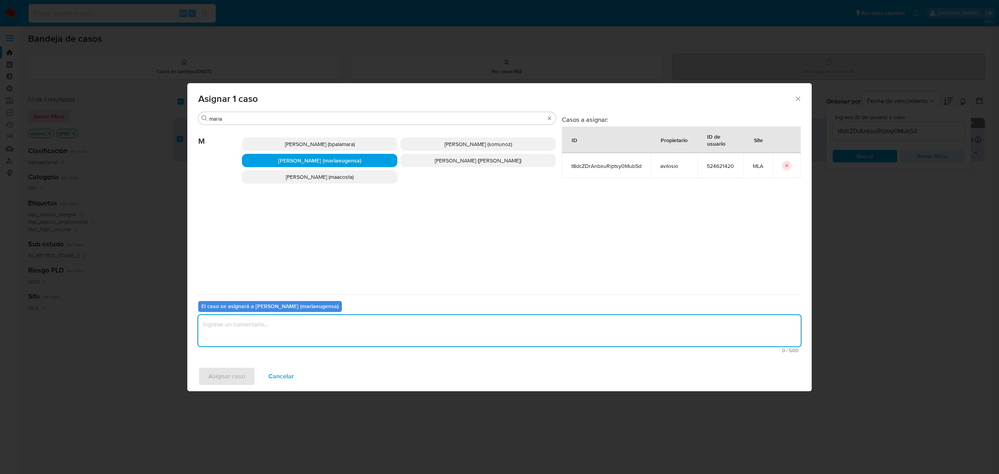
click at [247, 339] on textarea "assign-modal" at bounding box center [499, 330] width 602 height 31
click at [225, 384] on span "Asignar caso" at bounding box center [226, 376] width 37 height 17
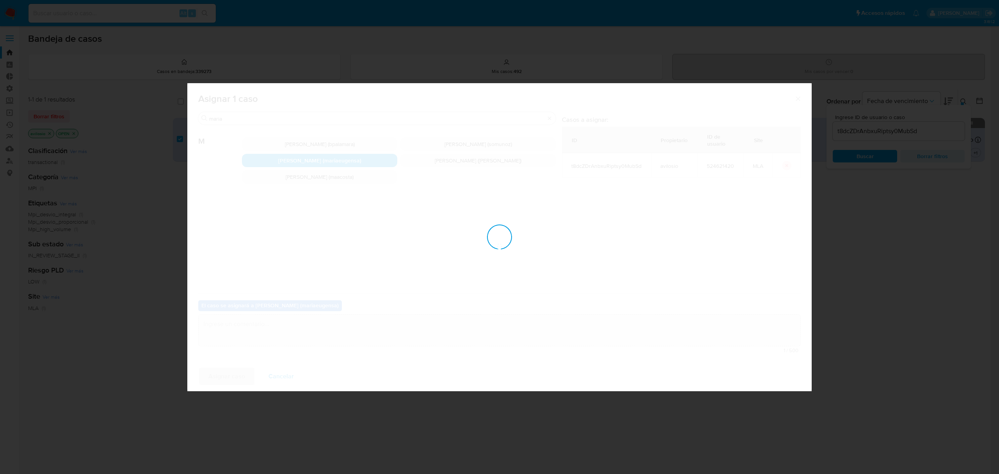
checkbox input "false"
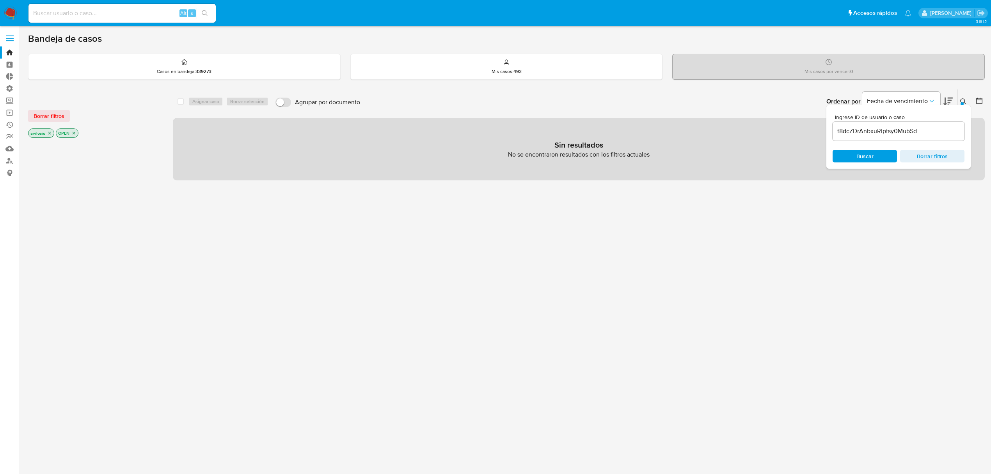
click at [964, 101] on icon at bounding box center [963, 101] width 6 height 6
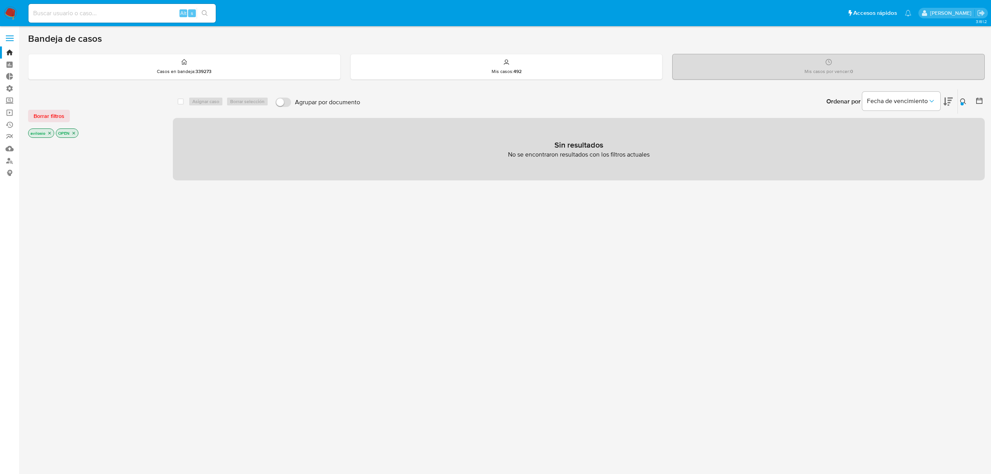
click at [48, 131] on icon "close-filter" at bounding box center [49, 133] width 5 height 5
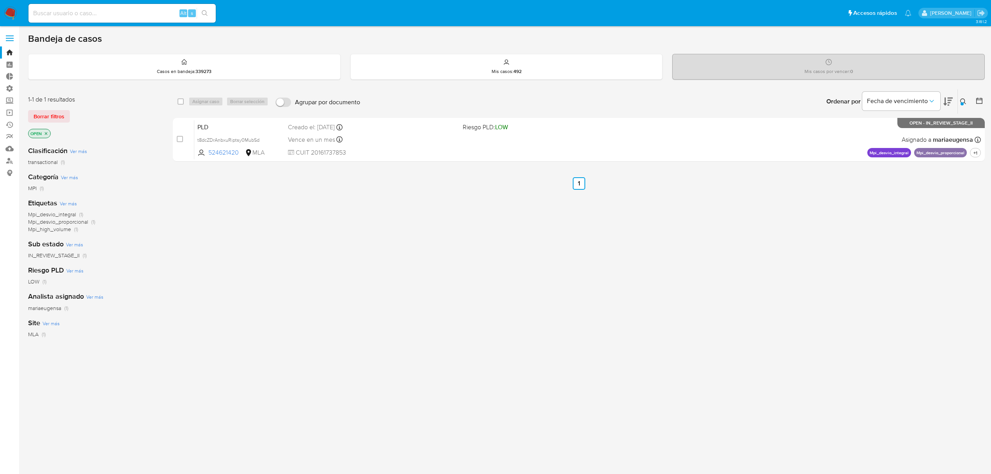
click at [50, 134] on p "OPEN" at bounding box center [39, 133] width 22 height 9
click at [47, 134] on icon "close-filter" at bounding box center [46, 133] width 3 height 3
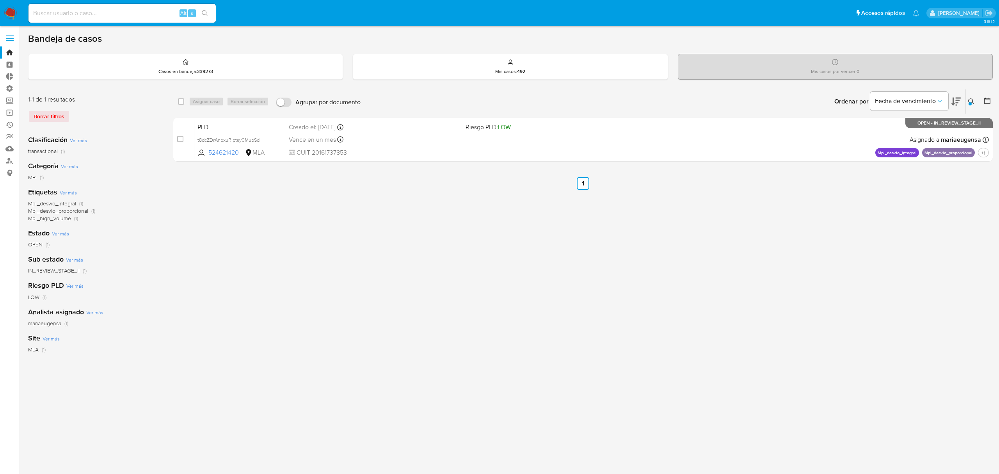
click at [85, 19] on div "Alt s" at bounding box center [121, 13] width 187 height 19
click at [90, 14] on input at bounding box center [121, 13] width 187 height 10
paste input "t8dcZDrAnbxuRiptsy0MubSd"
type input "t8dcZDrAnbxuRiptsy0MubSd"
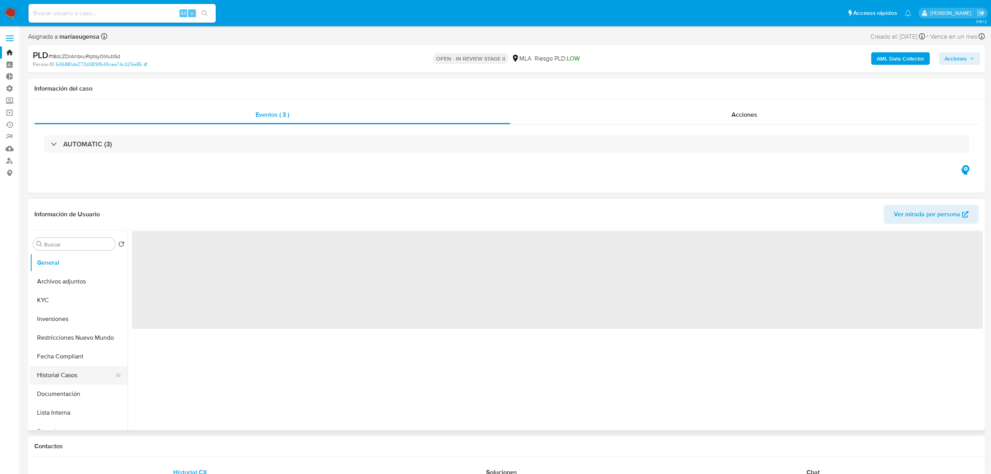
select select "10"
click at [63, 377] on button "Historial Casos" at bounding box center [75, 375] width 91 height 19
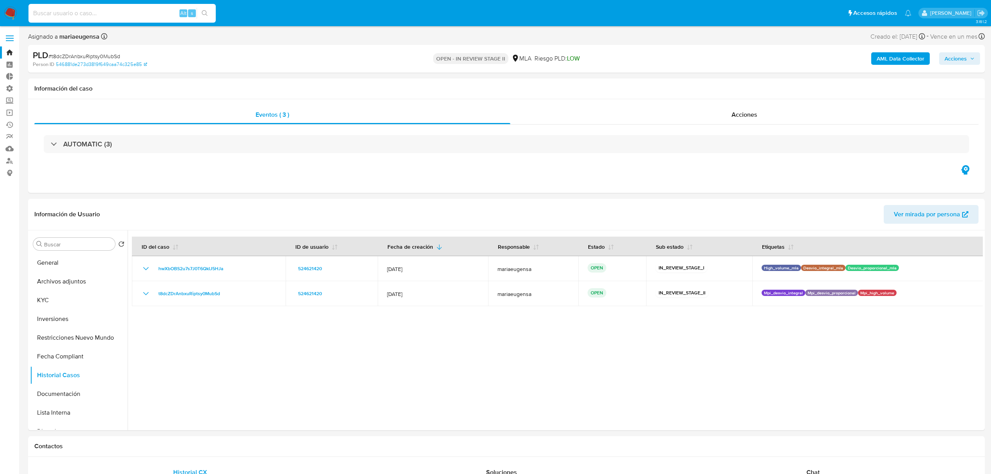
click at [102, 16] on input at bounding box center [121, 13] width 187 height 10
paste input "xdIoXli1v7894nsiKRAX0ZjR"
type input "xdIoXli1v7894nsiKRAX0ZjR"
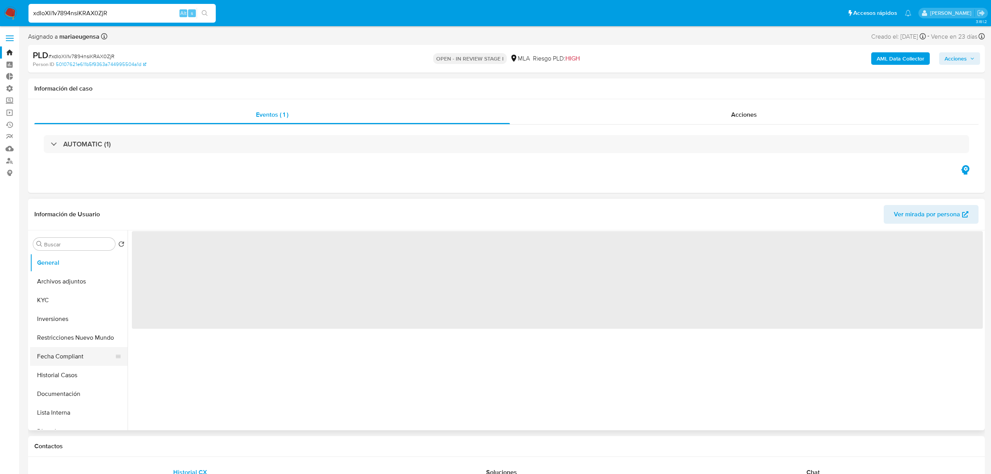
select select "10"
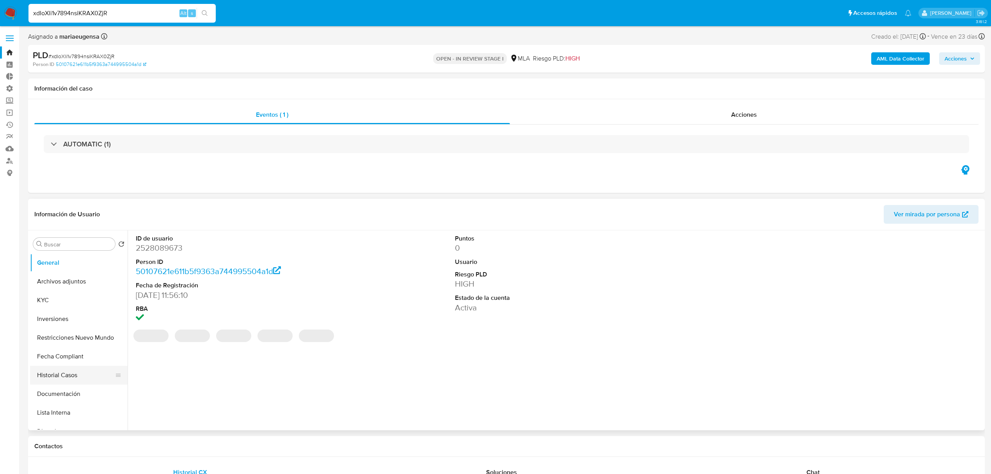
click at [50, 375] on button "Historial Casos" at bounding box center [75, 375] width 91 height 19
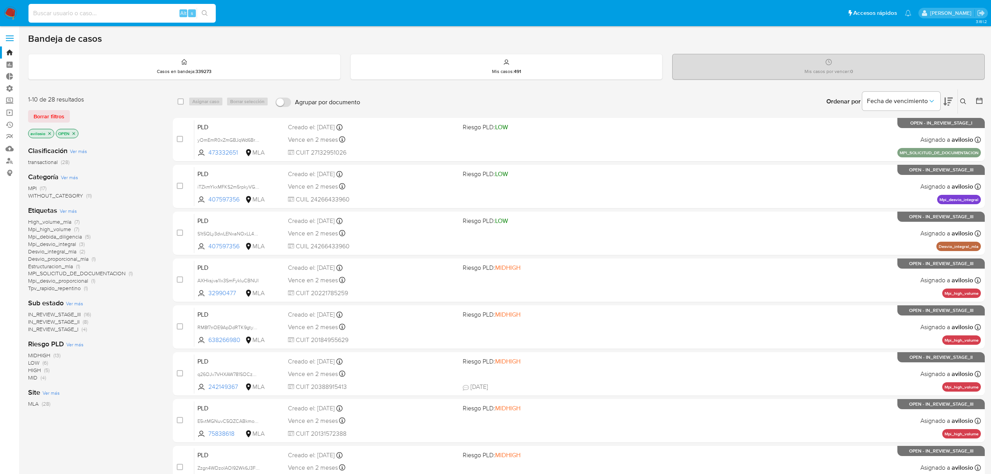
click at [48, 14] on input at bounding box center [121, 13] width 187 height 10
paste input "ZlYXnhbtIsj6p2bA5WPxYHqZ"
type input "ZlYXnhbtIsj6p2bA5WPxYHqZ"
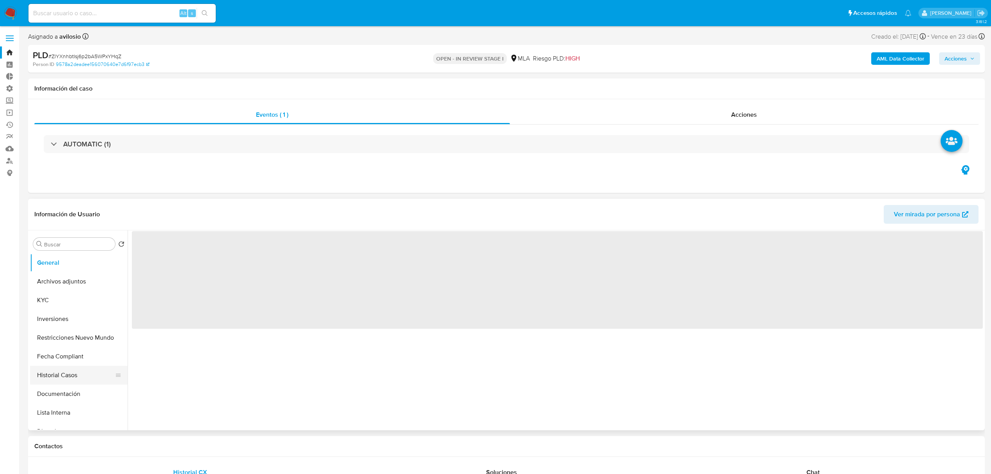
select select "10"
click at [74, 372] on button "Historial Casos" at bounding box center [75, 375] width 91 height 19
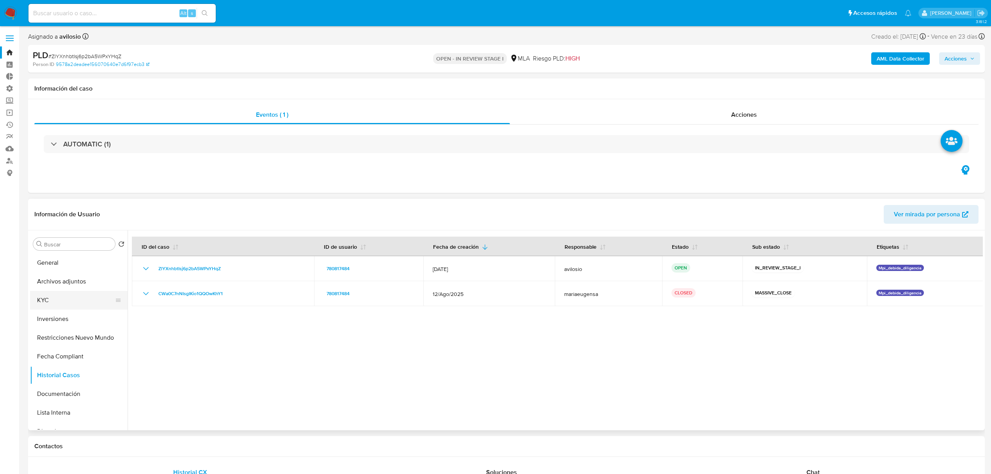
click at [69, 299] on button "KYC" at bounding box center [75, 300] width 91 height 19
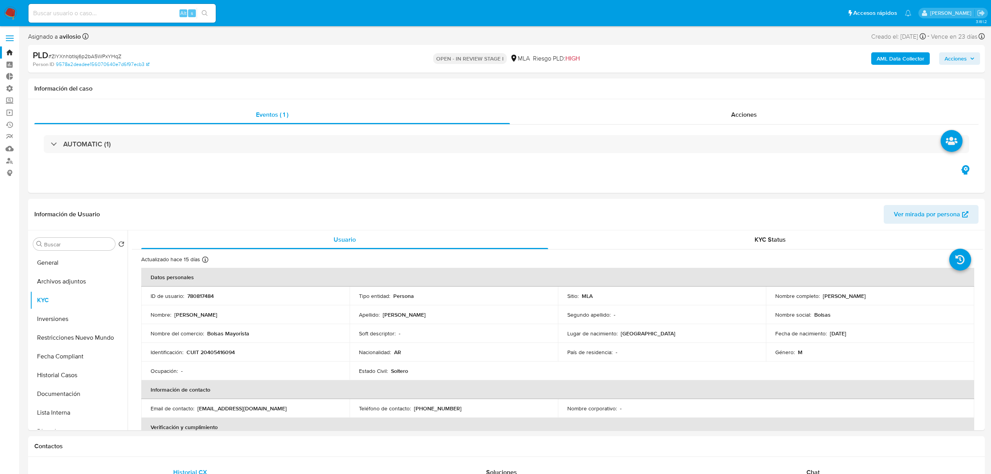
click at [115, 10] on input at bounding box center [121, 13] width 187 height 10
paste input "DCkhXIsOHXWjB0BeCXOIL3h1"
type input "DCkhXIsOHXWjB0BeCXOIL3h1"
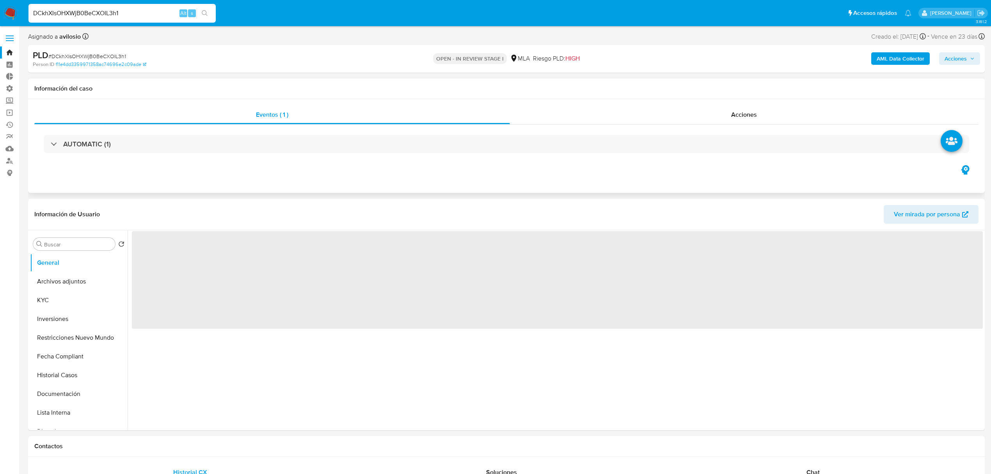
select select "10"
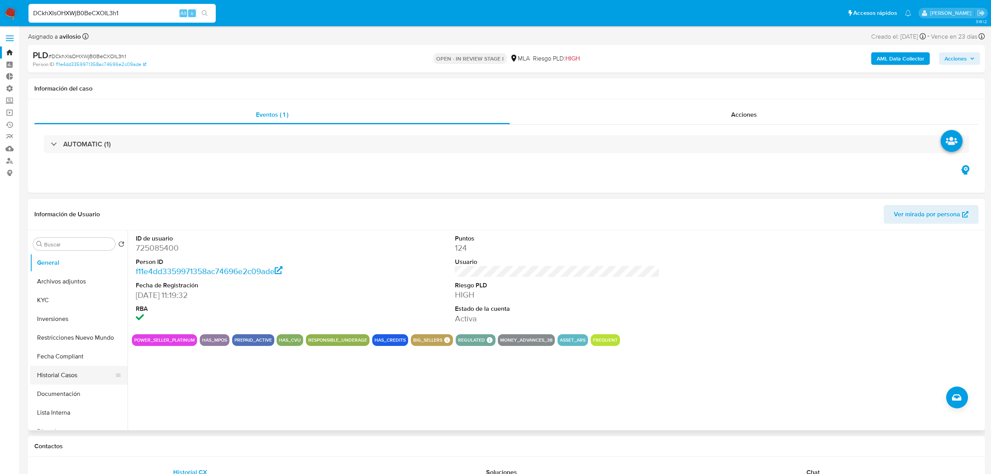
click at [60, 374] on button "Historial Casos" at bounding box center [75, 375] width 91 height 19
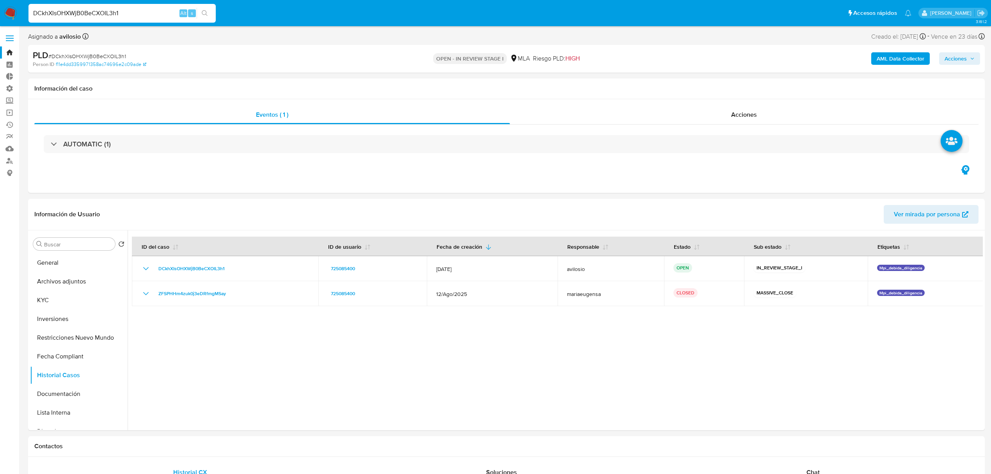
click at [128, 12] on input "DCkhXIsOHXWjB0BeCXOIL3h1" at bounding box center [121, 13] width 187 height 10
paste input "8GiFONvzvGS7L3Rcov26tvo9"
type input "8GiFONvzvGS7L3Rcov26tvo9"
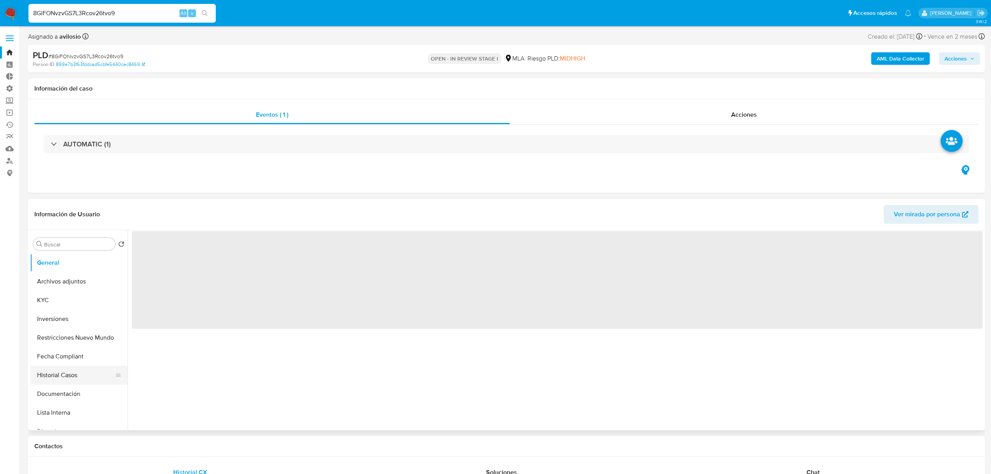
click at [69, 378] on button "Historial Casos" at bounding box center [75, 375] width 91 height 19
select select "10"
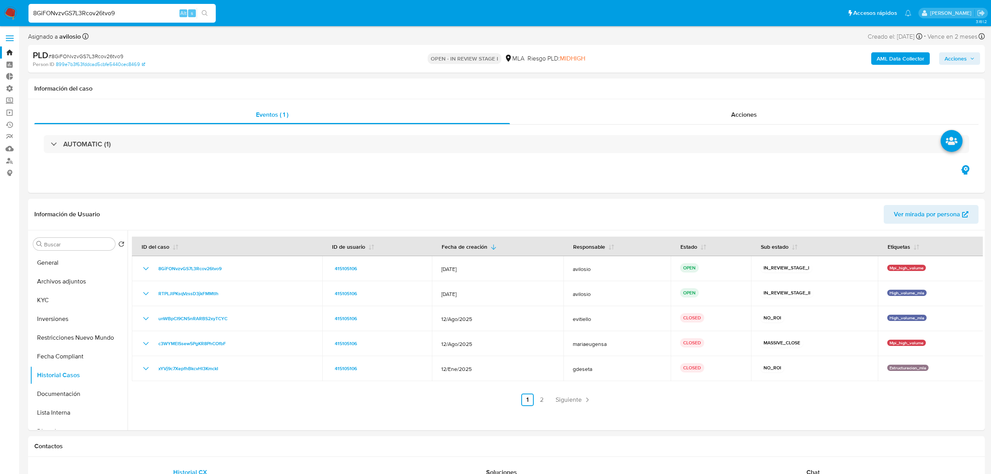
drag, startPoint x: 127, startPoint y: 12, endPoint x: 0, endPoint y: 0, distance: 127.3
click at [0, 0] on nav "8GiFONvzvGS7L3Rcov26tvo9 Alt s Accesos rápidos Presiona las siguientes teclas p…" at bounding box center [495, 13] width 991 height 26
paste input "ZlYXnhbtIsj6p2bA5WPxYHqZ"
type input "ZlYXnhbtIsj6p2bA5WPxYHqZ"
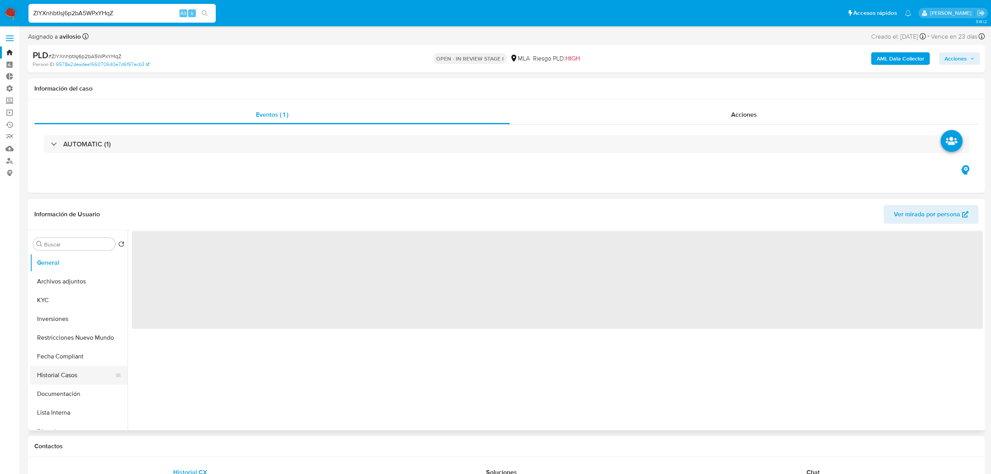
select select "10"
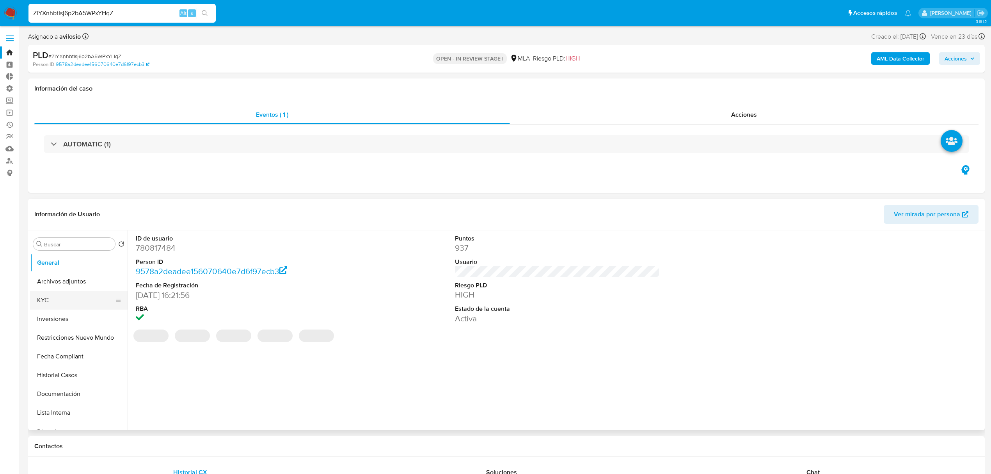
click at [59, 305] on button "KYC" at bounding box center [75, 300] width 91 height 19
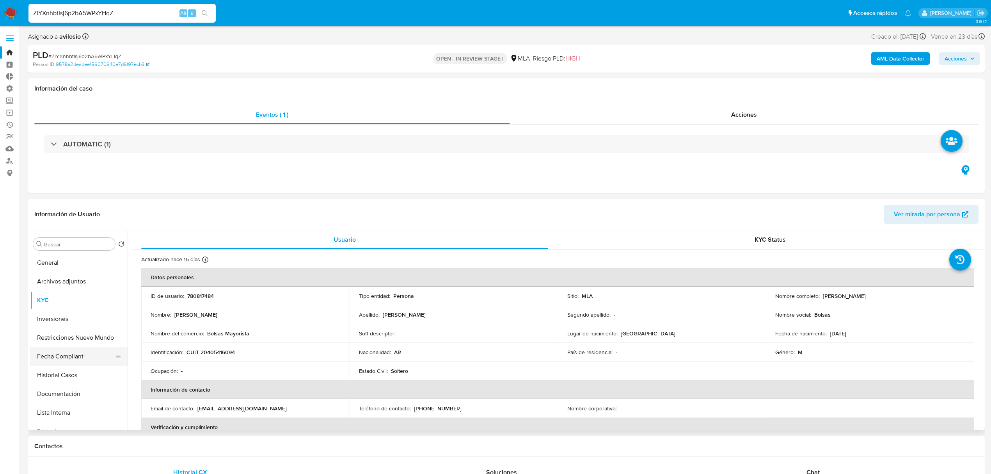
click at [84, 361] on button "Fecha Compliant" at bounding box center [75, 356] width 91 height 19
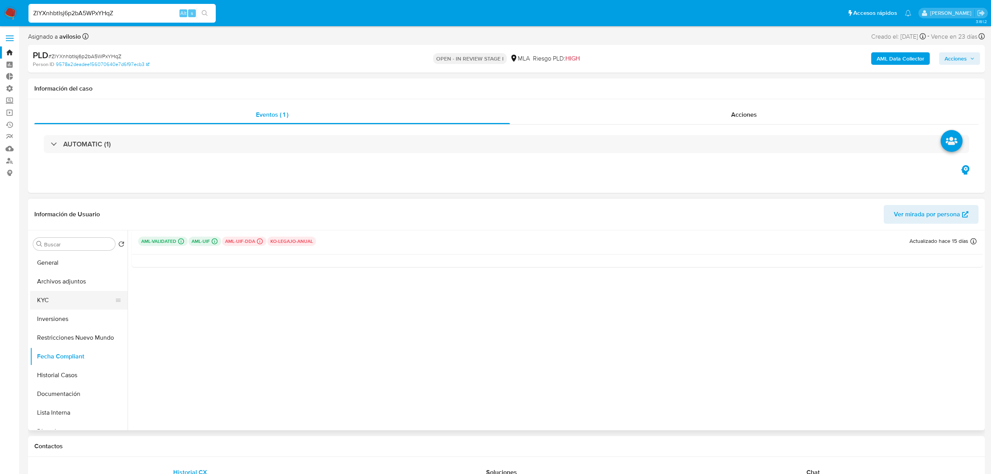
click at [58, 297] on button "KYC" at bounding box center [75, 300] width 91 height 19
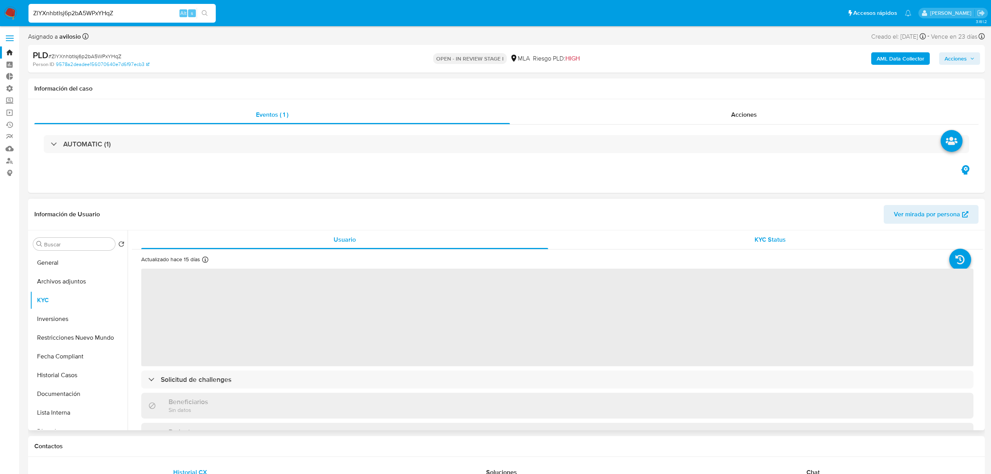
click at [773, 246] on div "KYC Status" at bounding box center [770, 239] width 407 height 19
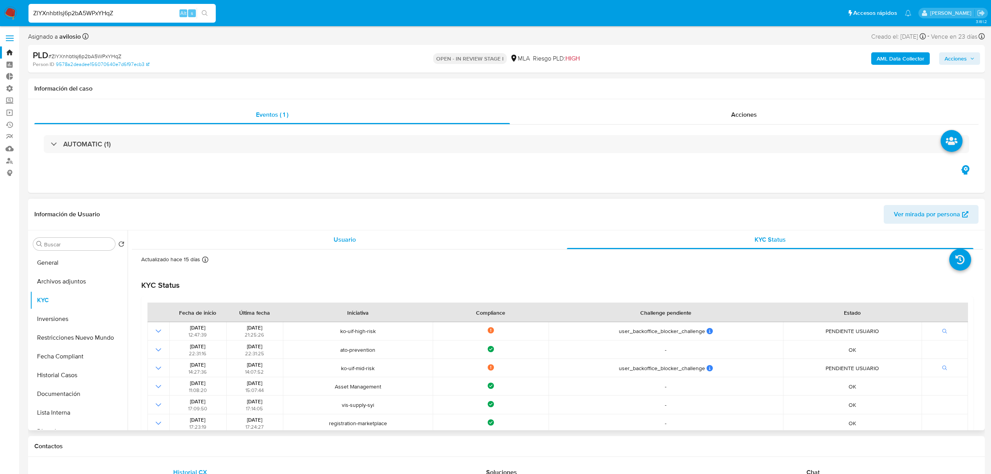
click at [366, 230] on div "Usuario" at bounding box center [344, 239] width 407 height 19
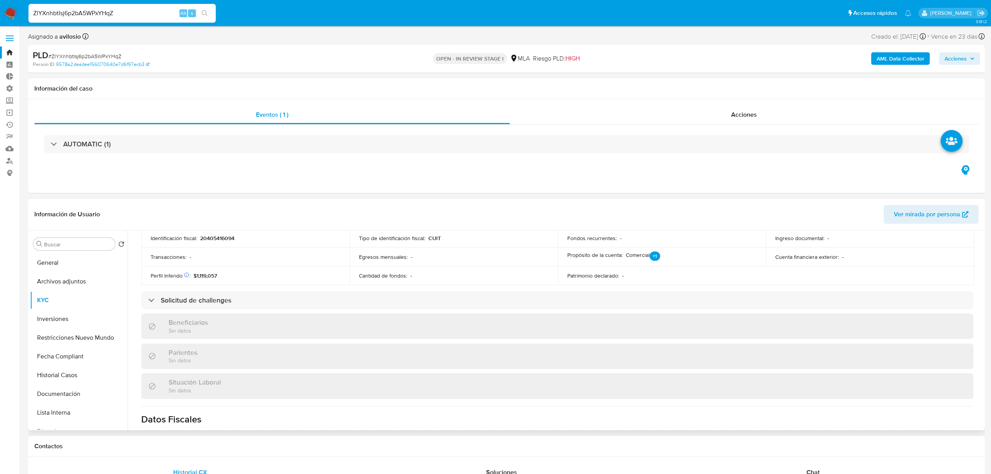
scroll to position [260, 0]
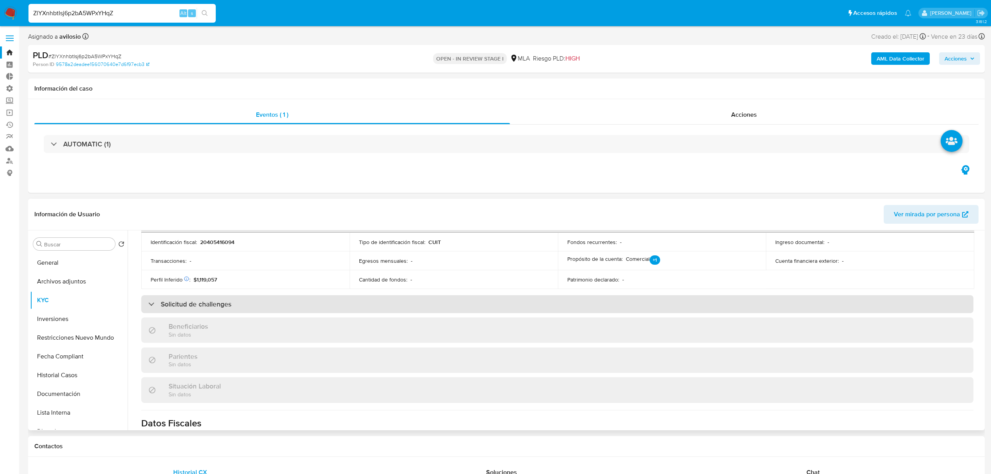
drag, startPoint x: 237, startPoint y: 303, endPoint x: 277, endPoint y: 309, distance: 39.9
click at [237, 303] on div "Solicitud de challenges" at bounding box center [557, 304] width 832 height 18
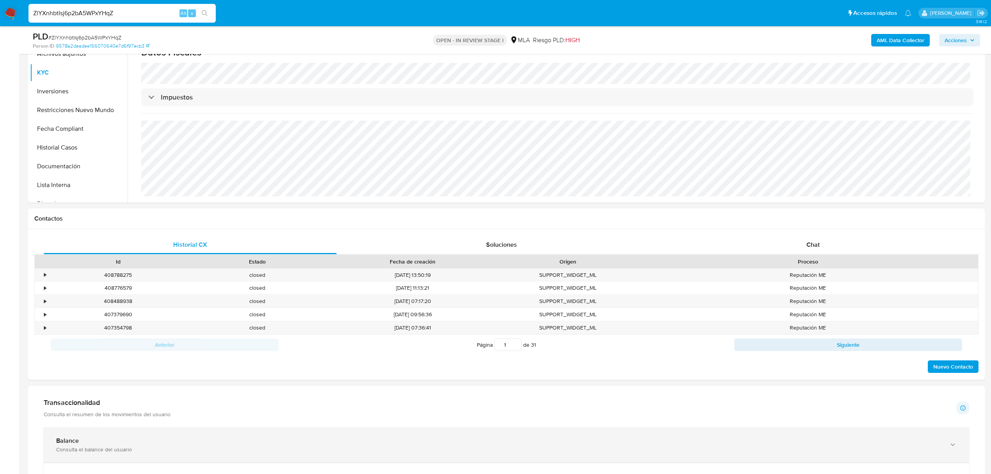
scroll to position [0, 0]
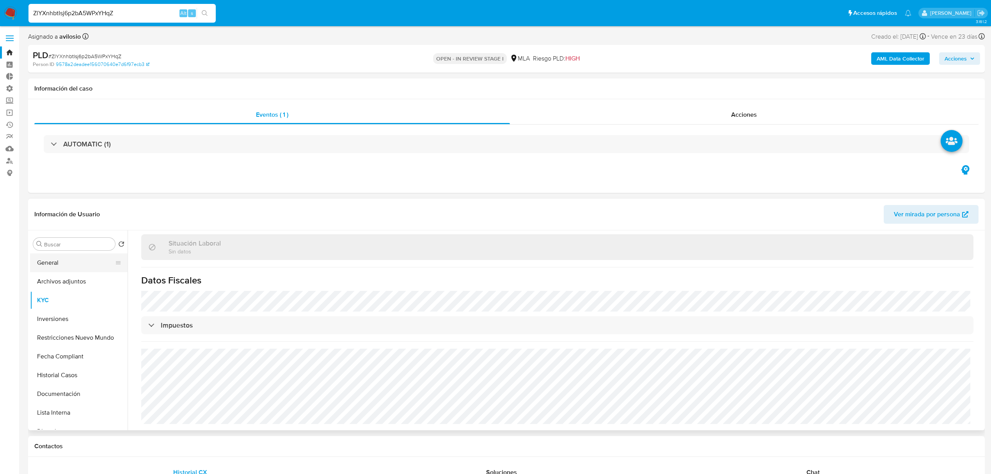
click at [63, 262] on button "General" at bounding box center [75, 262] width 91 height 19
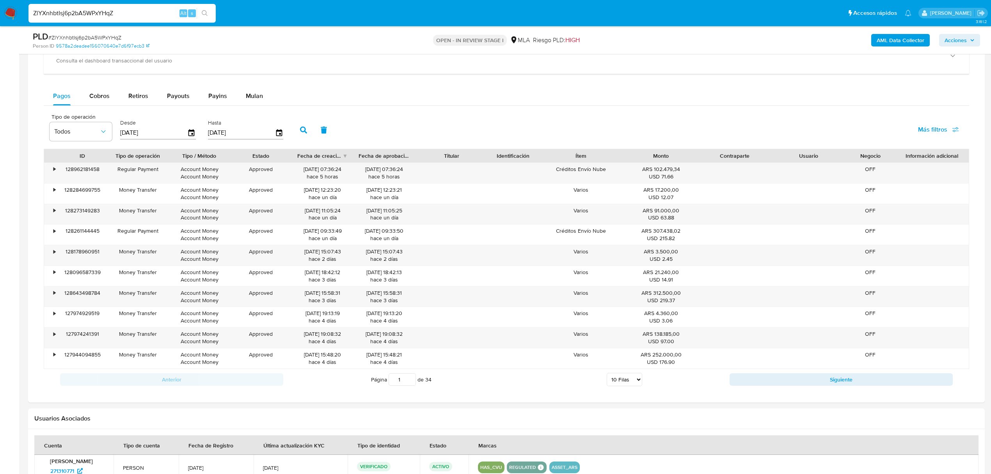
scroll to position [884, 0]
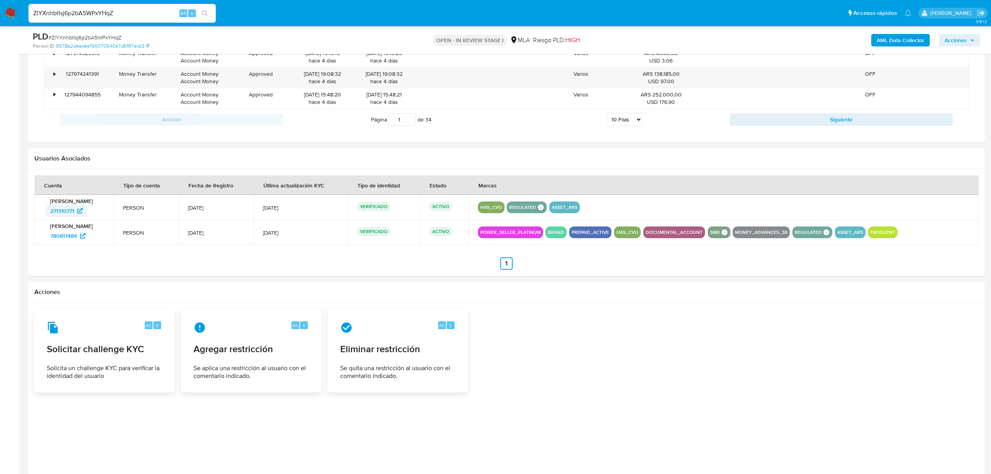
click at [54, 215] on span "271310771" at bounding box center [62, 210] width 24 height 12
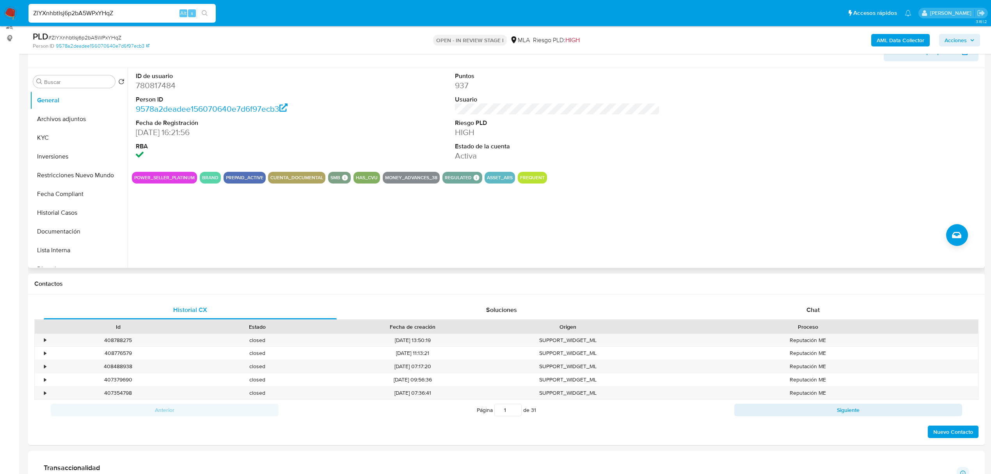
scroll to position [208, 0]
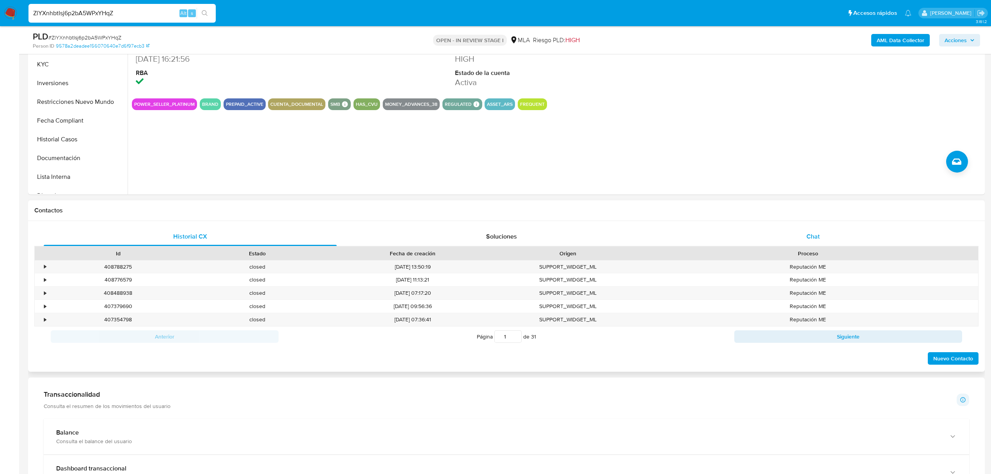
drag, startPoint x: 831, startPoint y: 232, endPoint x: 839, endPoint y: 233, distance: 8.3
click at [830, 232] on div "Chat" at bounding box center [813, 236] width 293 height 19
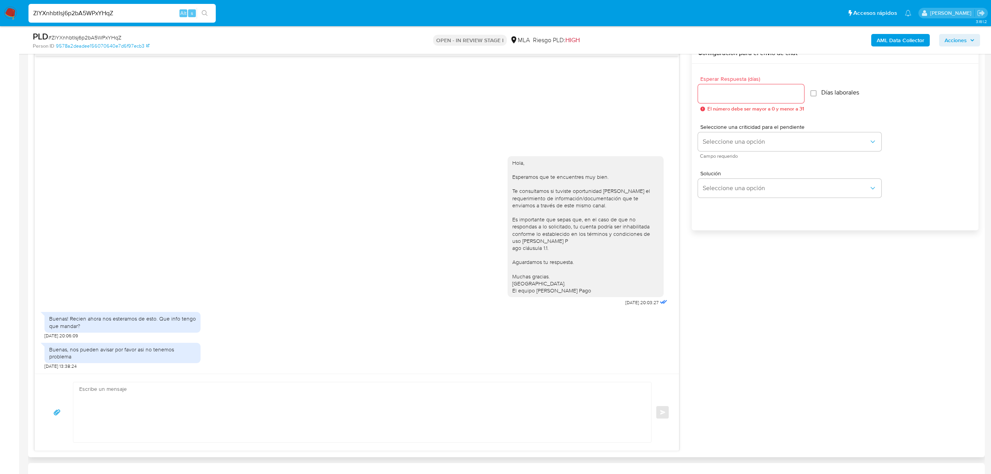
scroll to position [520, 0]
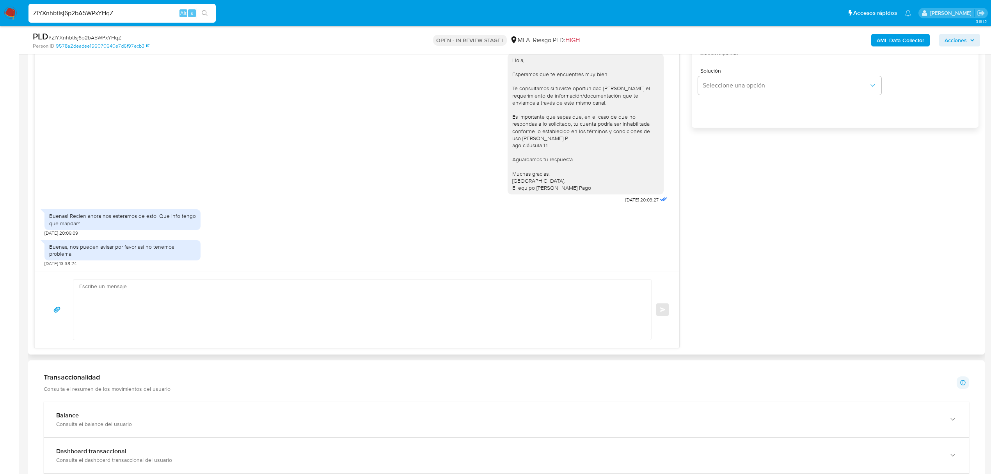
click at [253, 290] on textarea at bounding box center [360, 309] width 562 height 60
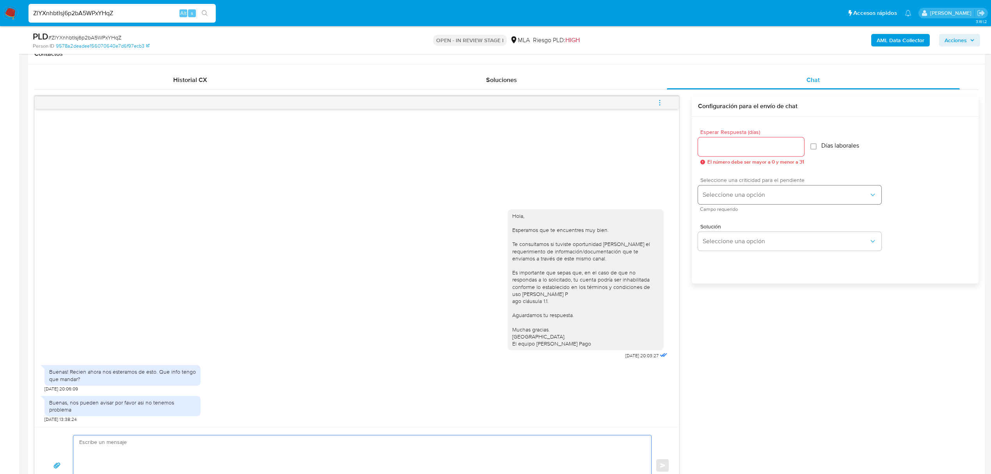
scroll to position [364, 0]
click at [773, 150] on input "Esperar Respuesta (días)" at bounding box center [751, 147] width 106 height 10
type input "3"
click at [798, 197] on span "Seleccione una opción" at bounding box center [786, 195] width 166 height 8
click at [787, 211] on div "HIGH" at bounding box center [788, 212] width 171 height 16
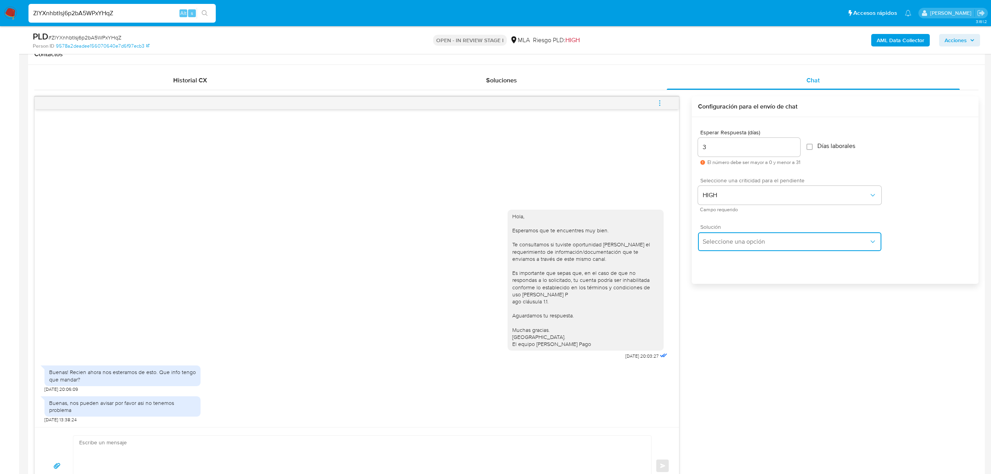
click at [778, 241] on span "Seleccione una opción" at bounding box center [786, 242] width 166 height 8
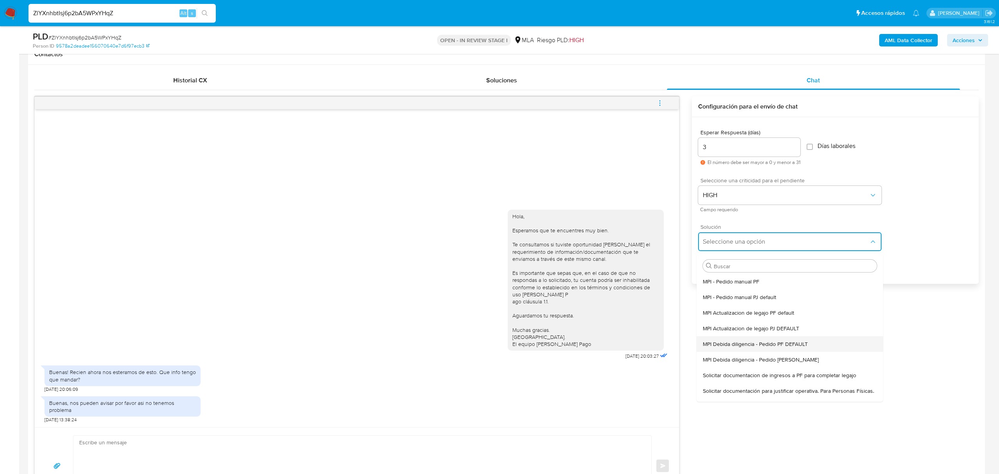
click at [803, 345] on span "MPI Debida diligencia - Pedido PF DEFAULT" at bounding box center [755, 343] width 105 height 7
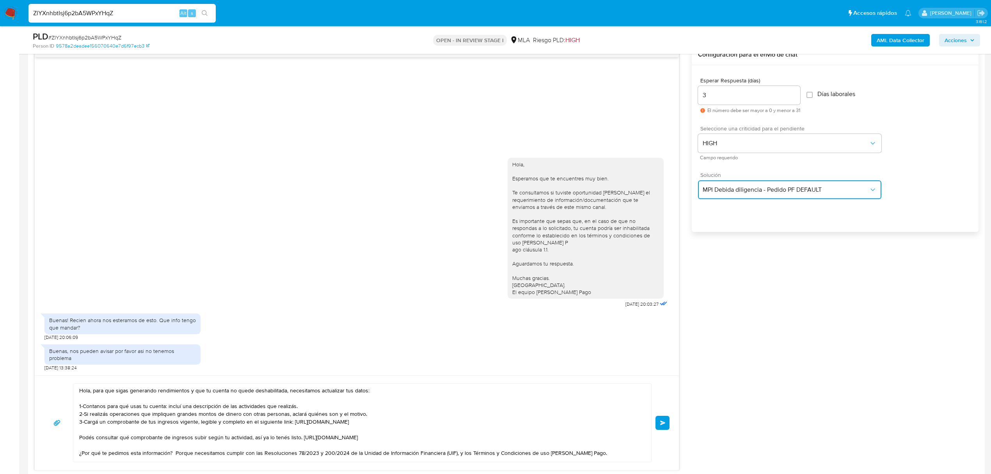
scroll to position [468, 0]
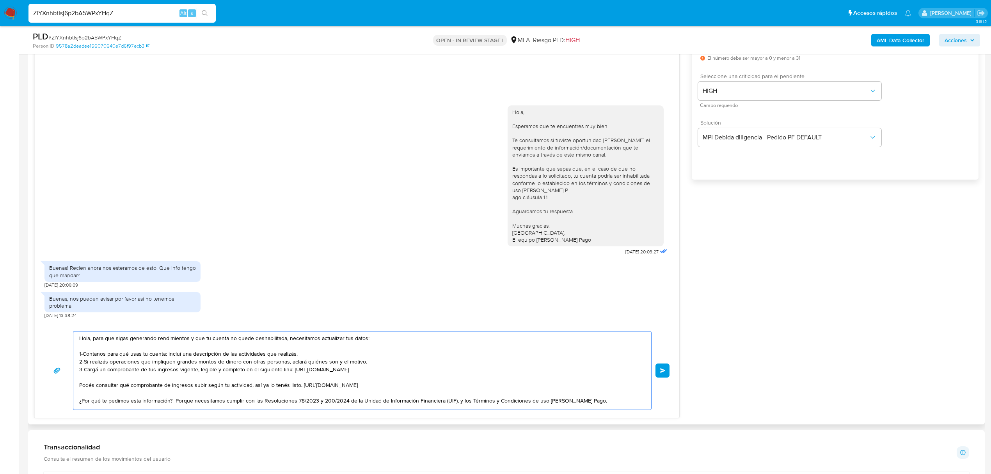
drag, startPoint x: 407, startPoint y: 339, endPoint x: 73, endPoint y: 336, distance: 333.3
click at [68, 336] on div "Hola, para que sigas generando rendimientos y que tu cuenta no quede deshabilit…" at bounding box center [357, 370] width 626 height 79
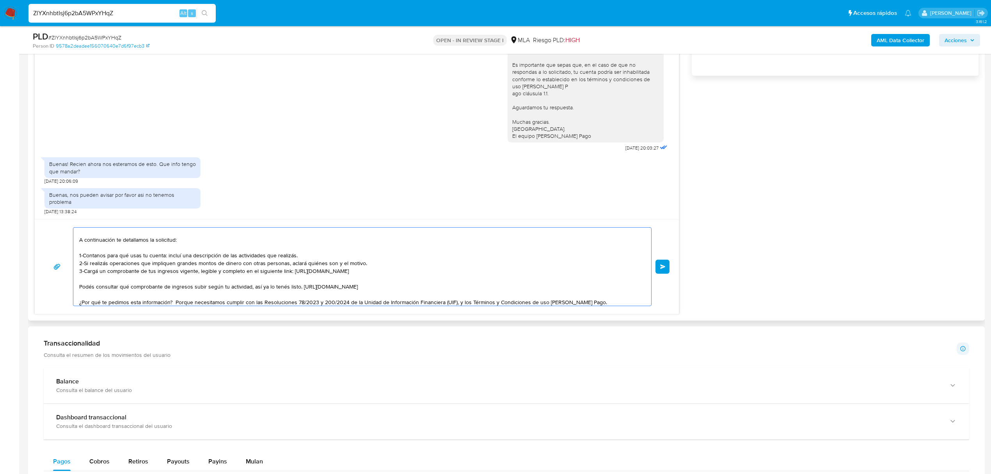
scroll to position [0, 0]
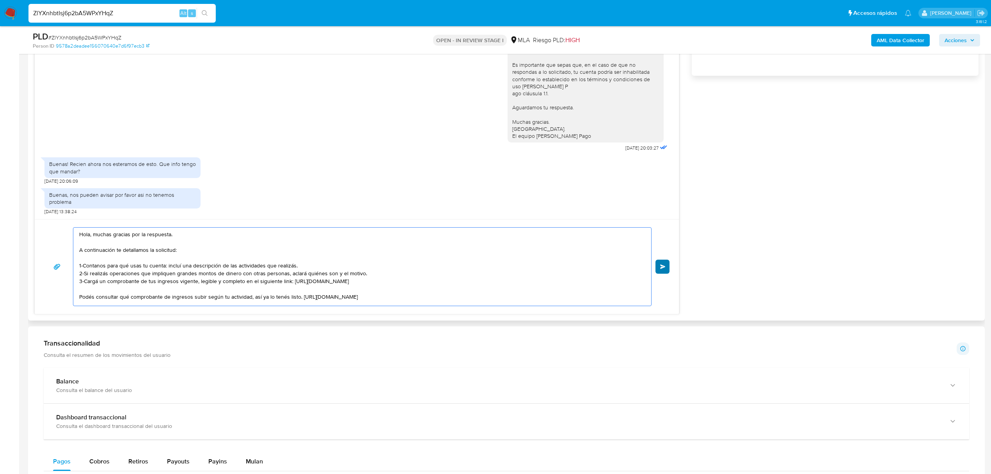
type textarea "Hola, muchas gracias por la respuesta. A continuación te detallamos la solicitu…"
click at [661, 268] on span "Enviar" at bounding box center [662, 266] width 5 height 5
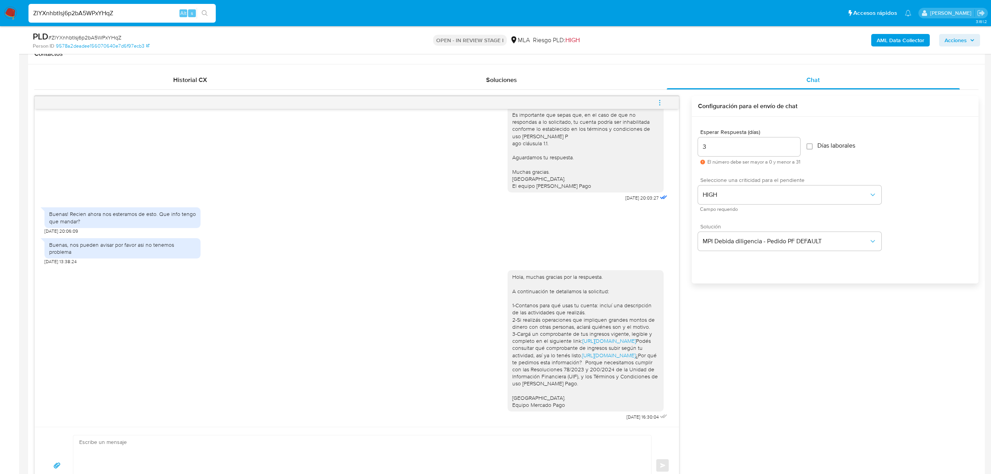
scroll to position [364, 0]
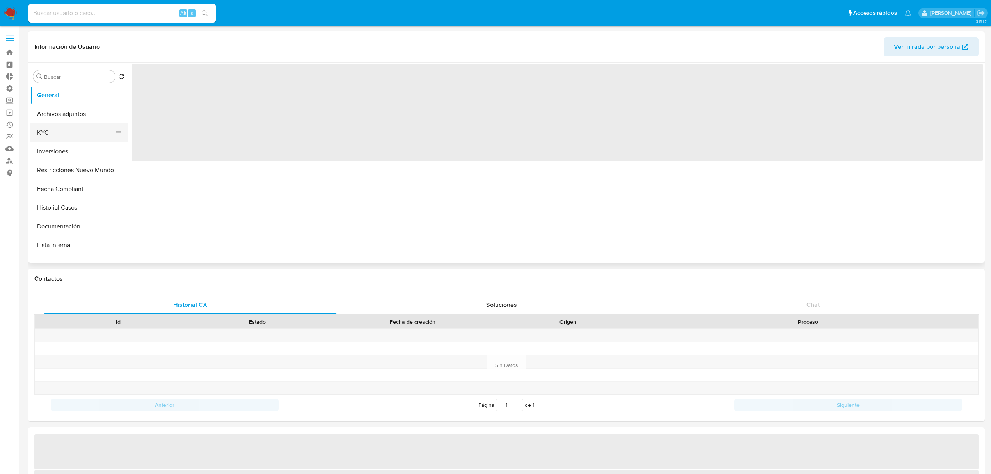
click at [59, 123] on button "KYC" at bounding box center [75, 132] width 91 height 19
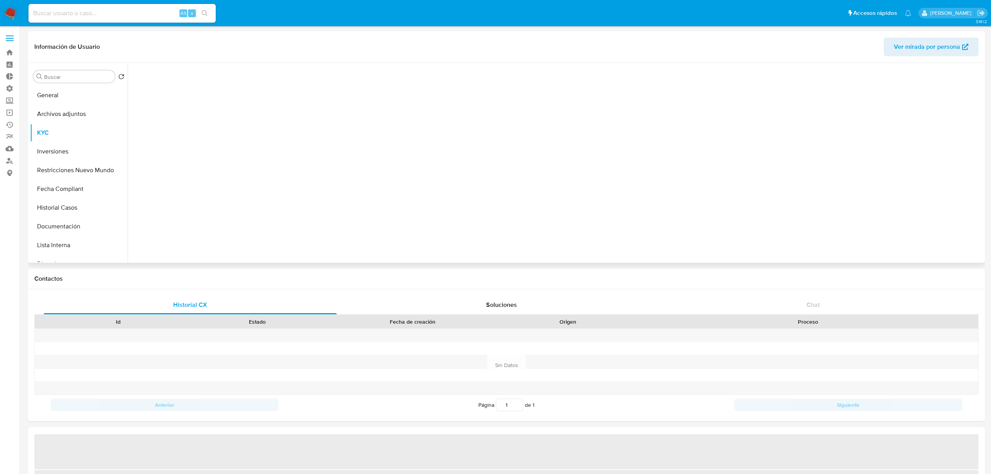
select select "10"
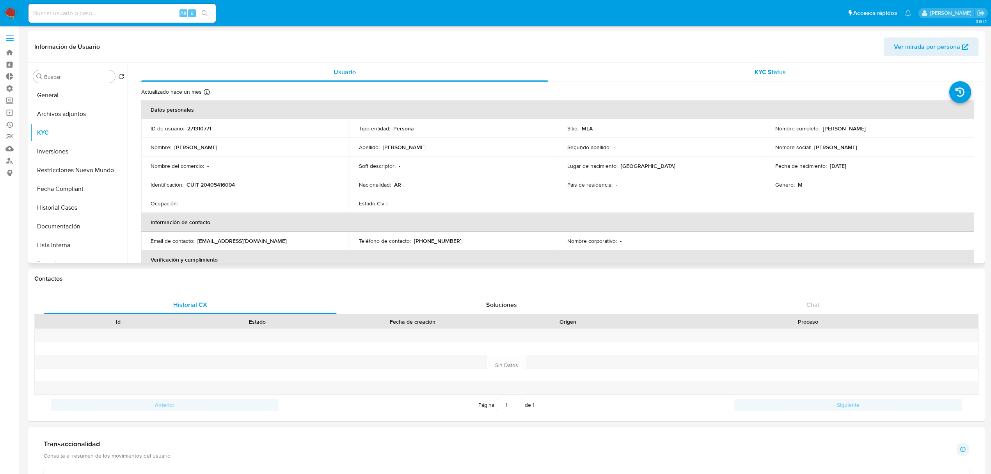
click at [778, 74] on span "KYC Status" at bounding box center [770, 72] width 31 height 9
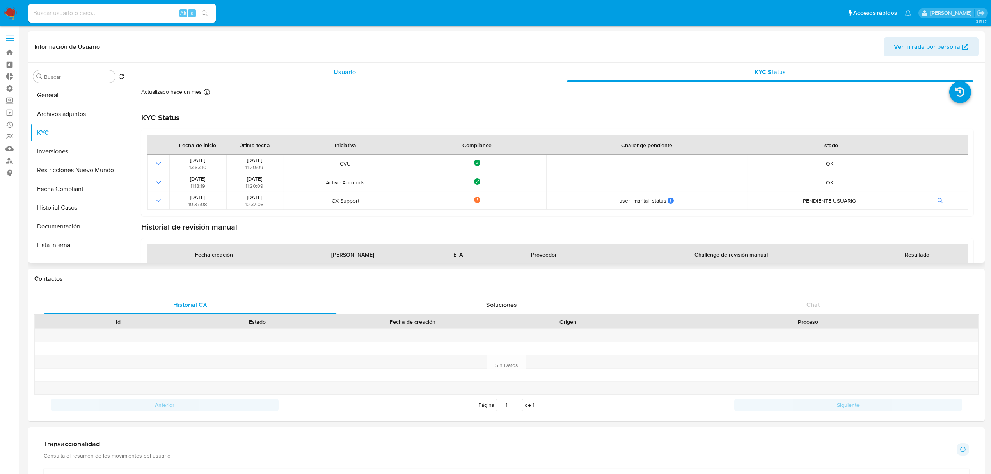
click at [353, 73] on span "Usuario" at bounding box center [345, 72] width 22 height 9
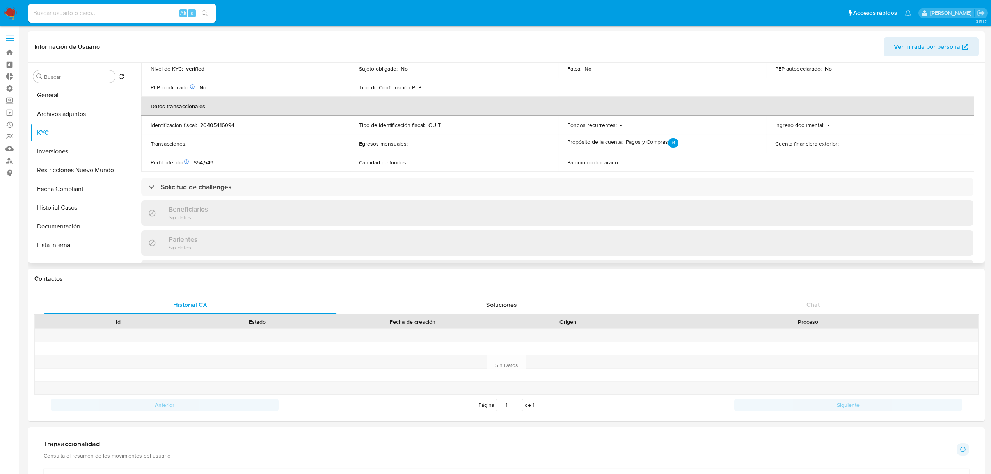
scroll to position [260, 0]
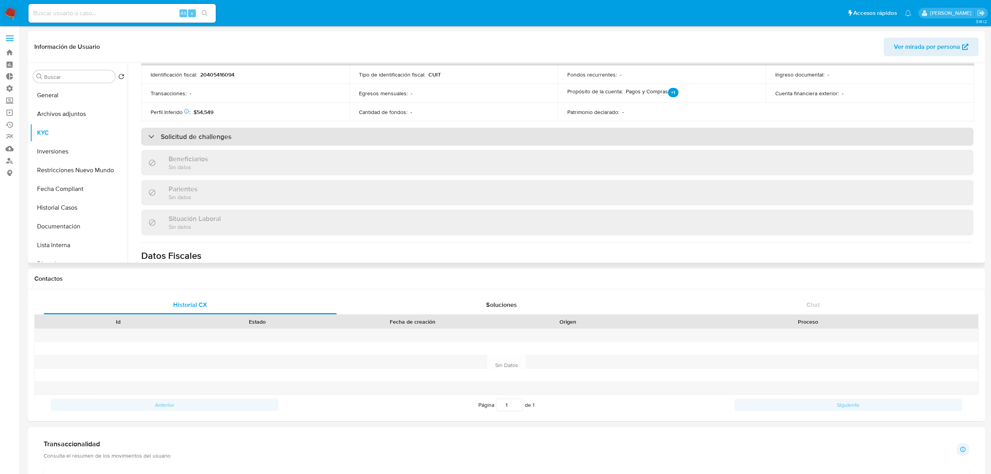
click at [256, 139] on div "Solicitud de challenges" at bounding box center [557, 137] width 832 height 18
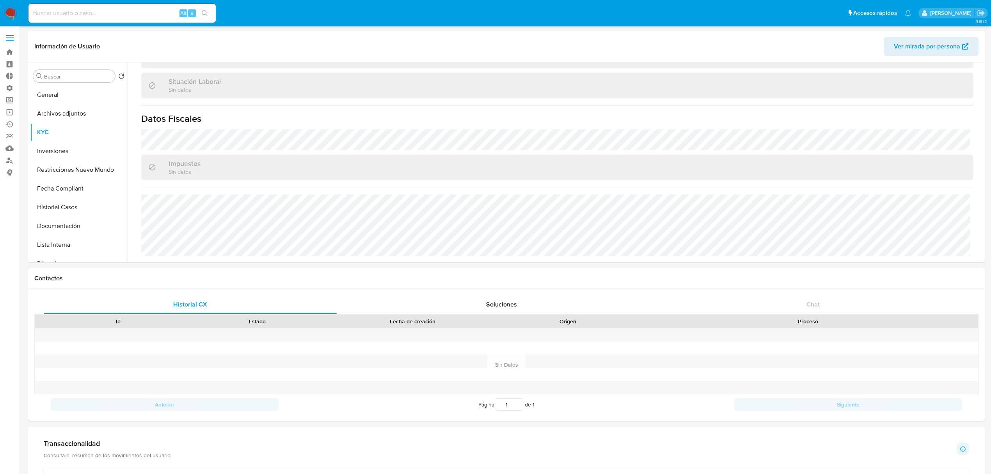
scroll to position [0, 0]
click at [55, 97] on button "General" at bounding box center [75, 95] width 91 height 19
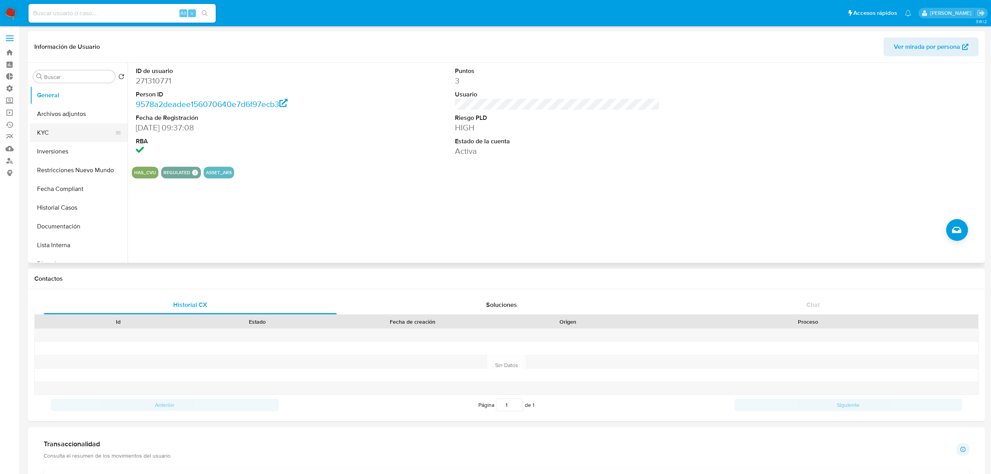
click at [70, 129] on button "KYC" at bounding box center [75, 132] width 91 height 19
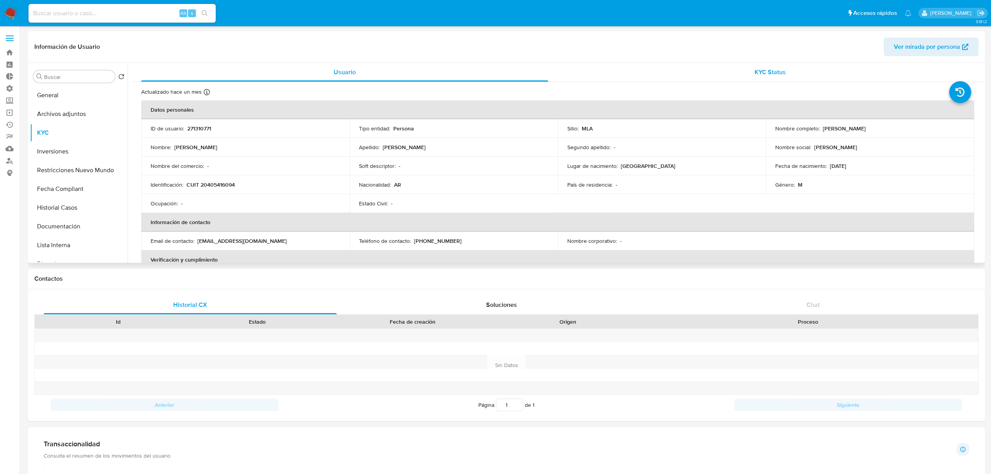
click at [696, 78] on div "KYC Status" at bounding box center [770, 72] width 407 height 19
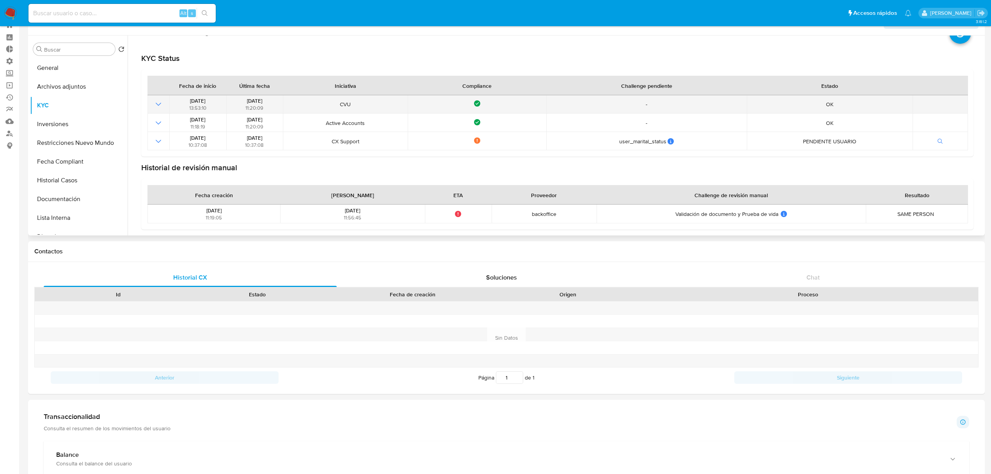
scroll to position [52, 0]
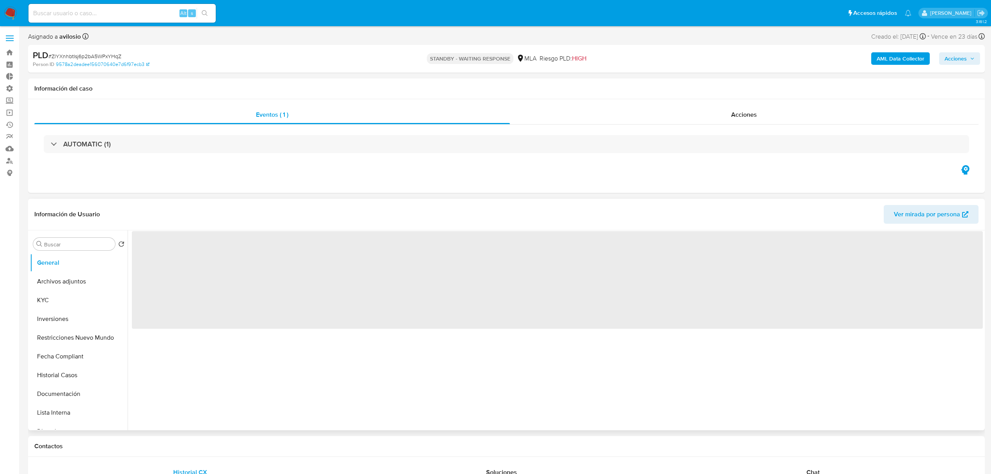
select select "10"
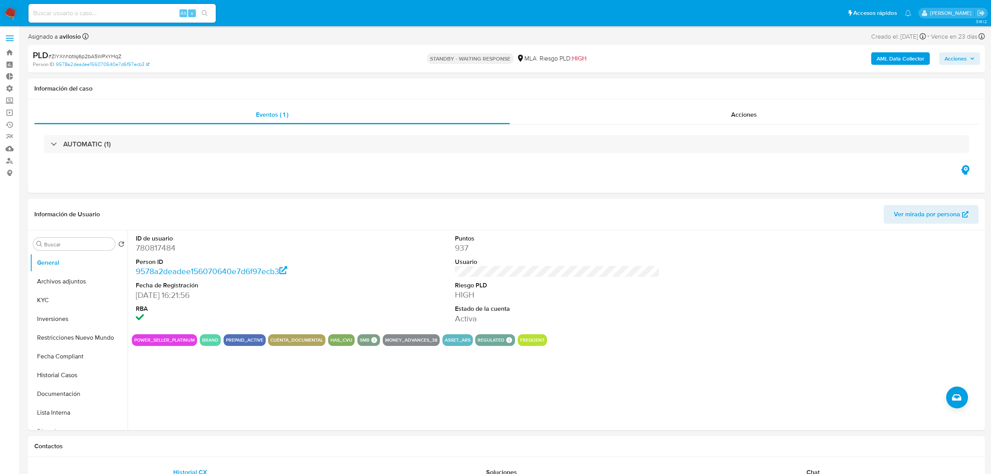
click at [130, 12] on input at bounding box center [121, 13] width 187 height 10
paste input "DCkhXIsOHXWjB0BeCXOIL3h1"
type input "DCkhXIsOHXWjB0BeCXOIL3h1"
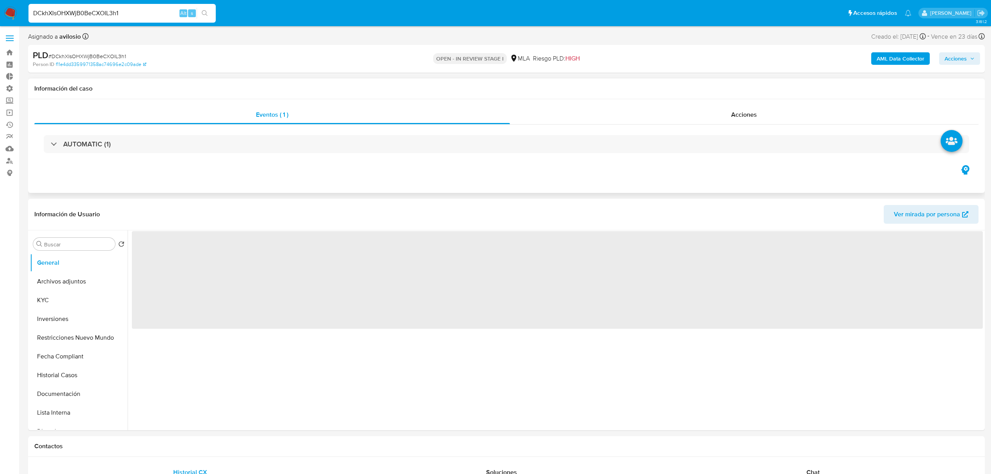
select select "10"
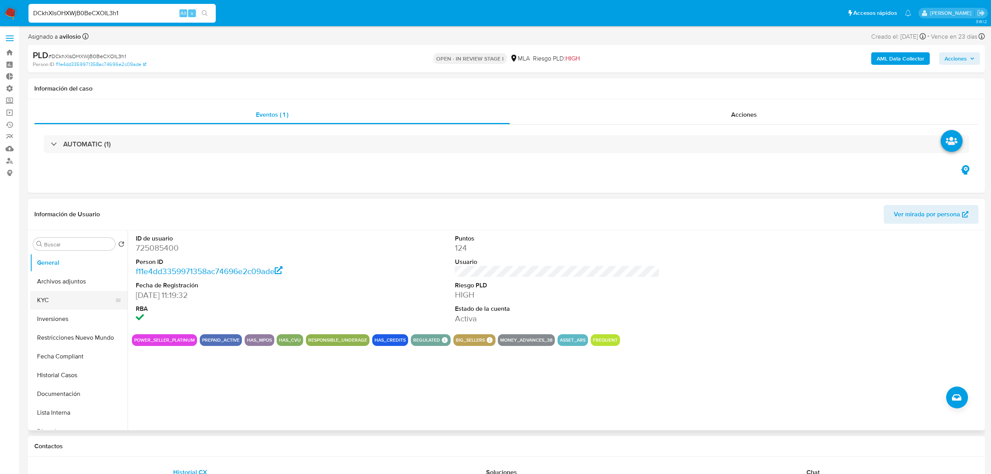
drag, startPoint x: 50, startPoint y: 302, endPoint x: 55, endPoint y: 300, distance: 5.1
click at [50, 302] on button "KYC" at bounding box center [75, 300] width 91 height 19
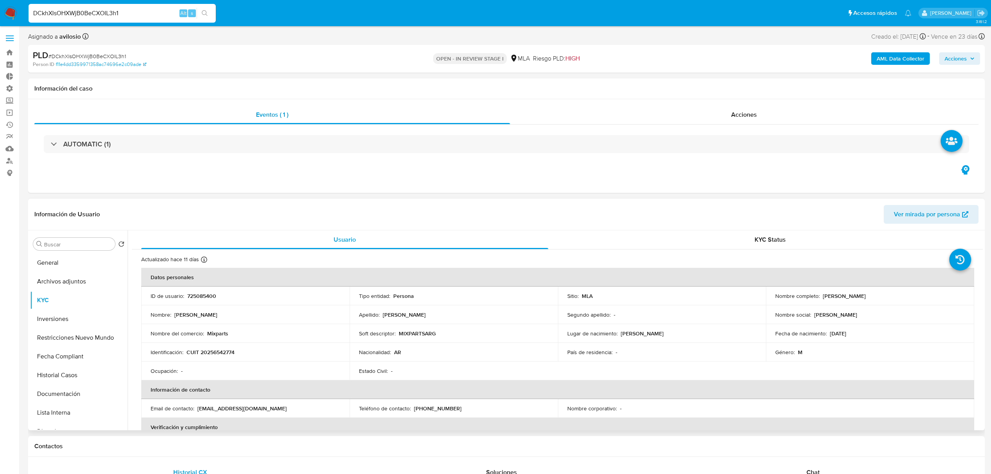
click at [718, 228] on div "Información de Usuario Ver mirada por persona" at bounding box center [506, 215] width 957 height 32
click at [723, 234] on div "KYC Status" at bounding box center [770, 239] width 407 height 19
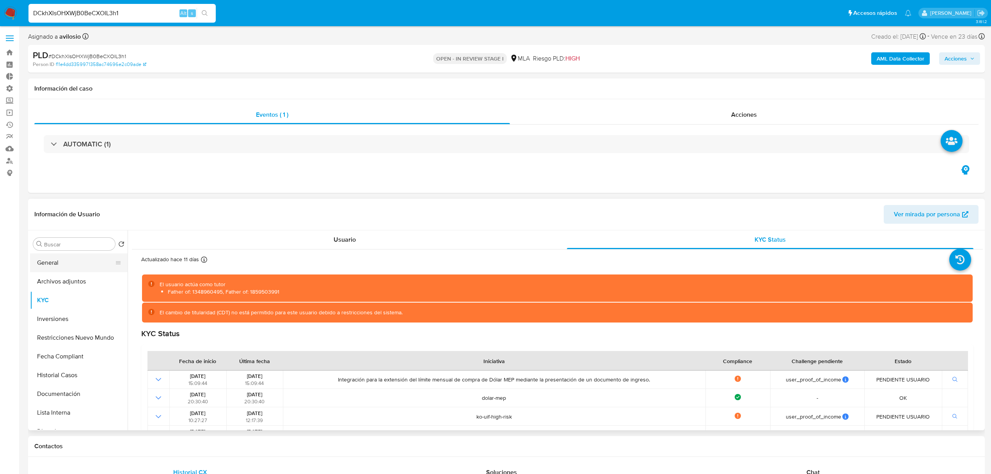
drag, startPoint x: 55, startPoint y: 249, endPoint x: 53, endPoint y: 254, distance: 5.6
click at [55, 249] on div "Buscar" at bounding box center [74, 244] width 82 height 12
click at [52, 263] on button "General" at bounding box center [75, 262] width 91 height 19
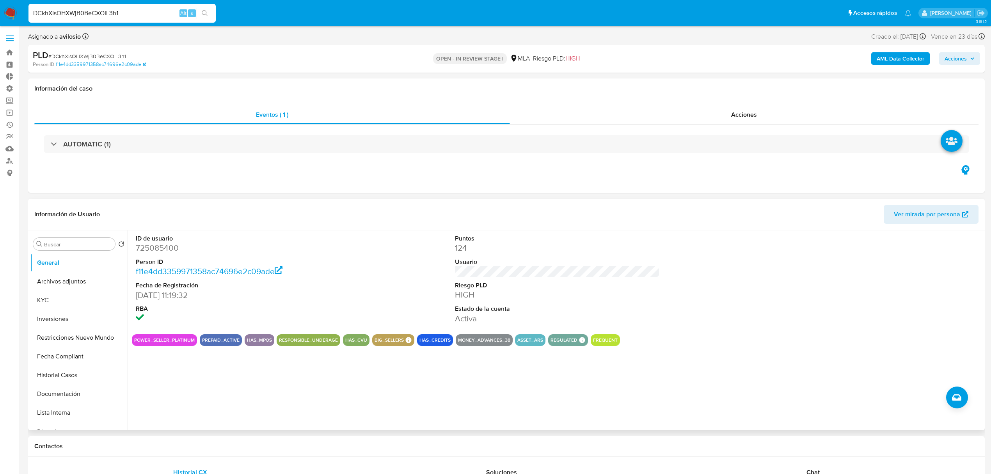
click at [384, 350] on div "ID de usuario 725085400 Person ID f11e4dd3359971358ac74696e2c09ade Fecha de Reg…" at bounding box center [555, 330] width 855 height 200
click at [50, 300] on button "KYC" at bounding box center [75, 300] width 91 height 19
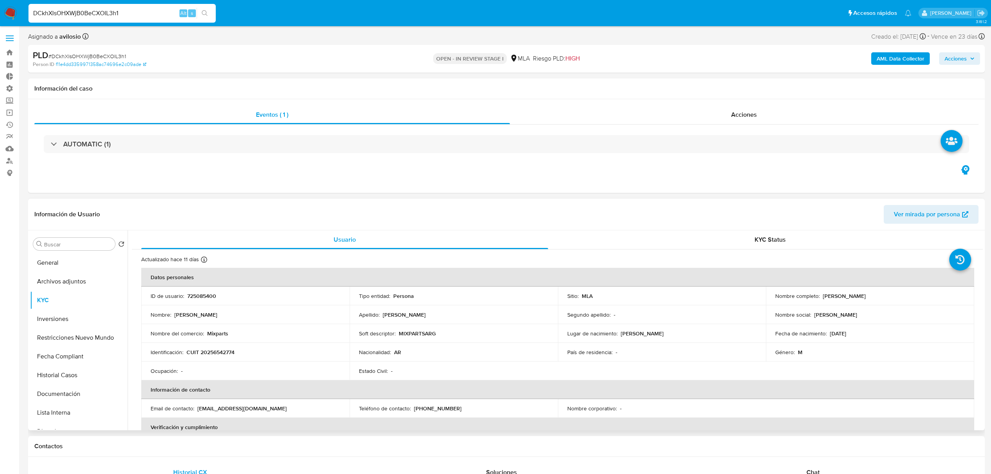
click at [774, 241] on span "KYC Status" at bounding box center [770, 239] width 31 height 9
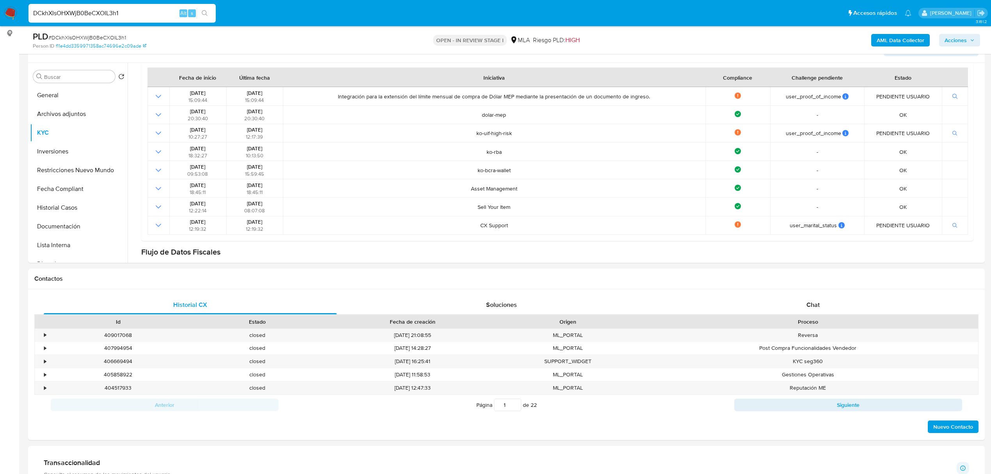
scroll to position [99, 0]
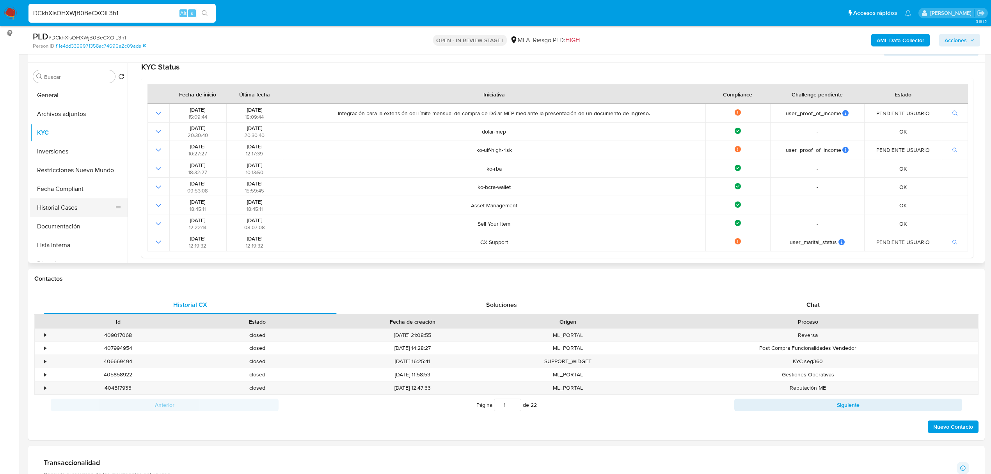
click at [62, 202] on button "Historial Casos" at bounding box center [75, 207] width 91 height 19
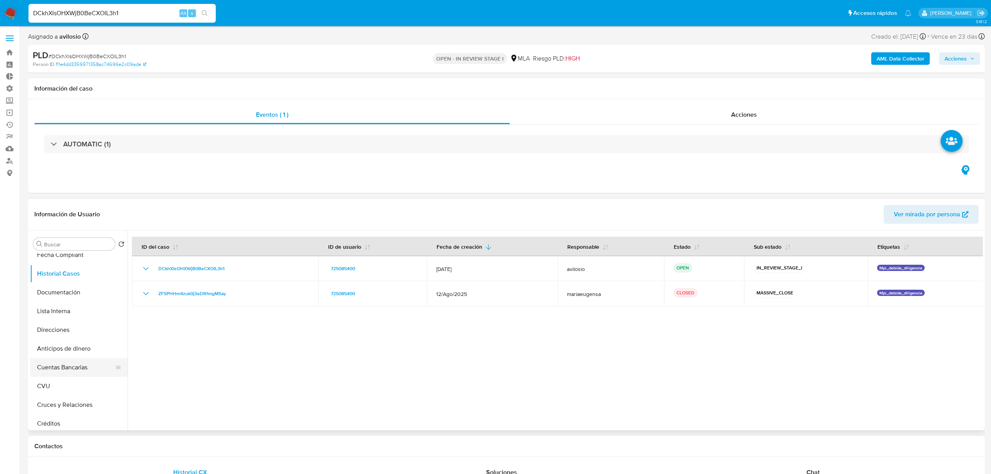
scroll to position [208, 0]
click at [77, 412] on button "Historial de conversaciones" at bounding box center [75, 410] width 91 height 19
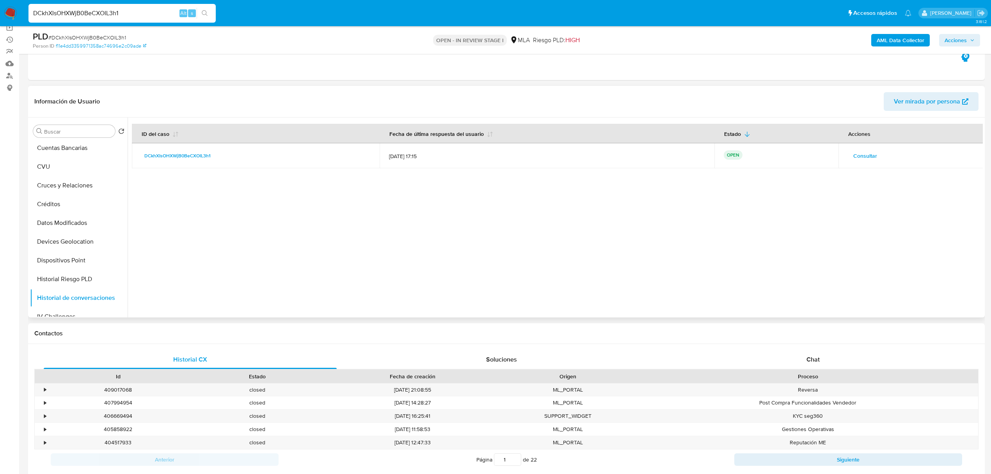
scroll to position [104, 0]
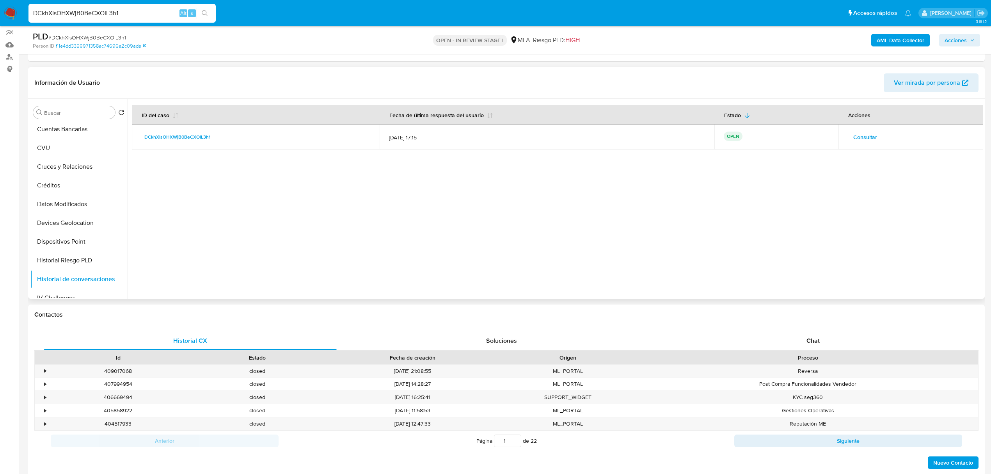
click at [862, 136] on span "Consultar" at bounding box center [865, 137] width 24 height 11
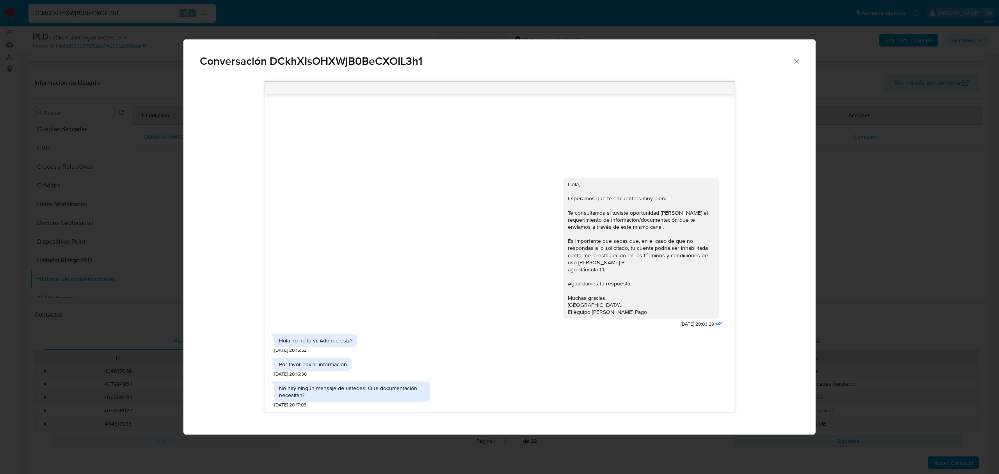
click at [835, 239] on div "Conversación DCkhXIsOHXWjB0BeCXOIL3h1 Hola, Esperamos que te encuentres muy bie…" at bounding box center [499, 237] width 999 height 474
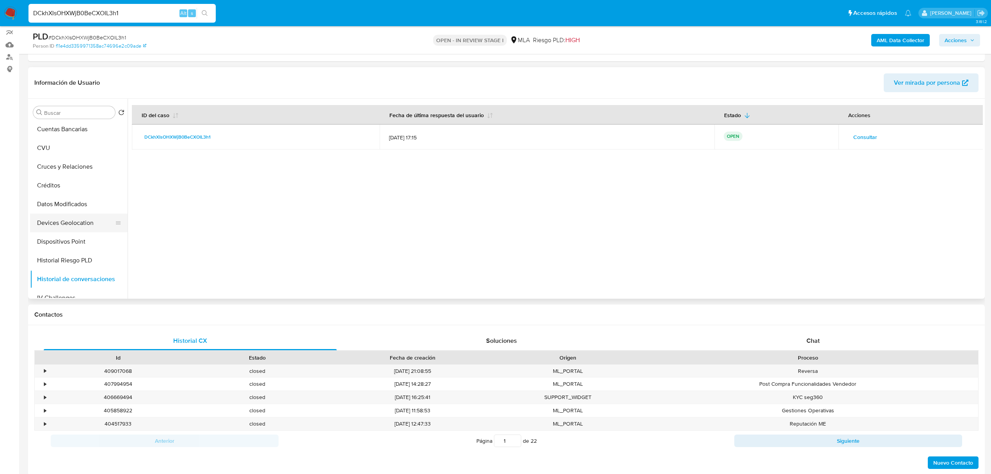
scroll to position [0, 0]
click at [55, 171] on button "KYC" at bounding box center [75, 168] width 91 height 19
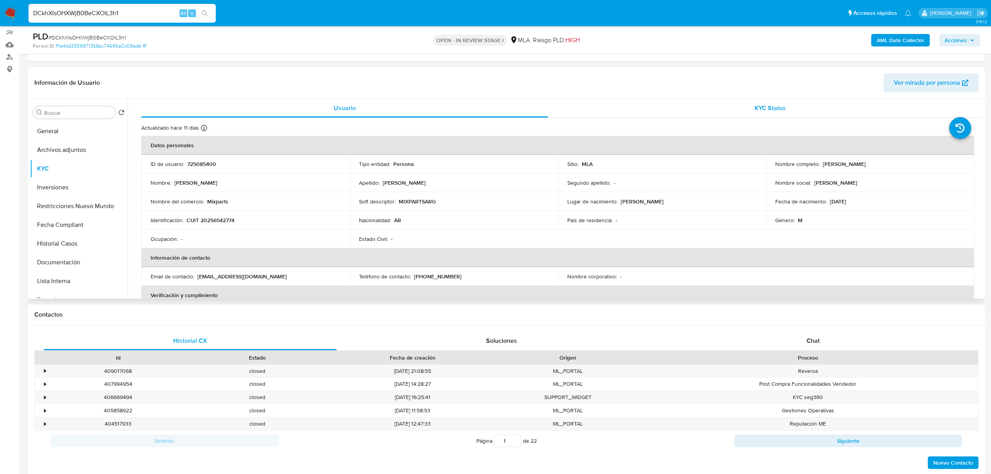
click at [766, 104] on span "KYC Status" at bounding box center [770, 107] width 31 height 9
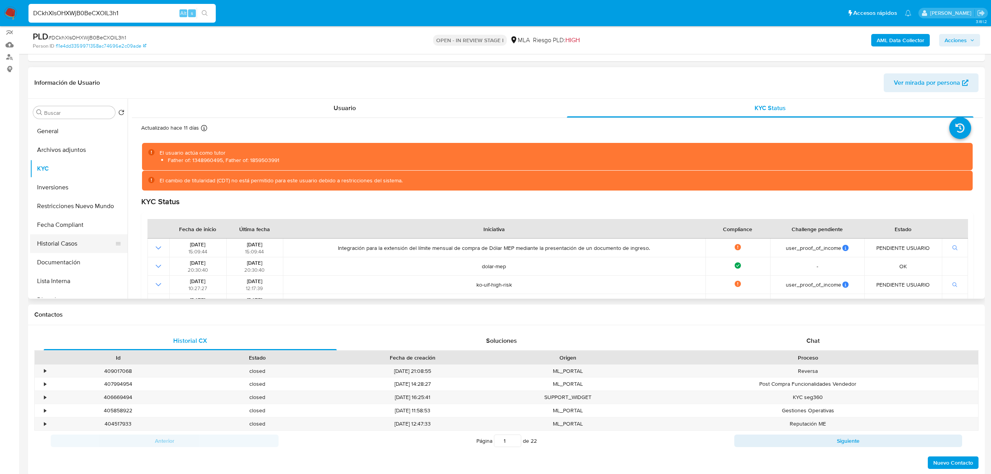
click at [66, 245] on button "Historial Casos" at bounding box center [75, 243] width 91 height 19
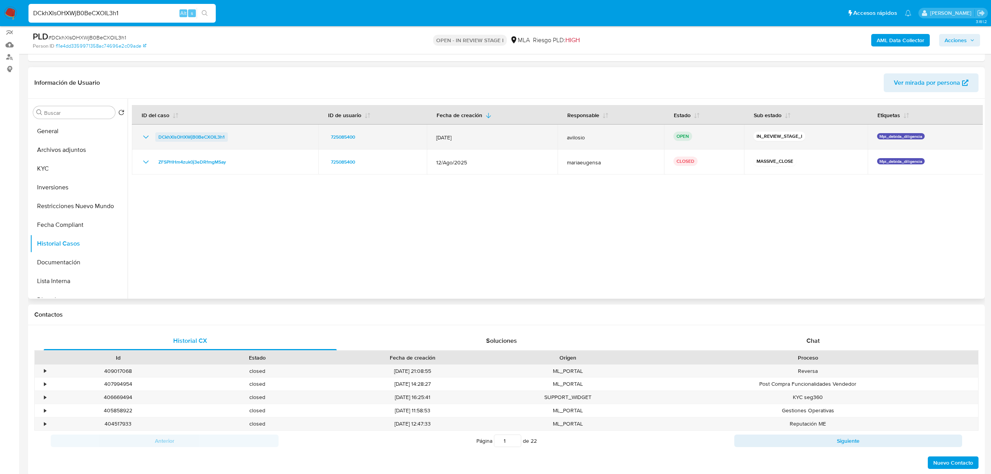
click at [174, 137] on span "DCkhXIsOHXWjB0BeCXOIL3h1" at bounding box center [191, 136] width 66 height 9
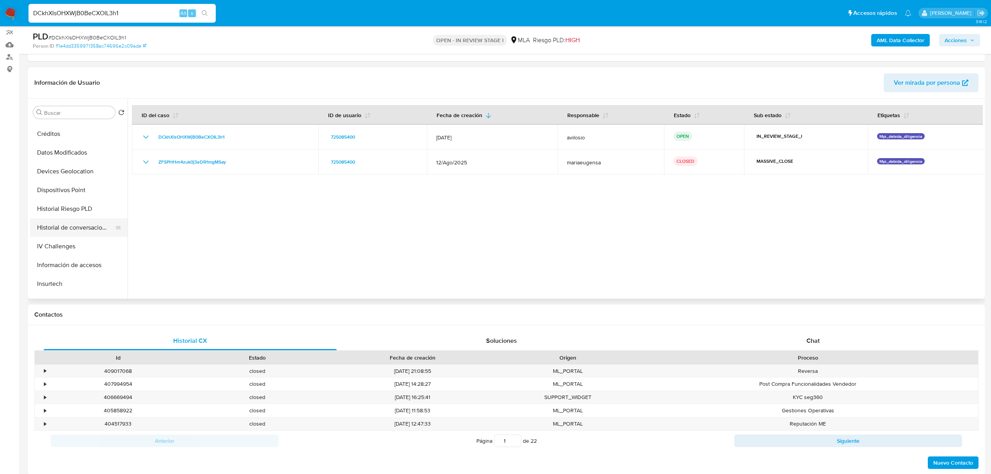
scroll to position [260, 0]
click at [79, 229] on button "Historial de conversaciones" at bounding box center [75, 227] width 91 height 19
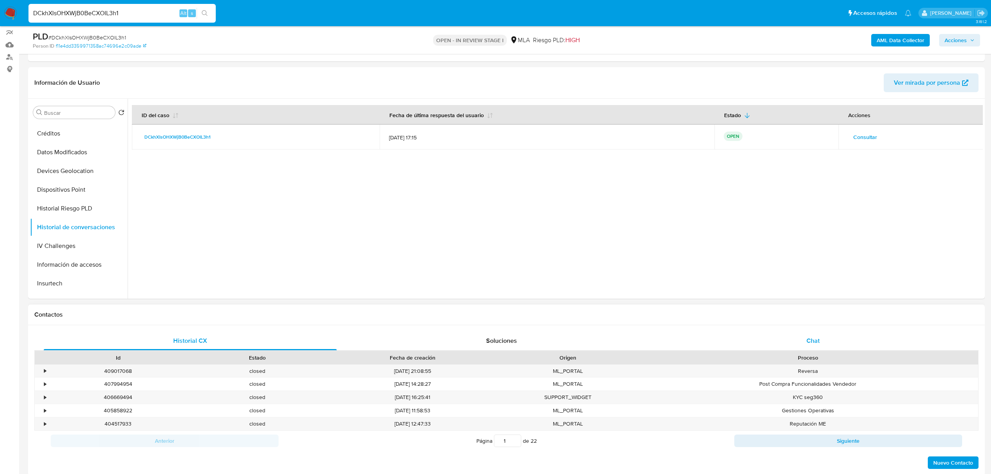
click at [819, 333] on div "Chat" at bounding box center [813, 340] width 293 height 19
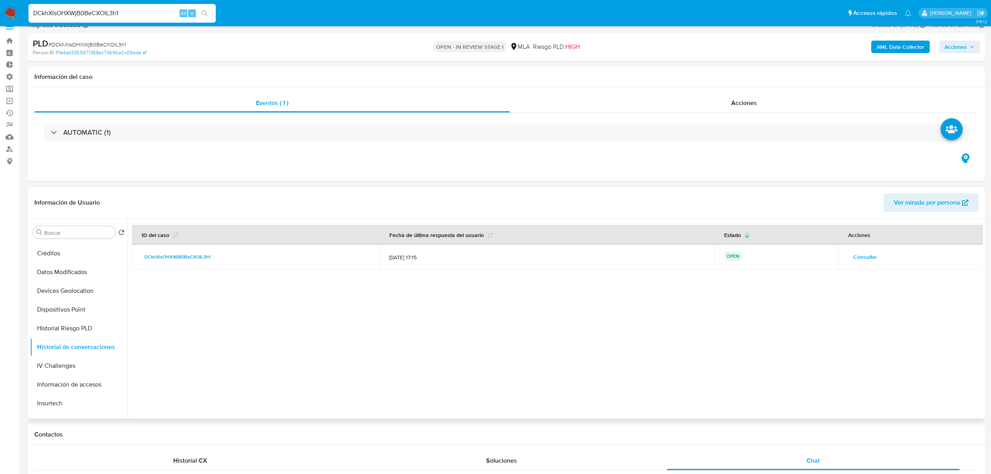
scroll to position [0, 0]
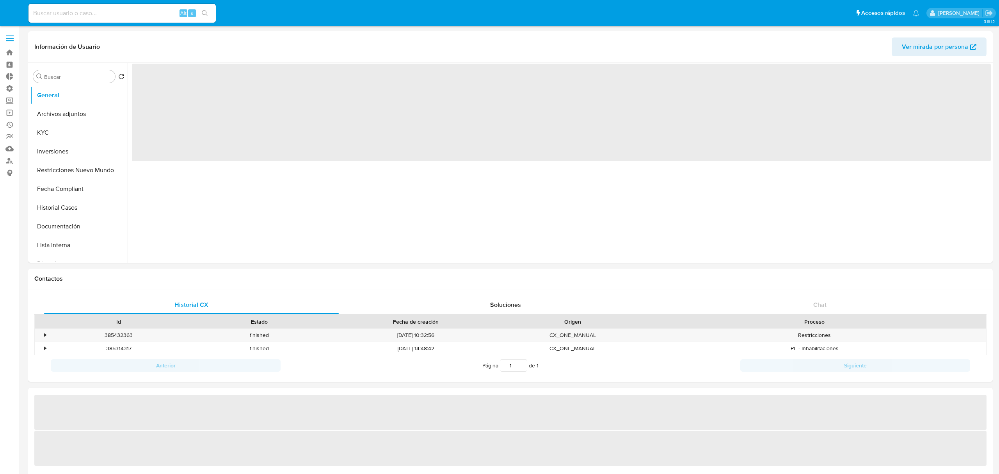
select select "10"
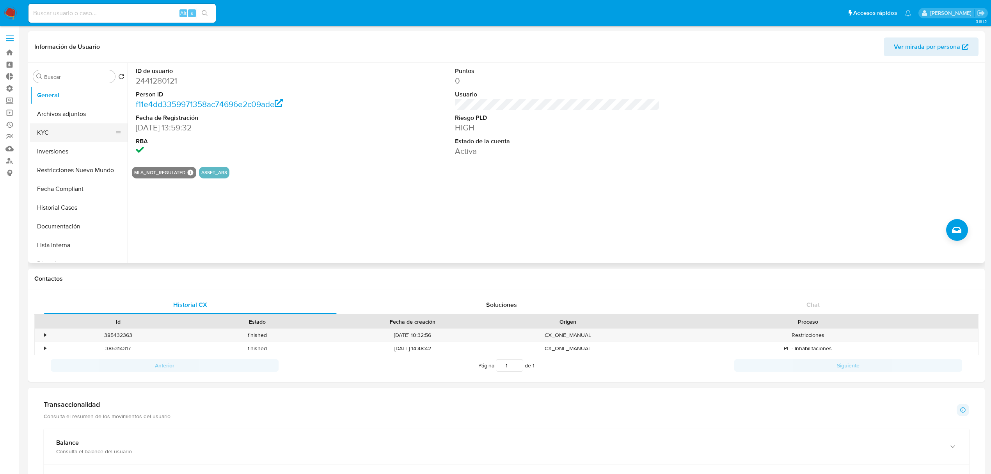
click at [65, 128] on button "KYC" at bounding box center [75, 132] width 91 height 19
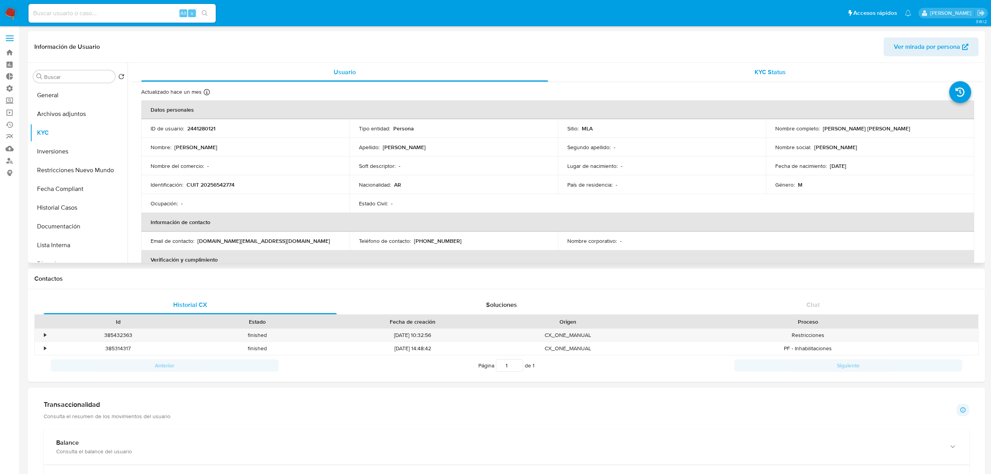
click at [755, 73] on span "KYC Status" at bounding box center [770, 72] width 31 height 9
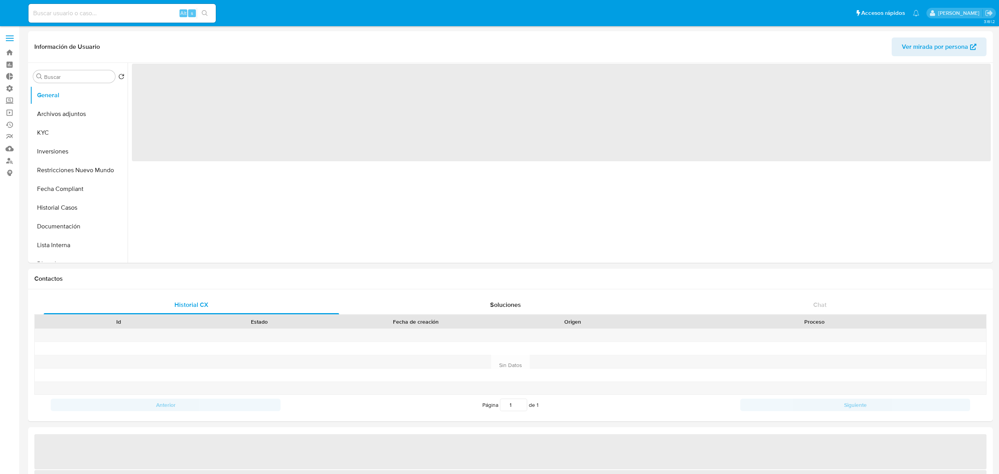
select select "10"
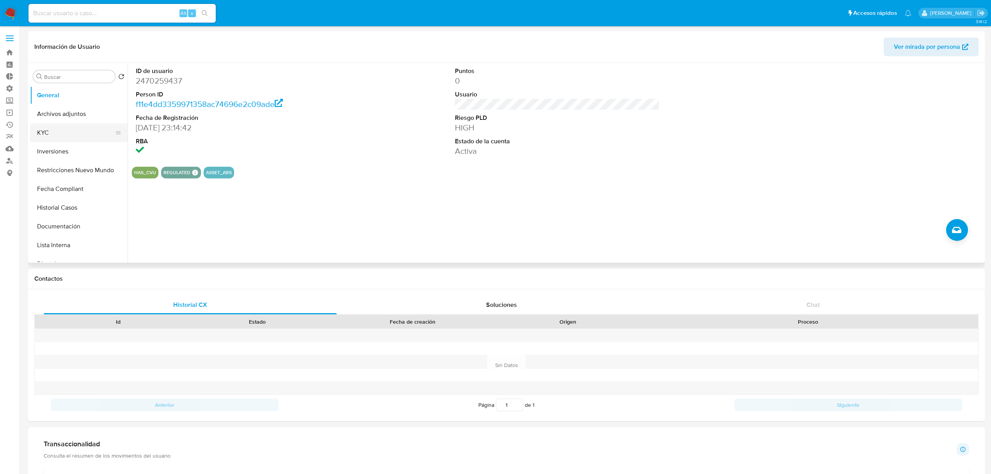
click at [69, 130] on button "KYC" at bounding box center [75, 132] width 91 height 19
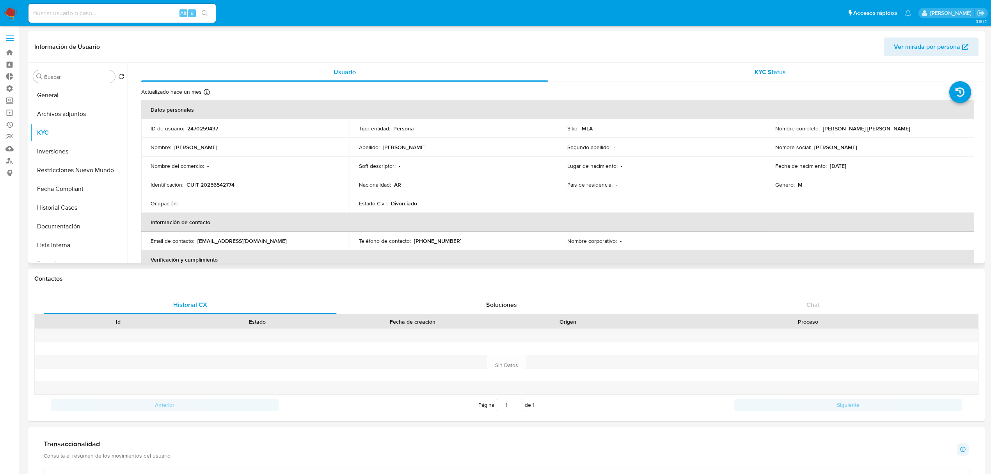
click at [780, 75] on span "KYC Status" at bounding box center [770, 72] width 31 height 9
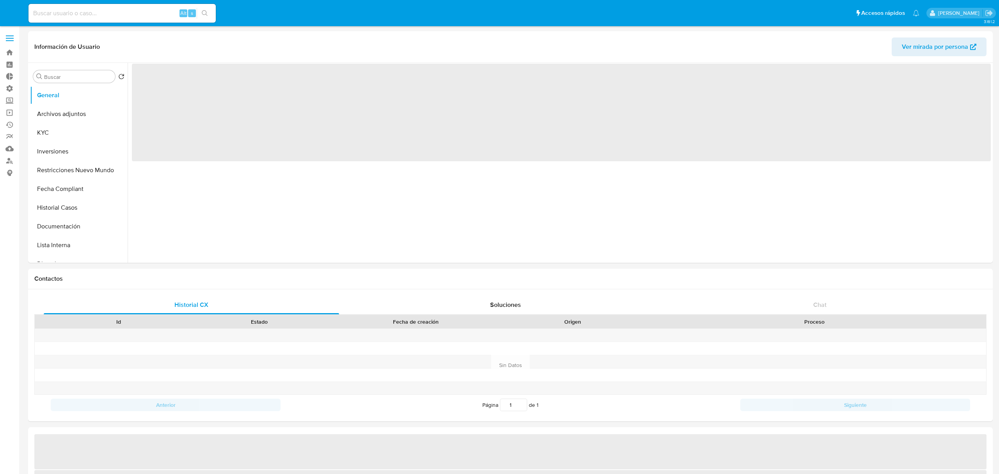
select select "10"
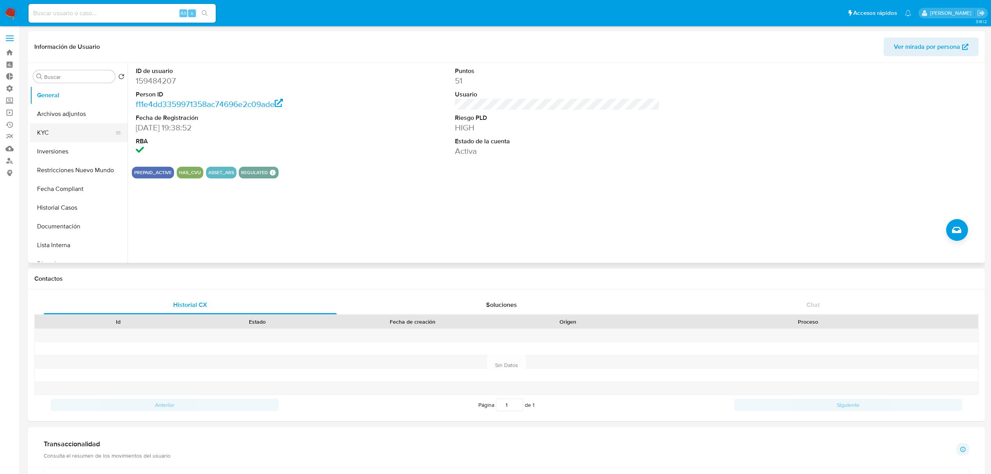
click at [51, 130] on button "KYC" at bounding box center [75, 132] width 91 height 19
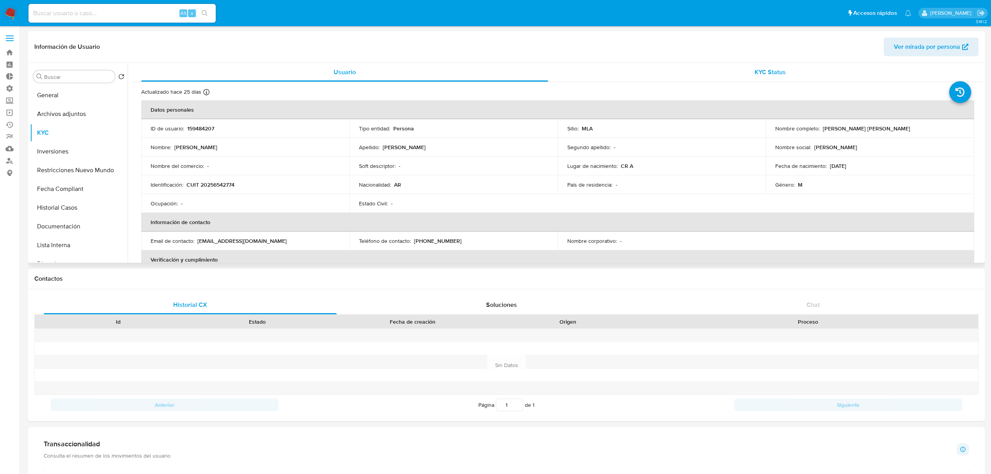
click at [775, 73] on span "KYC Status" at bounding box center [770, 72] width 31 height 9
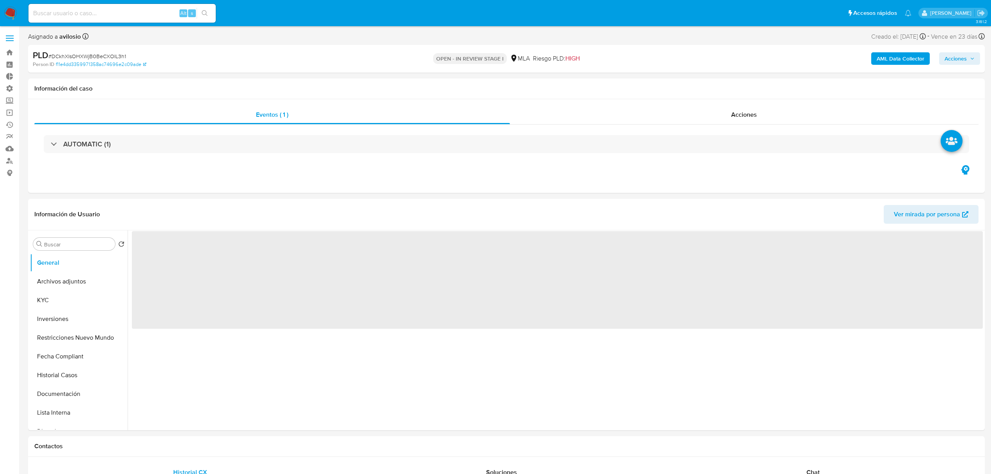
select select "10"
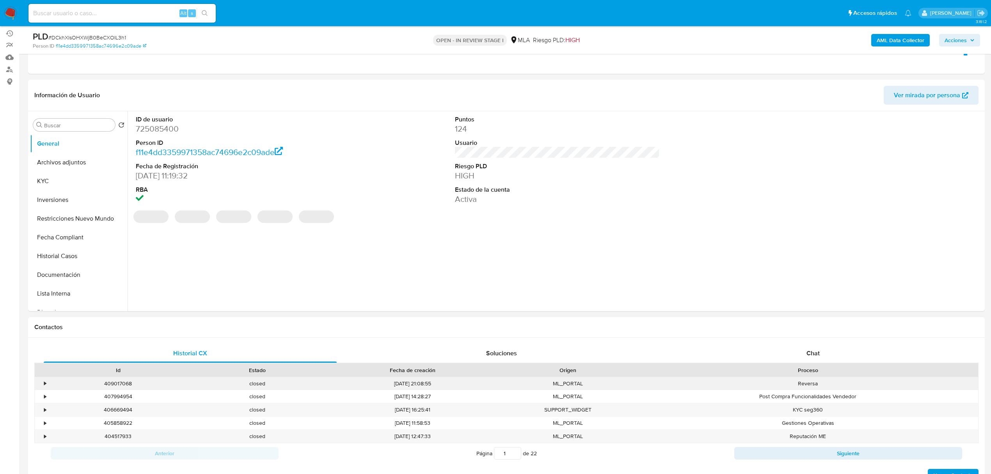
scroll to position [104, 0]
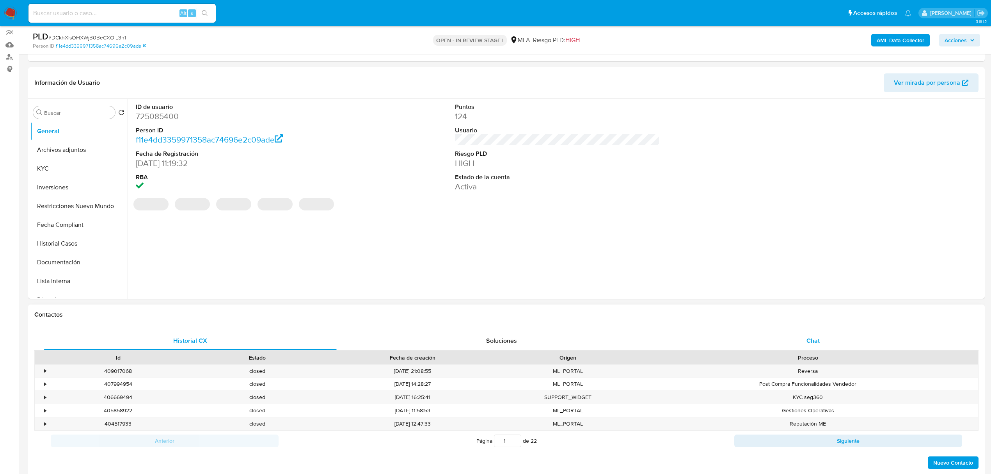
click at [819, 344] on span "Chat" at bounding box center [813, 340] width 13 height 9
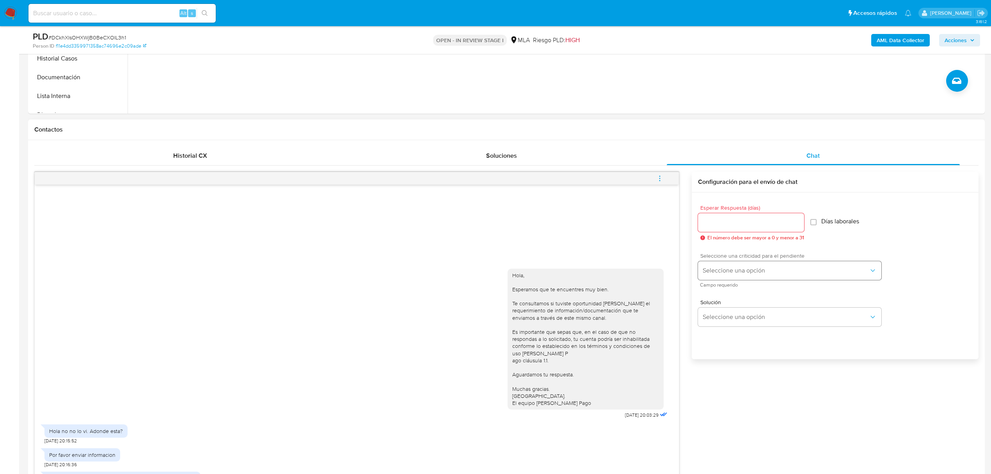
scroll to position [364, 0]
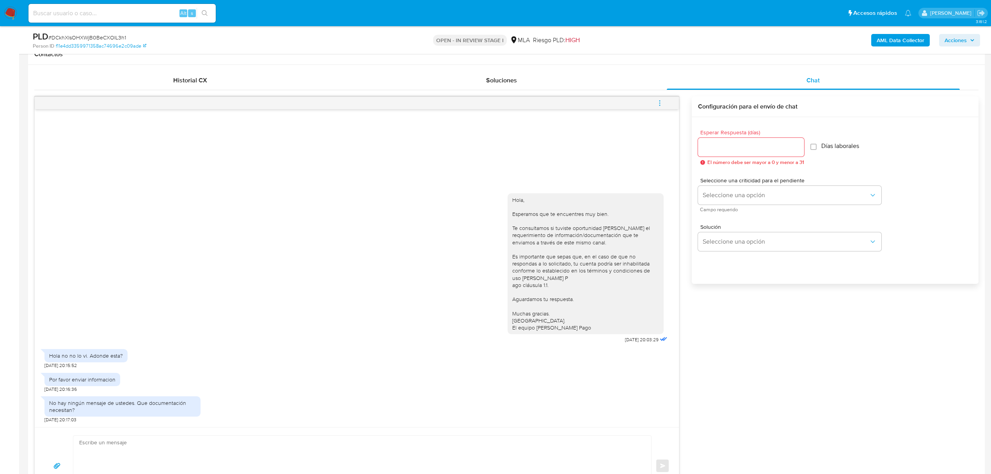
click at [721, 145] on input "Esperar Respuesta (días)" at bounding box center [751, 147] width 106 height 10
type input "3"
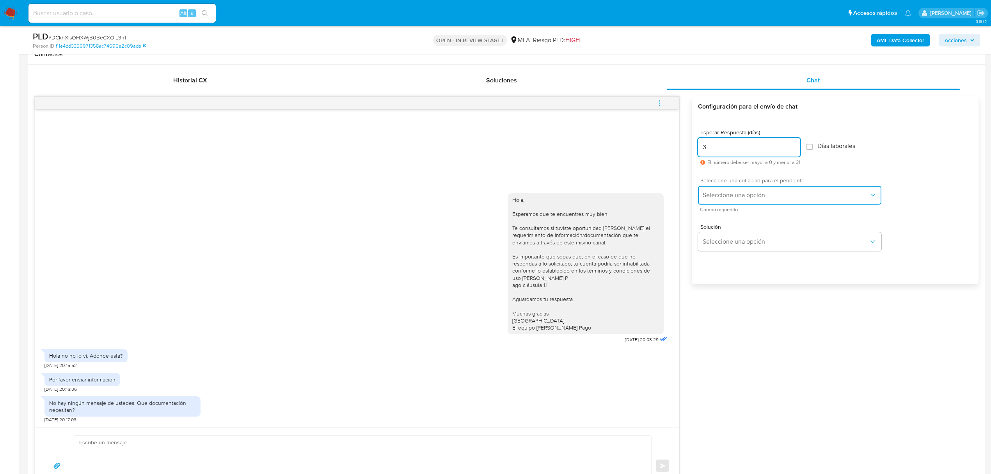
click at [751, 196] on span "Seleccione una opción" at bounding box center [786, 195] width 166 height 8
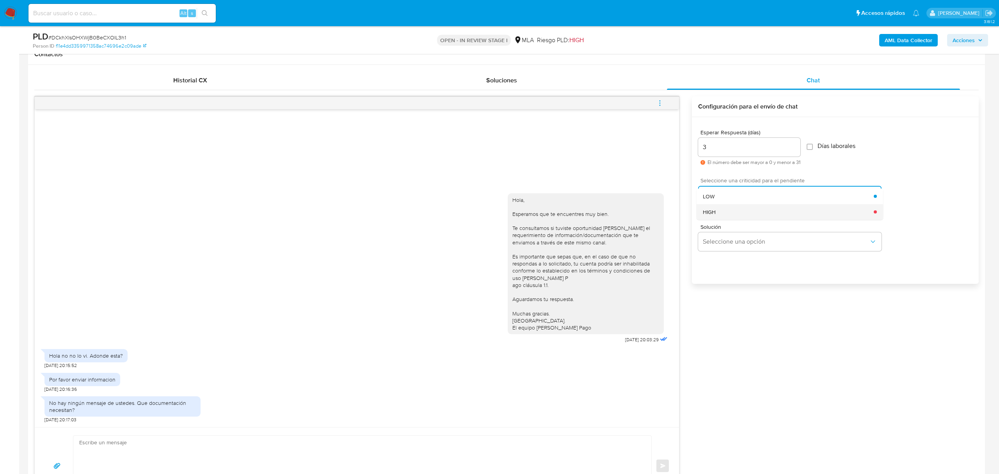
click at [779, 211] on div "HIGH" at bounding box center [788, 212] width 171 height 16
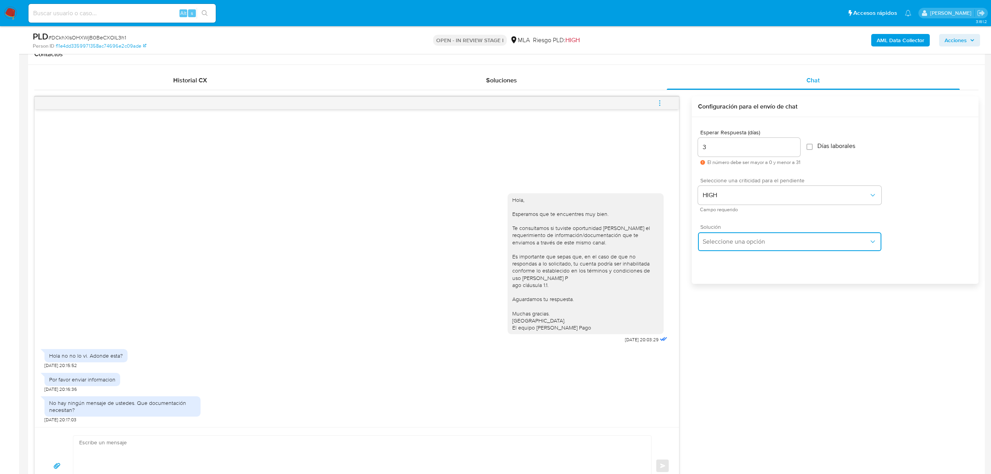
click at [782, 242] on span "Seleccione una opción" at bounding box center [786, 242] width 166 height 8
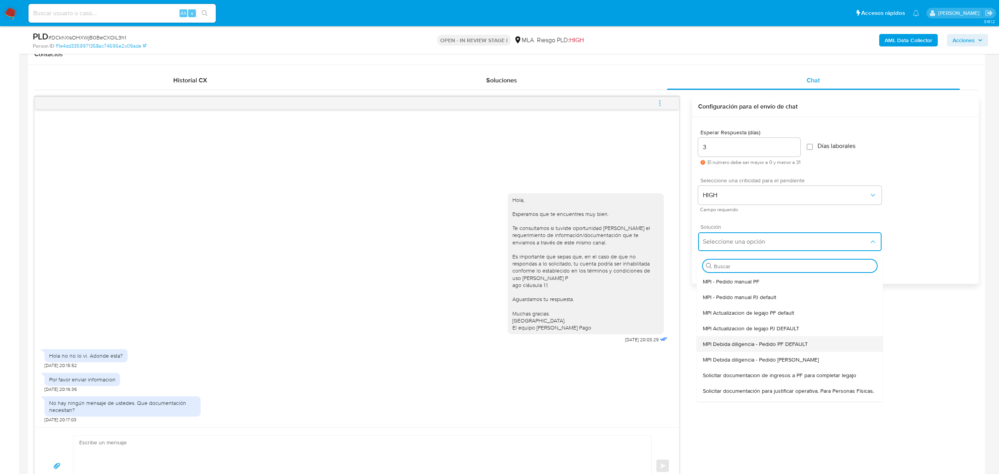
click at [826, 347] on div "MPI Debida diligencia - Pedido PF DEFAULT" at bounding box center [790, 344] width 174 height 16
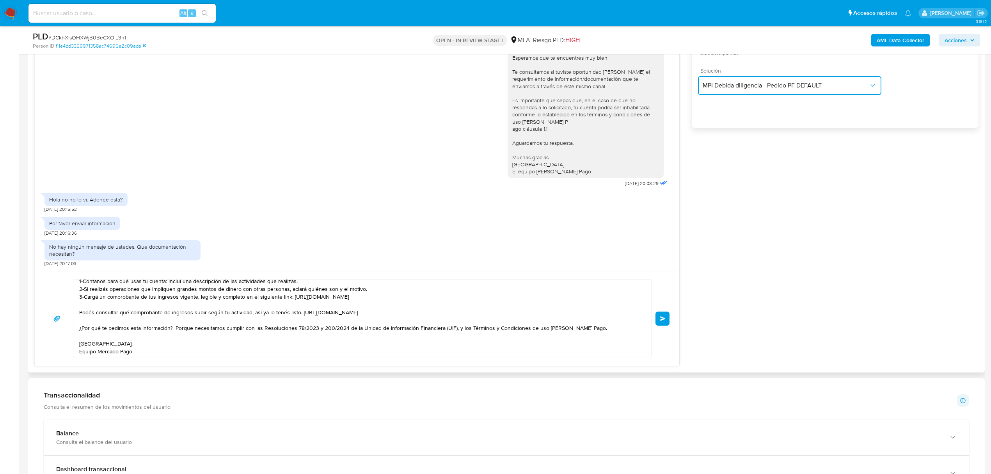
scroll to position [0, 0]
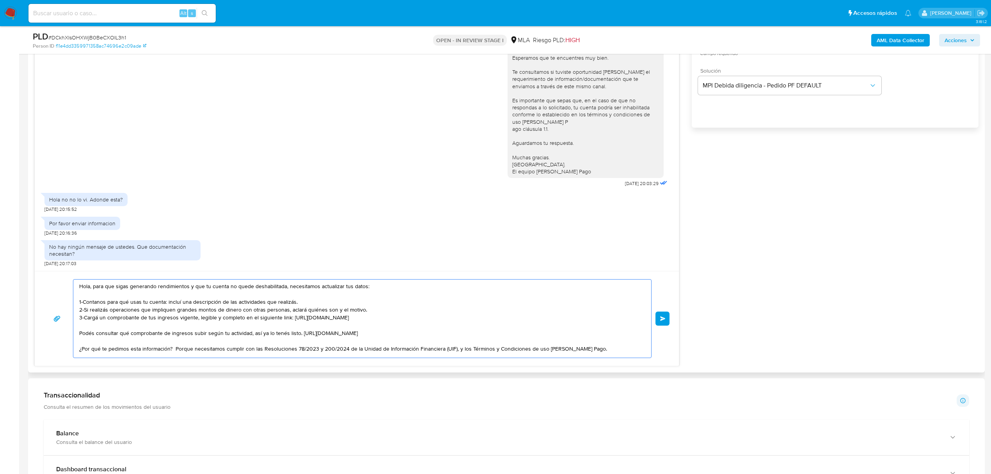
drag, startPoint x: 394, startPoint y: 288, endPoint x: 56, endPoint y: 290, distance: 337.5
click at [56, 290] on div "Hola, para que sigas generando rendimientos y que tu cuenta no quede deshabilit…" at bounding box center [357, 318] width 626 height 79
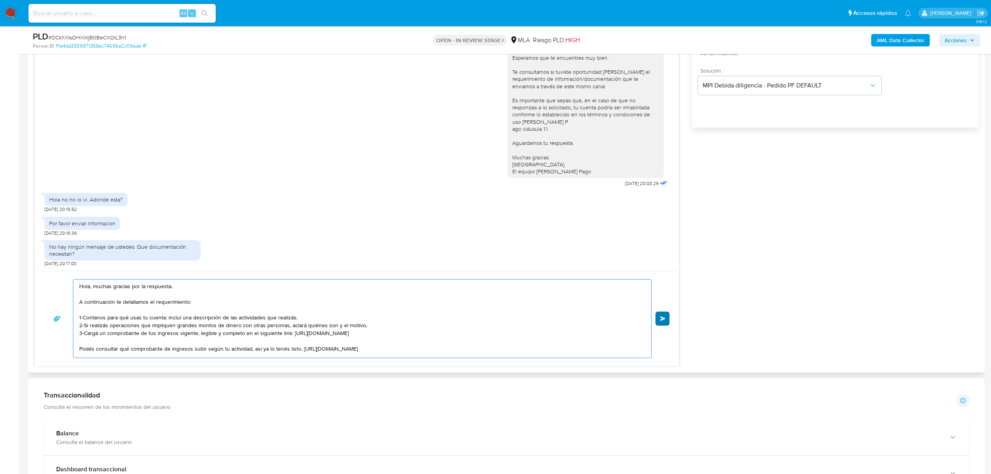
type textarea "Hola, muchas gracias por la respuesta. A continuación te detallamos el requerim…"
click at [665, 313] on button "Enviar" at bounding box center [663, 318] width 14 height 14
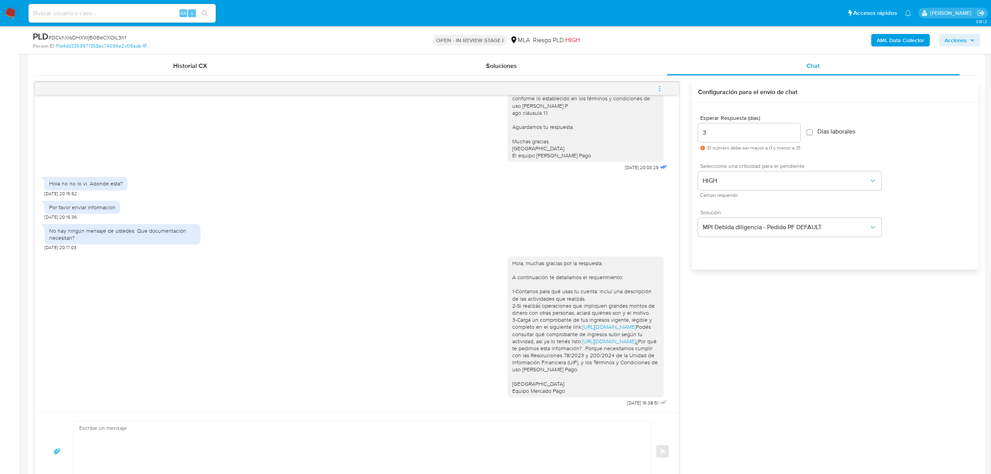
scroll to position [364, 0]
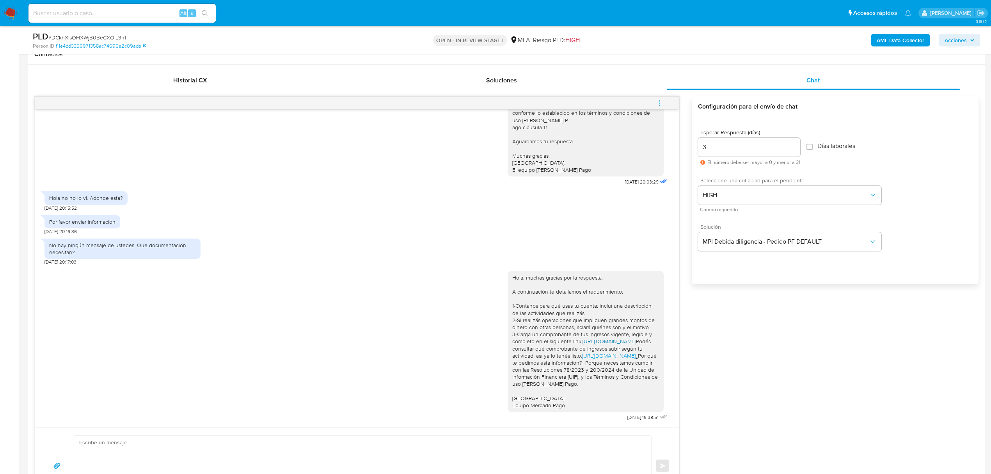
click at [599, 337] on link "[URL][DOMAIN_NAME]" at bounding box center [609, 341] width 53 height 8
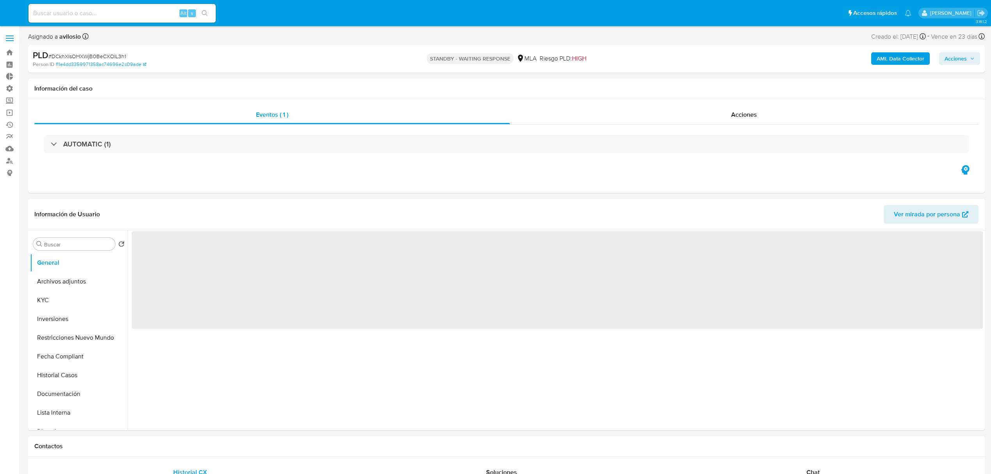
select select "10"
